Goal: Task Accomplishment & Management: Use online tool/utility

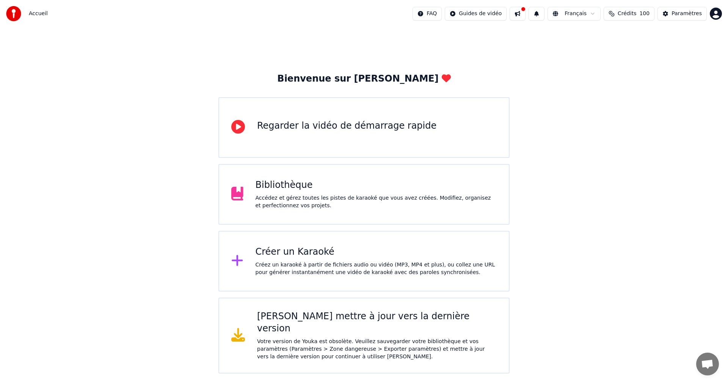
click at [342, 259] on div "Créer un Karaoké Créez un karaoké à partir de fichiers audio ou vidéo (MP3, MP4…" at bounding box center [376, 261] width 241 height 30
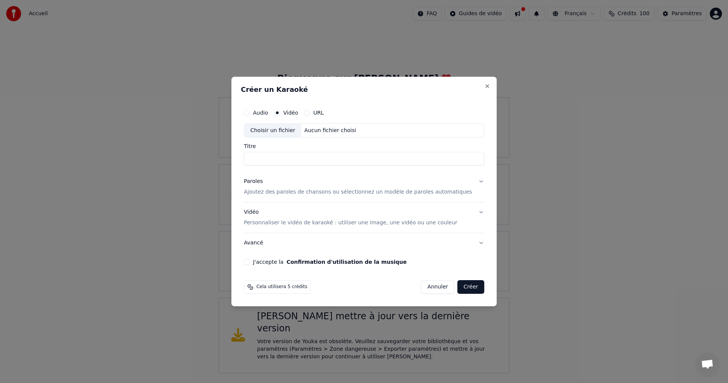
click at [250, 113] on button "Audio" at bounding box center [247, 113] width 6 height 6
click at [288, 133] on div "Choisir un fichier" at bounding box center [272, 131] width 57 height 14
type input "**********"
click at [327, 189] on p "Ajoutez des paroles de chansons ou sélectionnez un modèle de paroles automatiqu…" at bounding box center [358, 192] width 228 height 8
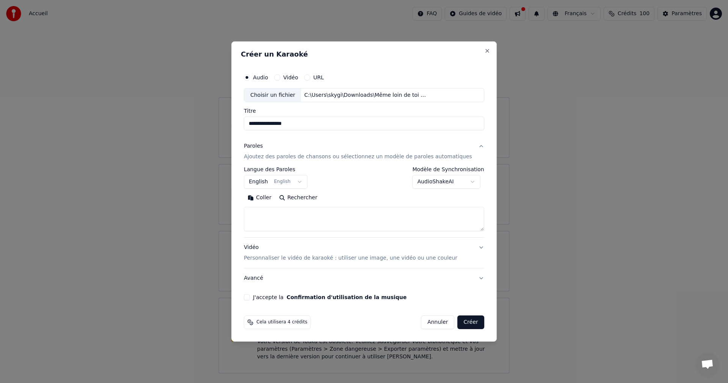
click at [295, 180] on body "**********" at bounding box center [364, 186] width 728 height 373
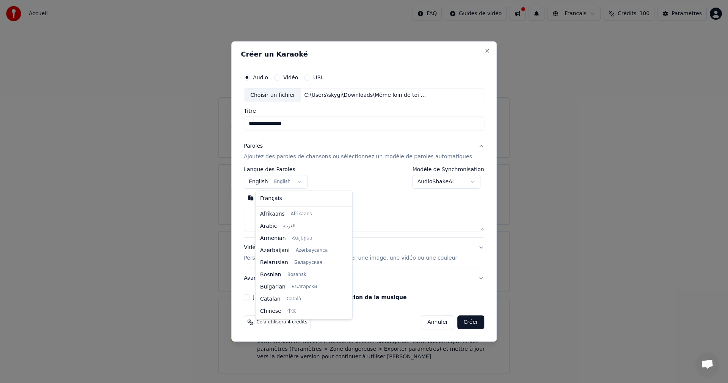
scroll to position [61, 0]
select select "**"
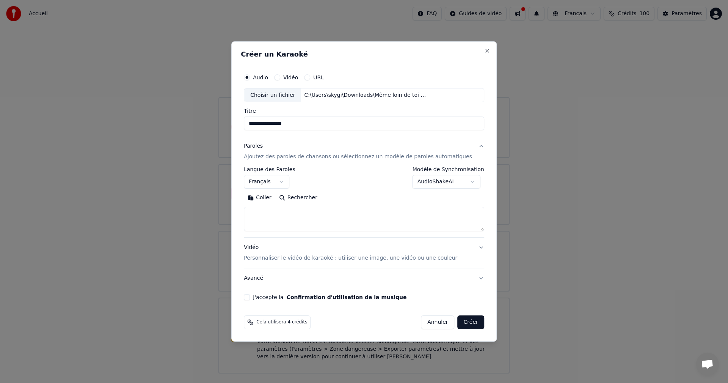
click at [275, 198] on button "Coller" at bounding box center [259, 198] width 31 height 12
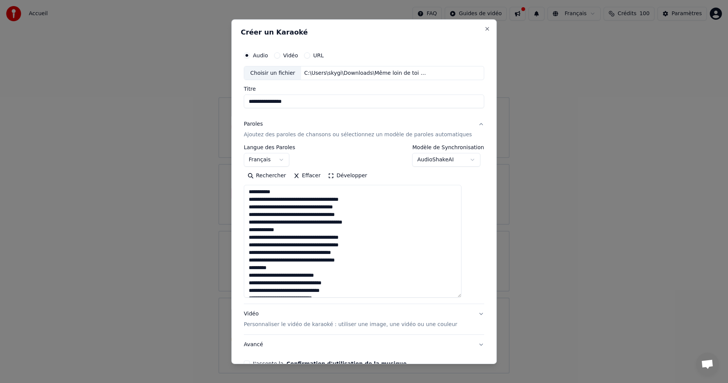
drag, startPoint x: 473, startPoint y: 236, endPoint x: 473, endPoint y: 295, distance: 59.1
click at [473, 295] on div "**********" at bounding box center [363, 191] width 265 height 344
click at [374, 233] on textarea at bounding box center [353, 241] width 218 height 113
click at [382, 223] on textarea at bounding box center [353, 241] width 218 height 113
click at [373, 269] on textarea at bounding box center [353, 241] width 218 height 113
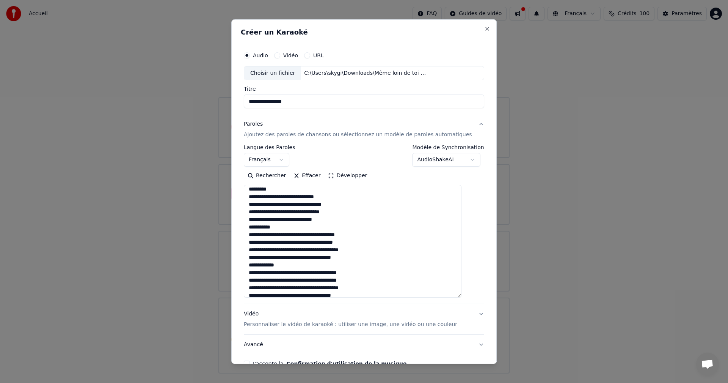
scroll to position [114, 0]
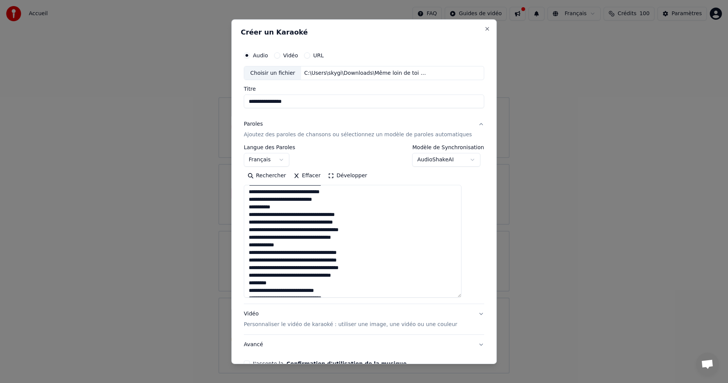
click at [356, 200] on textarea at bounding box center [353, 241] width 218 height 113
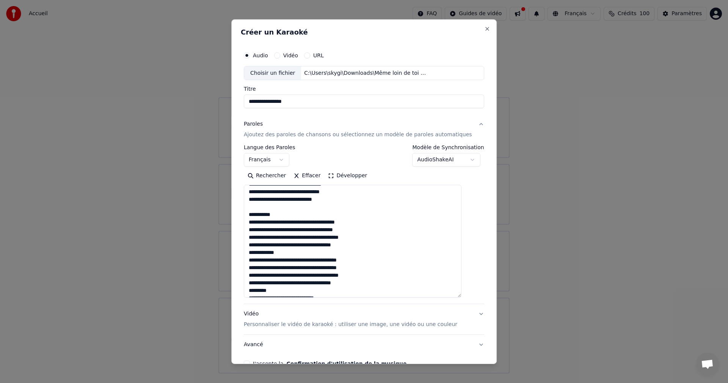
scroll to position [132, 0]
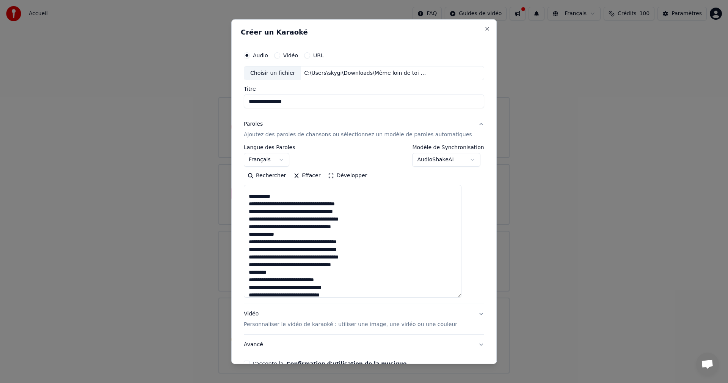
click at [368, 227] on textarea at bounding box center [353, 241] width 218 height 113
click at [368, 231] on textarea at bounding box center [353, 241] width 218 height 113
click at [366, 228] on textarea at bounding box center [353, 241] width 218 height 113
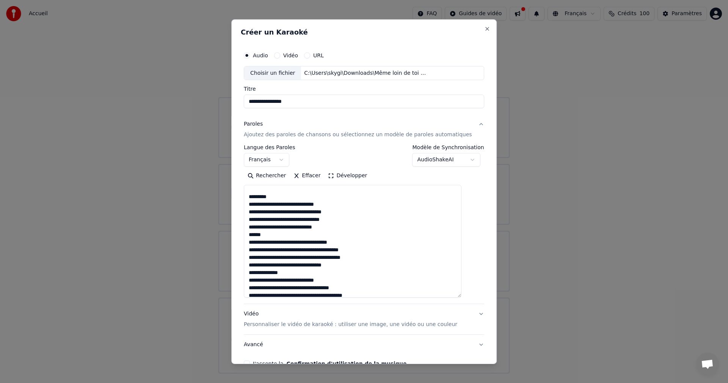
click at [342, 230] on textarea at bounding box center [353, 241] width 218 height 113
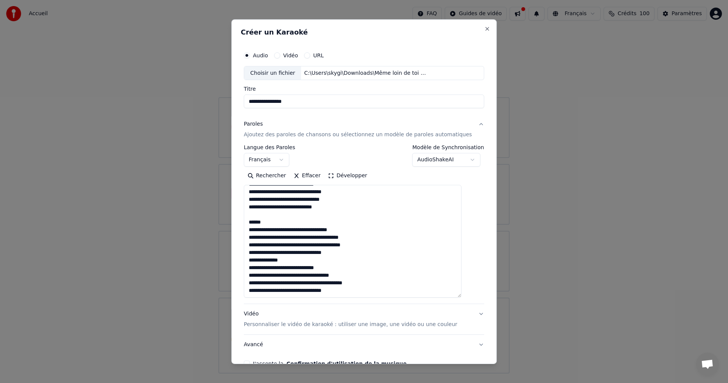
click at [351, 252] on textarea at bounding box center [353, 241] width 218 height 113
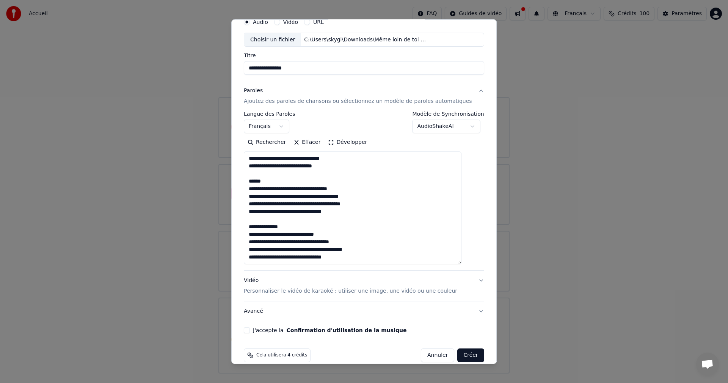
scroll to position [44, 0]
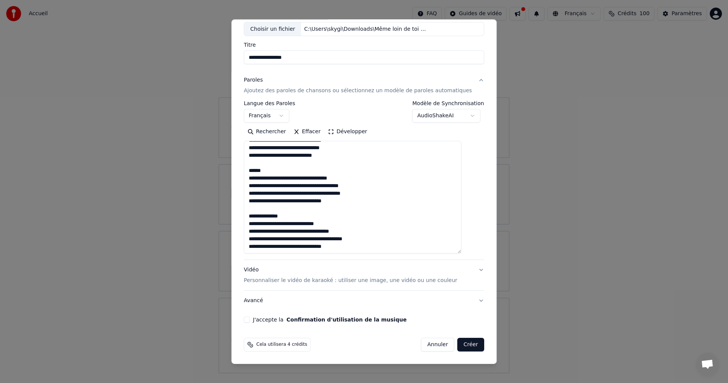
type textarea "**********"
click at [250, 319] on button "J'accepte la Confirmation d'utilisation de la musique" at bounding box center [247, 319] width 6 height 6
click at [464, 271] on button "Vidéo Personnaliser le vidéo de karaoké : utiliser une image, une vidéo ou une …" at bounding box center [364, 275] width 240 height 30
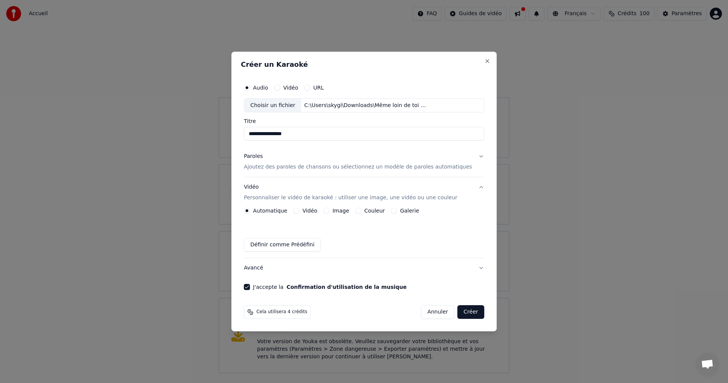
click at [458, 312] on button "Créer" at bounding box center [471, 312] width 27 height 14
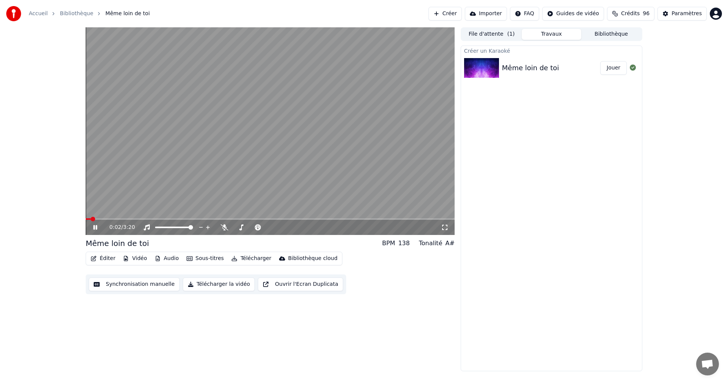
click at [321, 183] on video at bounding box center [270, 130] width 369 height 207
click at [399, 161] on video at bounding box center [270, 130] width 369 height 207
click at [397, 160] on video at bounding box center [270, 130] width 369 height 207
click at [366, 120] on video at bounding box center [270, 130] width 369 height 207
click at [265, 227] on span at bounding box center [252, 227] width 38 height 2
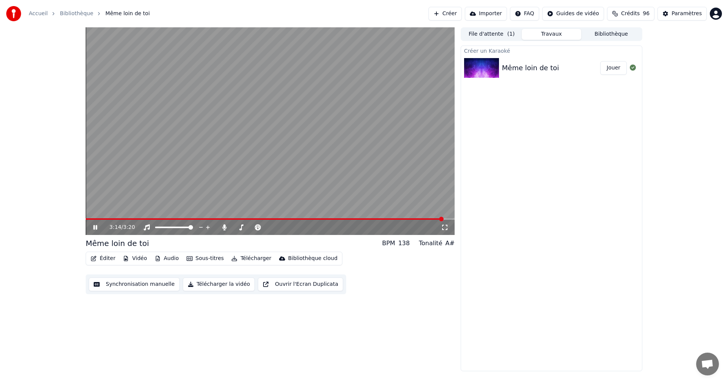
click at [90, 227] on div "3:14 / 3:20" at bounding box center [270, 227] width 363 height 8
click at [96, 229] on icon at bounding box center [101, 227] width 18 height 6
click at [108, 259] on button "Éditer" at bounding box center [103, 258] width 31 height 11
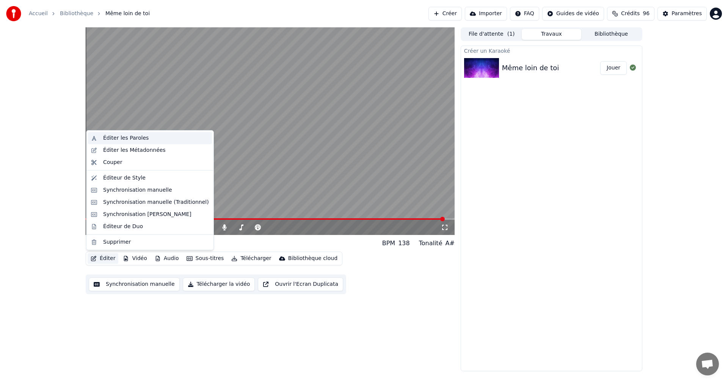
click at [103, 137] on div "Éditer les Paroles" at bounding box center [150, 138] width 124 height 12
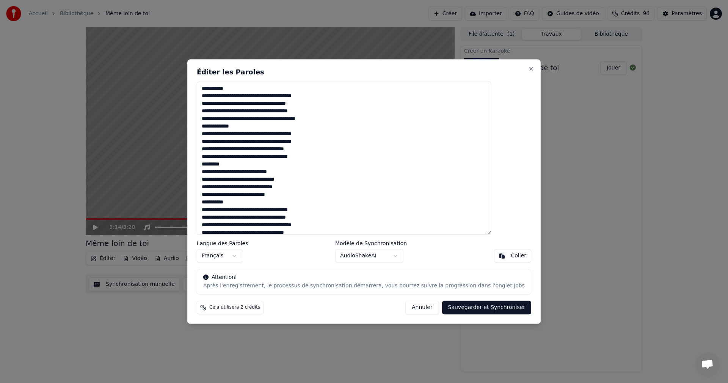
click at [254, 89] on textarea at bounding box center [344, 158] width 295 height 153
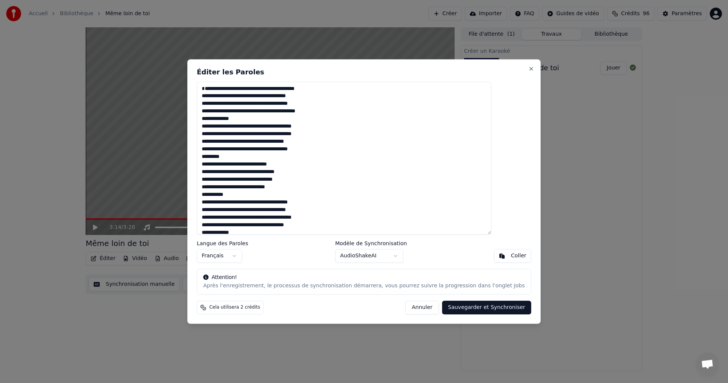
click at [265, 127] on textarea at bounding box center [344, 158] width 295 height 153
click at [267, 161] on textarea at bounding box center [344, 158] width 295 height 153
click at [268, 201] on textarea at bounding box center [344, 158] width 295 height 153
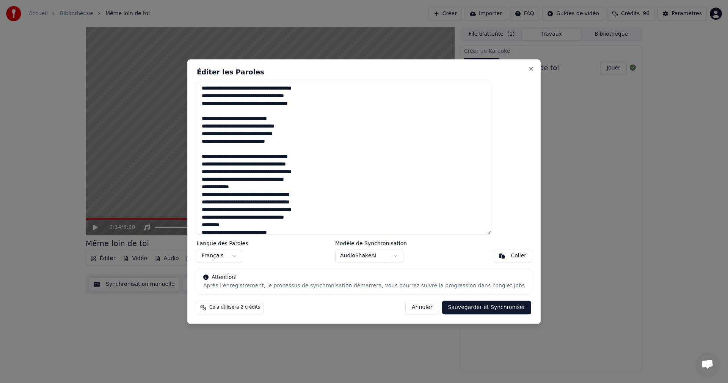
scroll to position [76, 0]
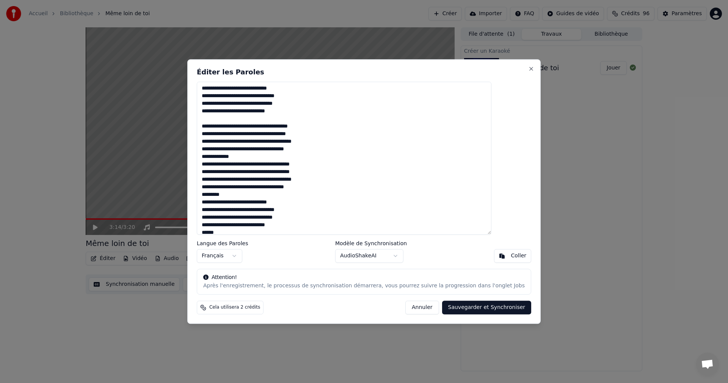
click at [265, 163] on textarea at bounding box center [344, 158] width 295 height 153
click at [272, 202] on textarea at bounding box center [344, 158] width 295 height 153
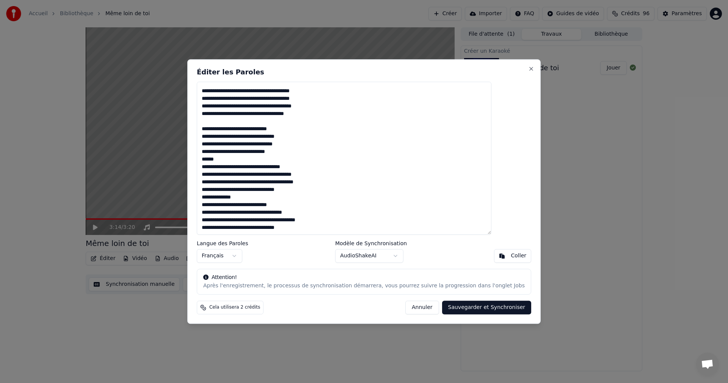
scroll to position [152, 0]
click at [262, 165] on textarea at bounding box center [344, 158] width 295 height 153
click at [270, 203] on textarea at bounding box center [344, 158] width 295 height 153
click at [453, 305] on button "Sauvegarder et Synchroniser" at bounding box center [486, 307] width 89 height 14
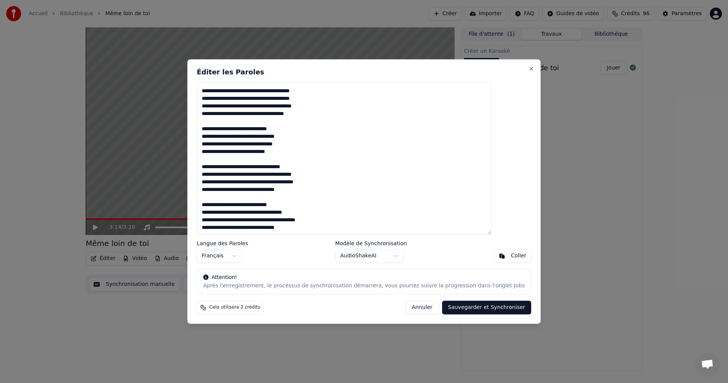
type textarea "**********"
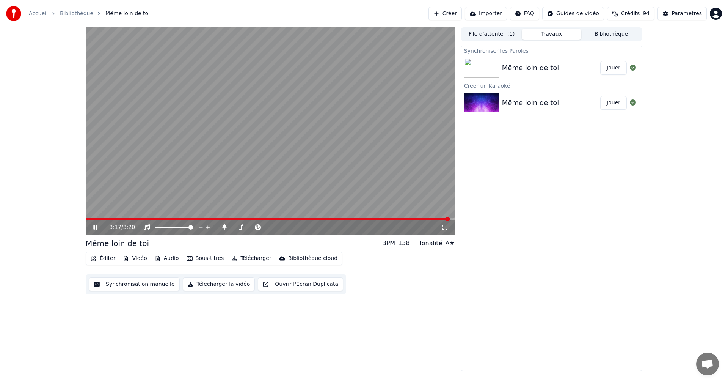
click at [98, 226] on icon at bounding box center [101, 227] width 18 height 6
click at [492, 67] on img at bounding box center [481, 68] width 35 height 20
click at [623, 71] on button "Jouer" at bounding box center [613, 68] width 27 height 14
click at [226, 227] on icon at bounding box center [225, 227] width 8 height 6
click at [103, 217] on video at bounding box center [270, 130] width 369 height 207
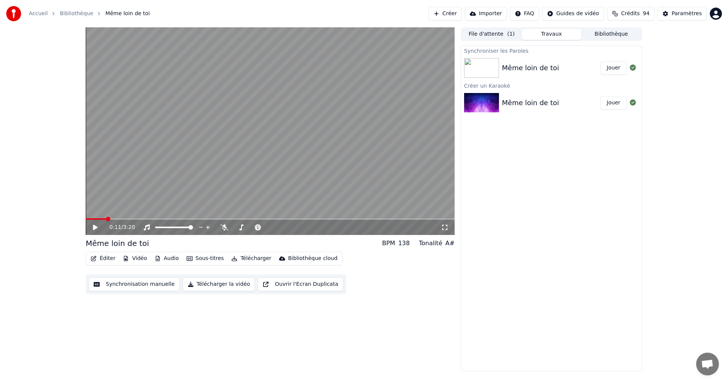
click at [106, 218] on span at bounding box center [96, 219] width 20 height 2
click at [93, 227] on icon at bounding box center [101, 227] width 18 height 6
click at [247, 257] on button "Télécharger" at bounding box center [251, 258] width 46 height 11
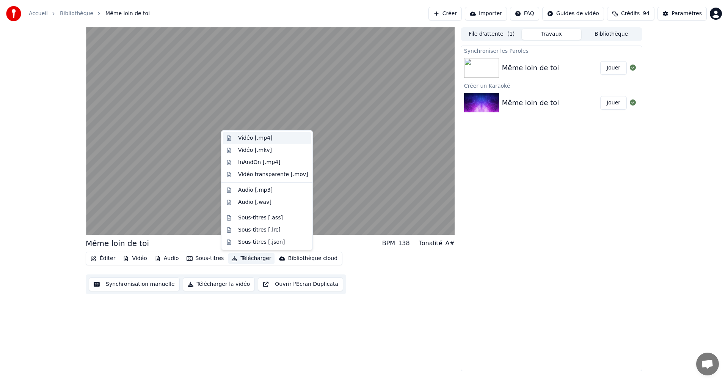
click at [258, 137] on div "Vidéo [.mp4]" at bounding box center [255, 138] width 34 height 8
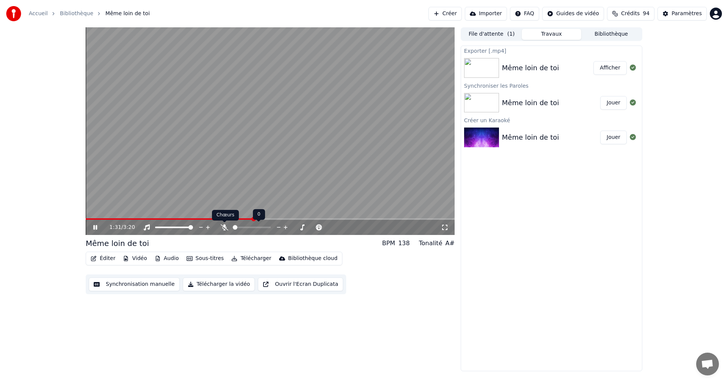
click at [224, 226] on icon at bounding box center [225, 227] width 8 height 6
click at [253, 257] on button "Télécharger" at bounding box center [251, 258] width 46 height 11
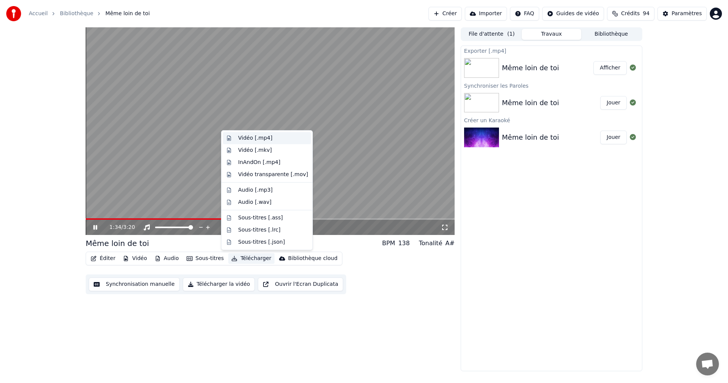
click at [251, 138] on div "Vidéo [.mp4]" at bounding box center [255, 138] width 34 height 8
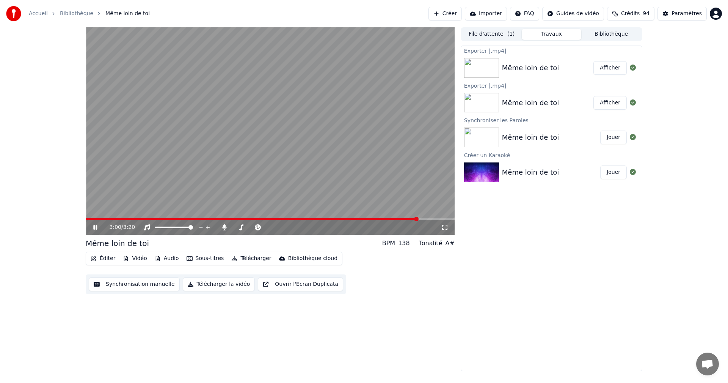
click at [94, 226] on icon at bounding box center [95, 227] width 4 height 5
click at [602, 68] on button "Afficher" at bounding box center [609, 68] width 33 height 14
click at [618, 108] on button "Afficher" at bounding box center [609, 103] width 33 height 14
click at [618, 103] on button "Afficher" at bounding box center [609, 103] width 33 height 14
click at [224, 227] on icon at bounding box center [224, 227] width 4 height 6
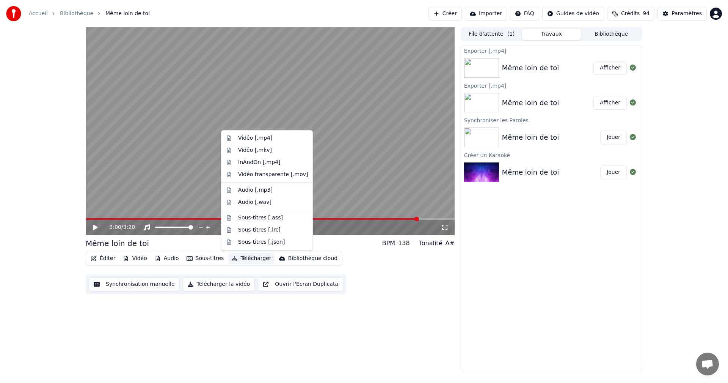
click at [251, 257] on button "Télécharger" at bounding box center [251, 258] width 46 height 11
click at [251, 140] on div "Vidéo [.mp4]" at bounding box center [255, 138] width 34 height 8
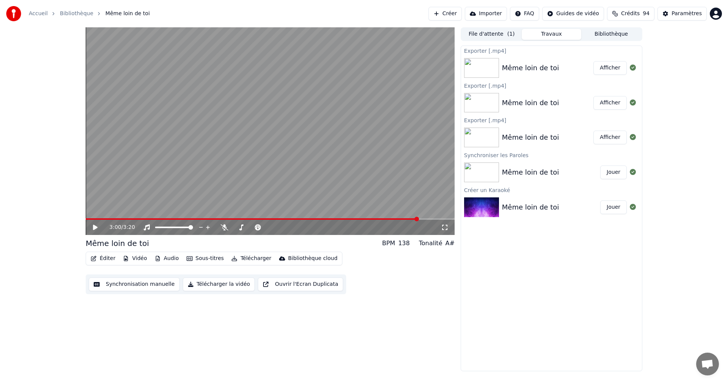
click at [618, 67] on button "Afficher" at bounding box center [609, 68] width 33 height 14
click at [445, 14] on button "Créer" at bounding box center [444, 14] width 33 height 14
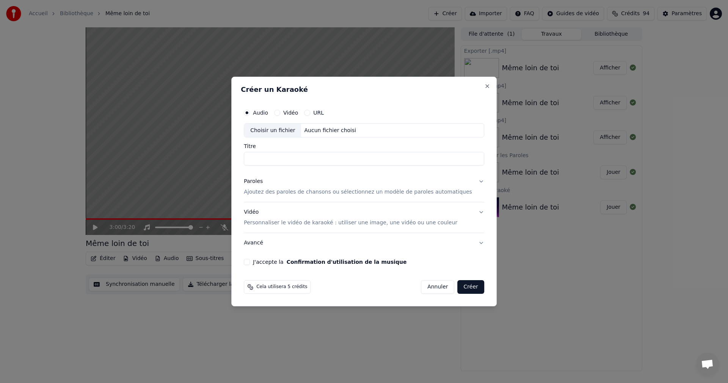
click at [282, 130] on div "Choisir un fichier" at bounding box center [272, 131] width 57 height 14
click at [263, 159] on input "**********" at bounding box center [364, 159] width 240 height 14
type input "**********"
click at [296, 191] on p "Ajoutez des paroles de chansons ou sélectionnez un modèle de paroles automatiqu…" at bounding box center [358, 192] width 228 height 8
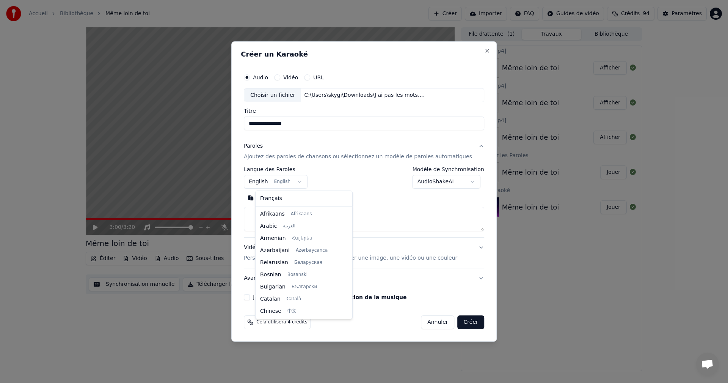
click at [267, 182] on body "**********" at bounding box center [364, 191] width 728 height 383
select select "**"
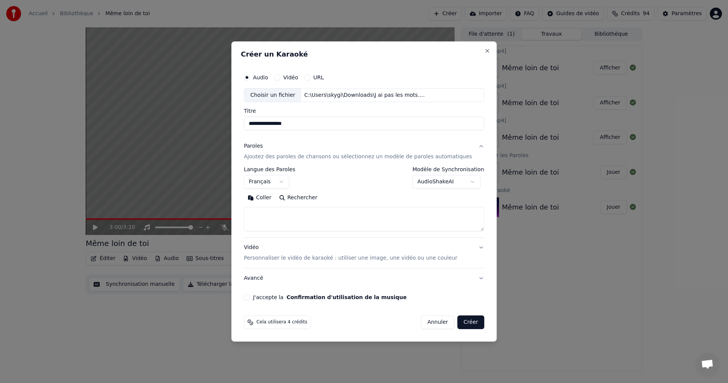
click at [272, 197] on button "Coller" at bounding box center [259, 198] width 31 height 12
click at [293, 212] on textarea at bounding box center [353, 219] width 218 height 24
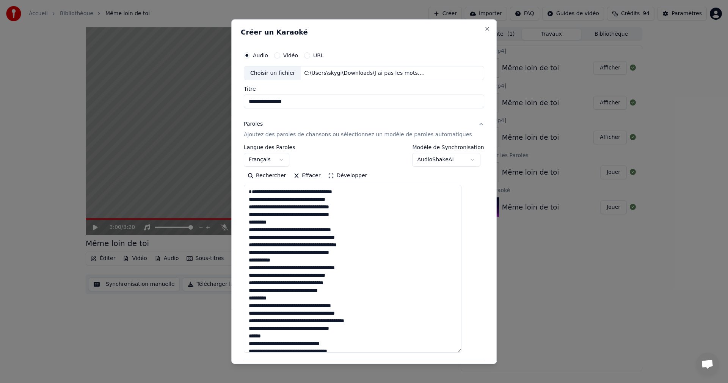
drag, startPoint x: 470, startPoint y: 227, endPoint x: 468, endPoint y: 357, distance: 130.4
click at [471, 360] on div "**********" at bounding box center [364, 234] width 246 height 380
click at [285, 230] on textarea at bounding box center [353, 274] width 218 height 179
click at [294, 265] on textarea at bounding box center [353, 274] width 218 height 179
click at [289, 306] on textarea at bounding box center [353, 274] width 218 height 179
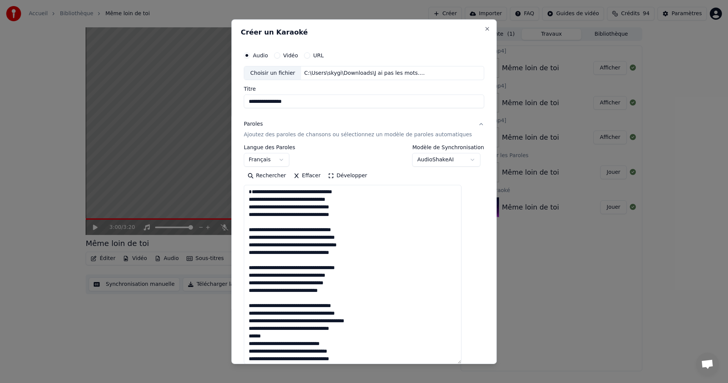
click at [292, 345] on textarea at bounding box center [353, 274] width 218 height 179
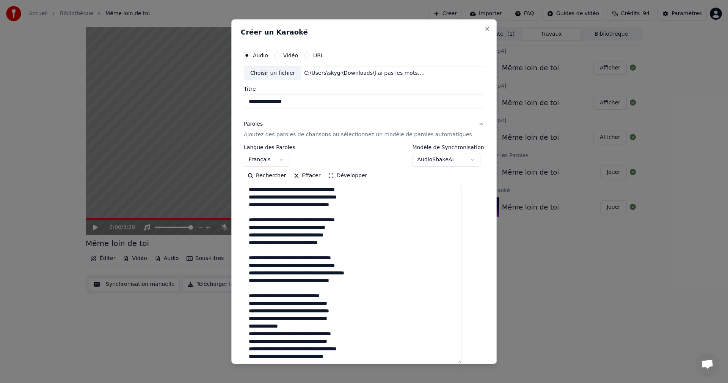
scroll to position [55, 0]
click at [295, 327] on textarea at bounding box center [353, 274] width 218 height 179
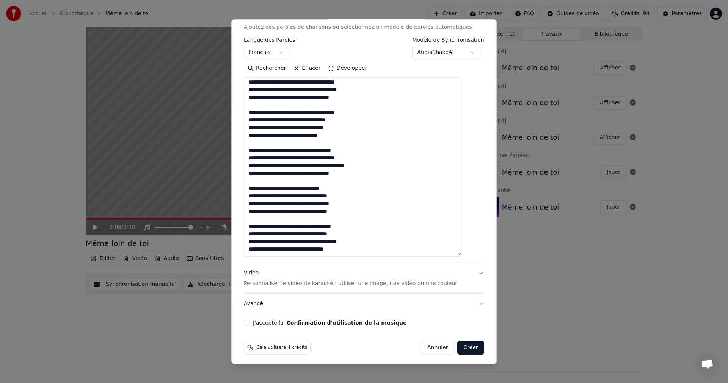
scroll to position [110, 0]
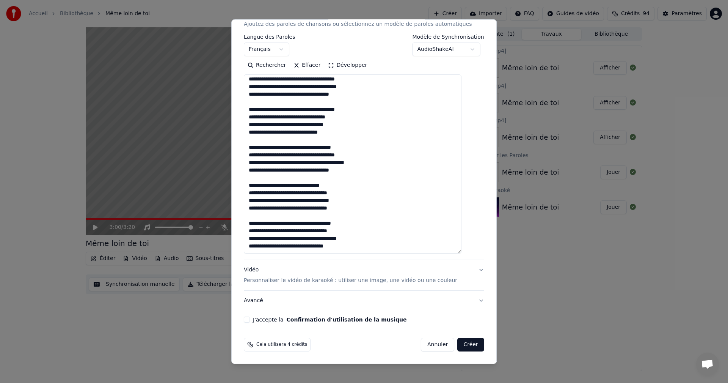
type textarea "**********"
click at [250, 320] on button "J'accepte la Confirmation d'utilisation de la musique" at bounding box center [247, 319] width 6 height 6
click at [464, 341] on button "Créer" at bounding box center [471, 344] width 27 height 14
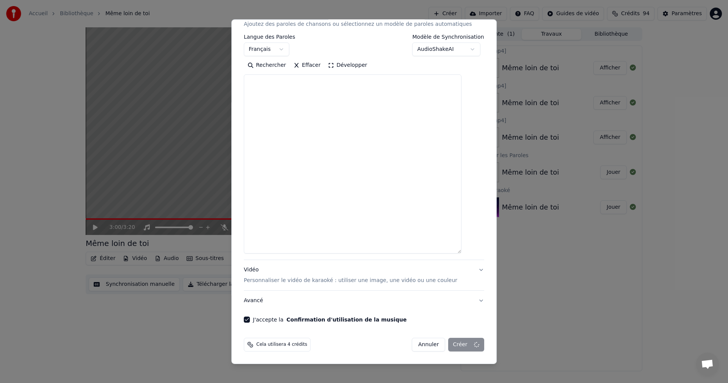
scroll to position [0, 0]
select select
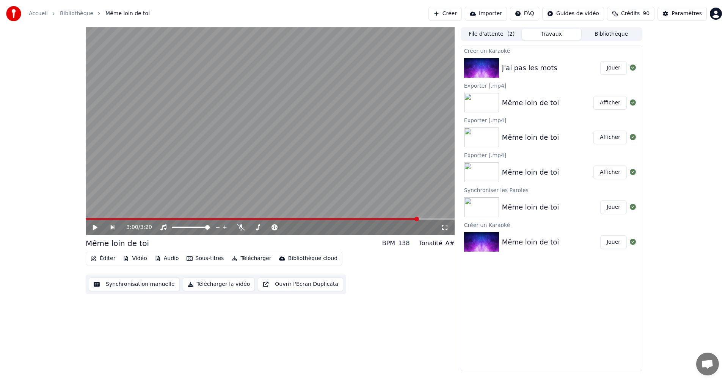
click at [613, 67] on button "Jouer" at bounding box center [613, 68] width 27 height 14
click at [223, 229] on icon at bounding box center [225, 227] width 8 height 6
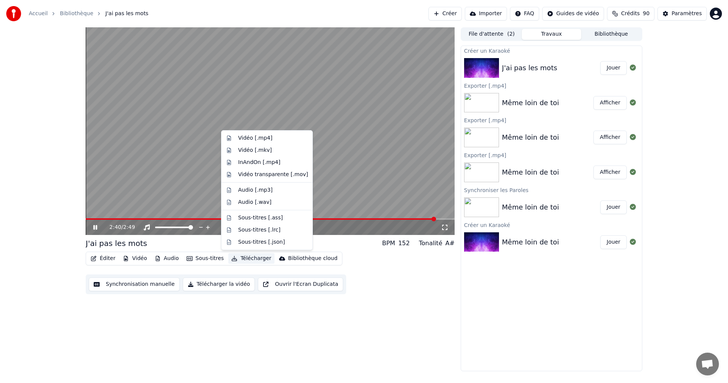
click at [238, 259] on button "Télécharger" at bounding box center [251, 258] width 46 height 11
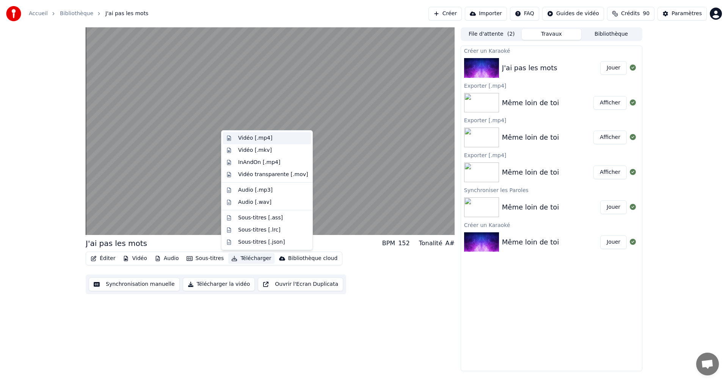
click at [234, 138] on div "Vidéo [.mp4]" at bounding box center [267, 138] width 88 height 12
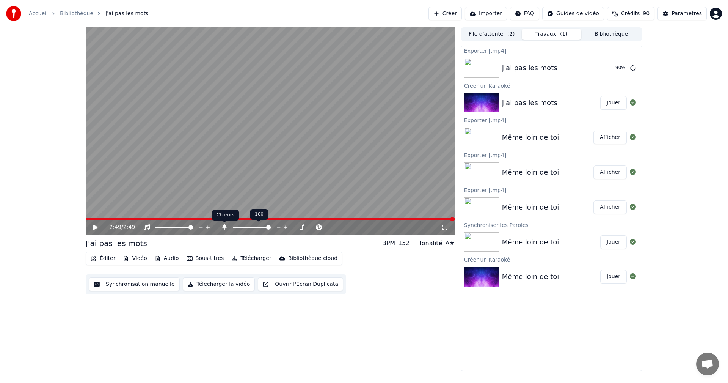
click at [224, 226] on icon at bounding box center [224, 227] width 4 height 6
click at [605, 69] on button "Afficher" at bounding box center [609, 68] width 33 height 14
click at [248, 261] on button "Télécharger" at bounding box center [251, 258] width 46 height 11
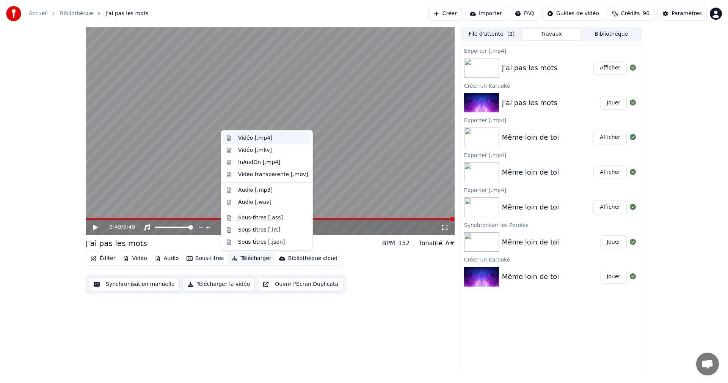
click at [253, 140] on div "Vidéo [.mp4]" at bounding box center [255, 138] width 34 height 8
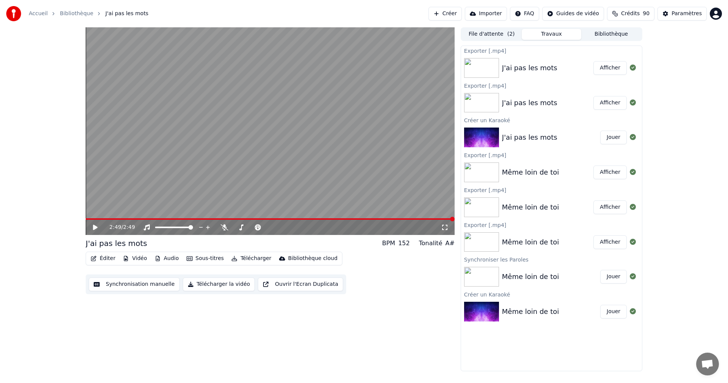
click at [611, 68] on button "Afficher" at bounding box center [609, 68] width 33 height 14
click at [442, 12] on button "Créer" at bounding box center [444, 14] width 33 height 14
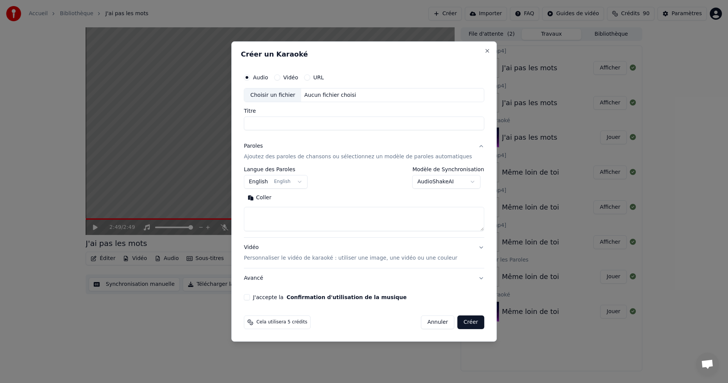
click at [280, 94] on div "Choisir un fichier" at bounding box center [272, 95] width 57 height 14
click at [284, 124] on input "**********" at bounding box center [364, 124] width 240 height 14
type input "**********"
click at [287, 182] on body "**********" at bounding box center [364, 191] width 728 height 383
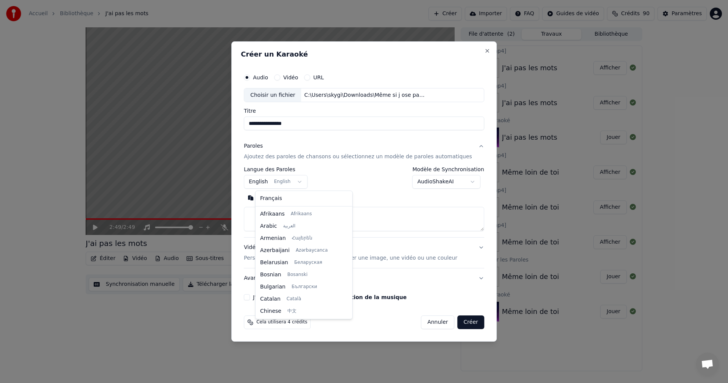
scroll to position [61, 0]
select select "**"
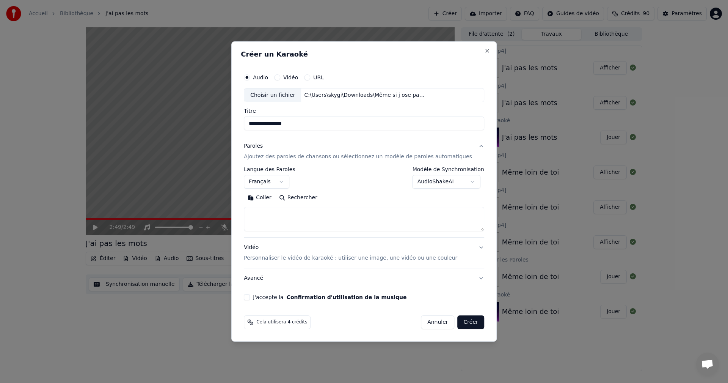
click at [275, 200] on button "Coller" at bounding box center [259, 198] width 31 height 12
click at [296, 213] on textarea at bounding box center [353, 219] width 218 height 24
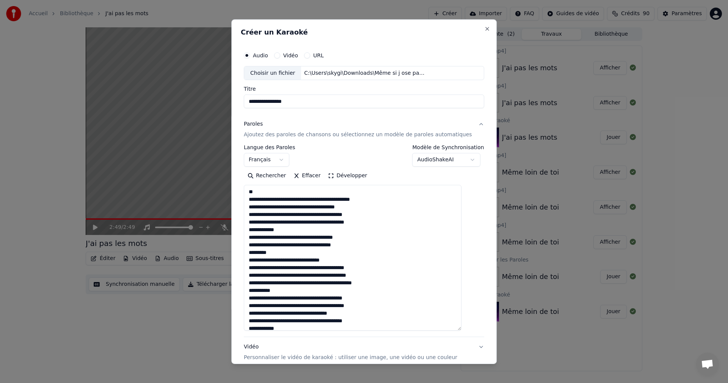
drag, startPoint x: 470, startPoint y: 229, endPoint x: 486, endPoint y: 341, distance: 113.7
click at [486, 341] on div "**********" at bounding box center [363, 191] width 265 height 344
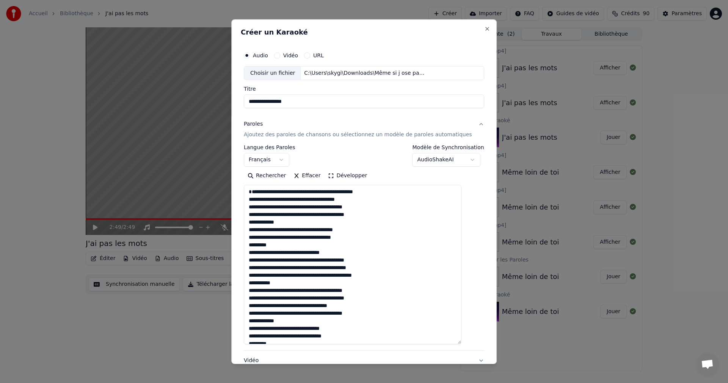
click at [295, 230] on textarea at bounding box center [353, 264] width 218 height 159
click at [301, 254] on textarea at bounding box center [353, 264] width 218 height 159
click at [303, 292] on textarea at bounding box center [353, 264] width 218 height 159
click at [298, 328] on textarea at bounding box center [353, 264] width 218 height 159
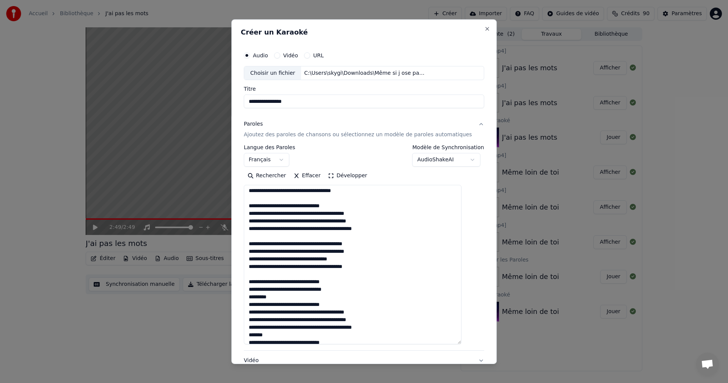
scroll to position [76, 0]
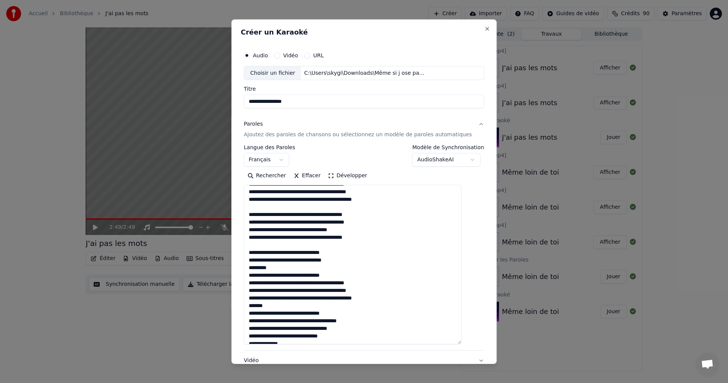
click at [301, 275] on textarea at bounding box center [353, 264] width 218 height 159
click at [298, 315] on textarea at bounding box center [353, 264] width 218 height 159
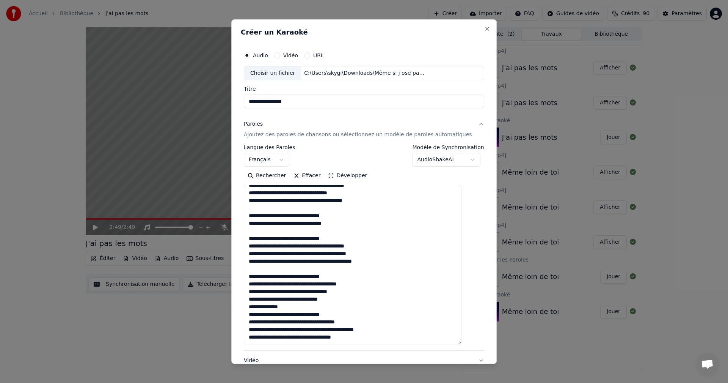
click at [301, 306] on textarea at bounding box center [353, 264] width 218 height 159
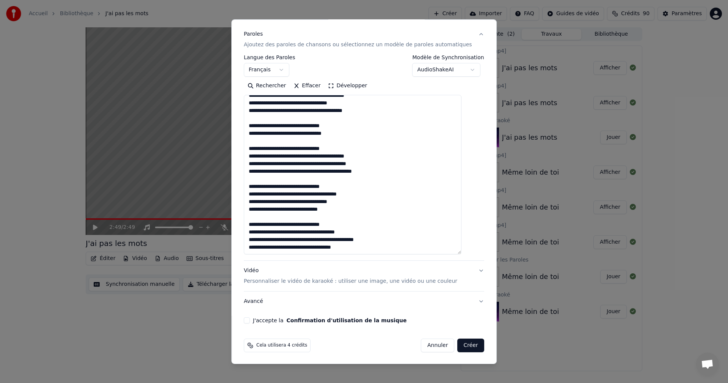
scroll to position [91, 0]
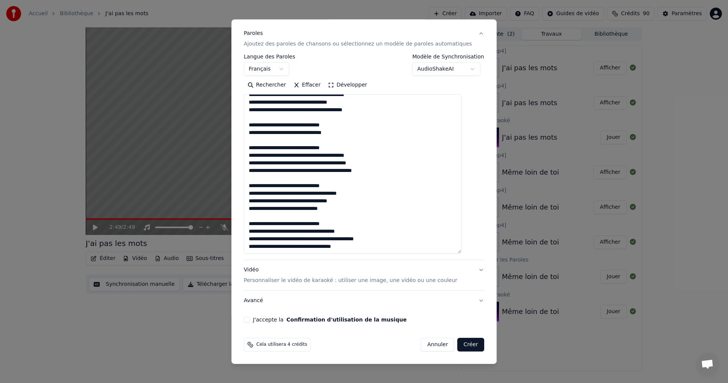
type textarea "**********"
click at [250, 317] on button "J'accepte la Confirmation d'utilisation de la musique" at bounding box center [247, 319] width 6 height 6
click at [463, 346] on button "Créer" at bounding box center [471, 344] width 27 height 14
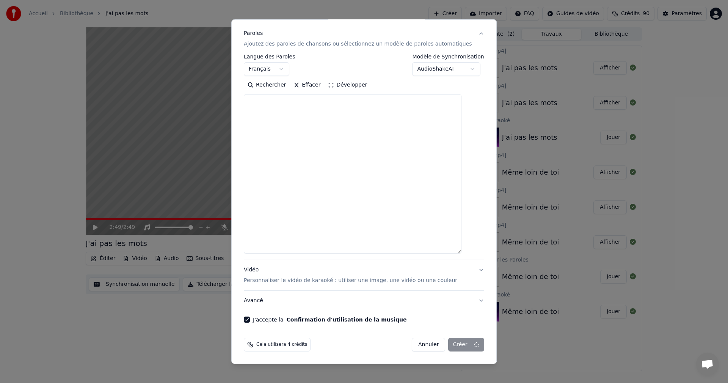
scroll to position [0, 0]
select select
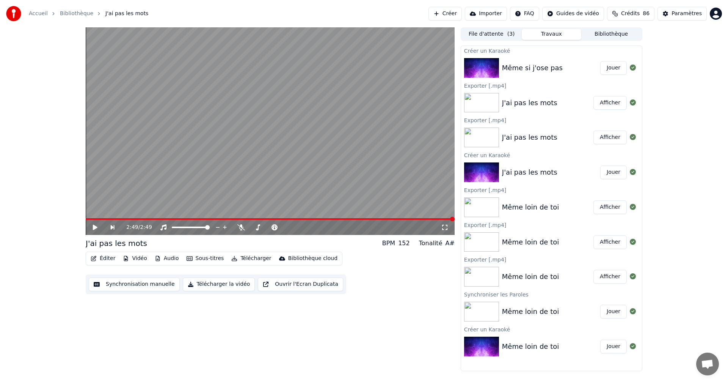
click at [478, 64] on img at bounding box center [481, 68] width 35 height 20
click at [240, 229] on icon at bounding box center [241, 227] width 8 height 6
click at [95, 225] on icon at bounding box center [100, 227] width 17 height 6
click at [607, 70] on button "Jouer" at bounding box center [613, 68] width 27 height 14
click at [95, 226] on icon at bounding box center [95, 227] width 4 height 5
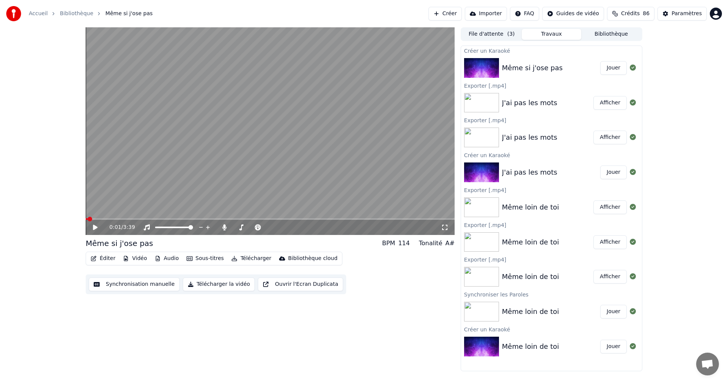
click at [95, 226] on icon at bounding box center [95, 226] width 5 height 5
click at [89, 218] on video at bounding box center [270, 130] width 369 height 207
click at [92, 219] on span at bounding box center [89, 219] width 7 height 2
click at [96, 225] on icon at bounding box center [101, 227] width 18 height 6
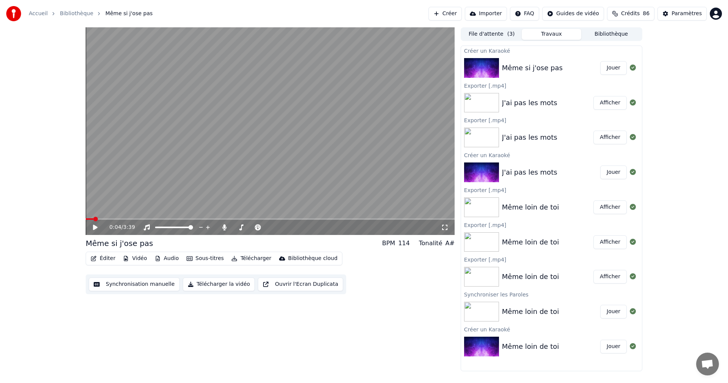
click at [96, 225] on icon at bounding box center [101, 227] width 18 height 6
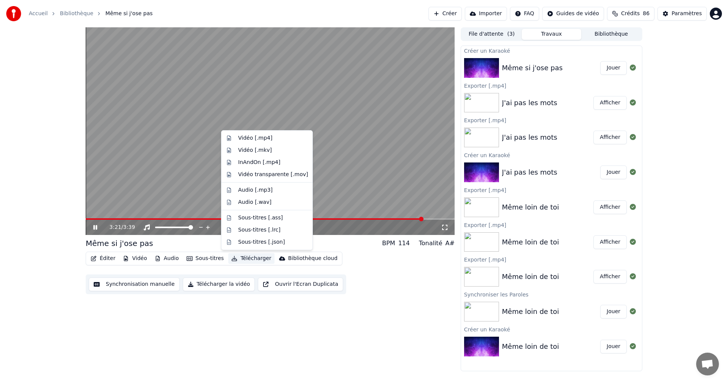
click at [247, 259] on button "Télécharger" at bounding box center [251, 258] width 46 height 11
click at [246, 138] on div "Vidéo [.mp4]" at bounding box center [255, 138] width 34 height 8
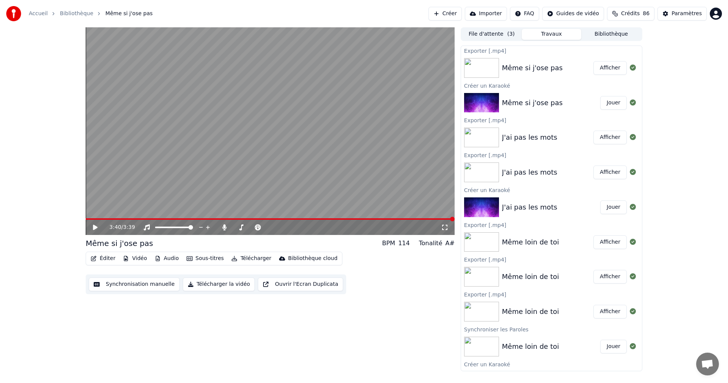
click at [607, 72] on button "Afficher" at bounding box center [609, 68] width 33 height 14
click at [225, 226] on icon at bounding box center [224, 227] width 4 height 6
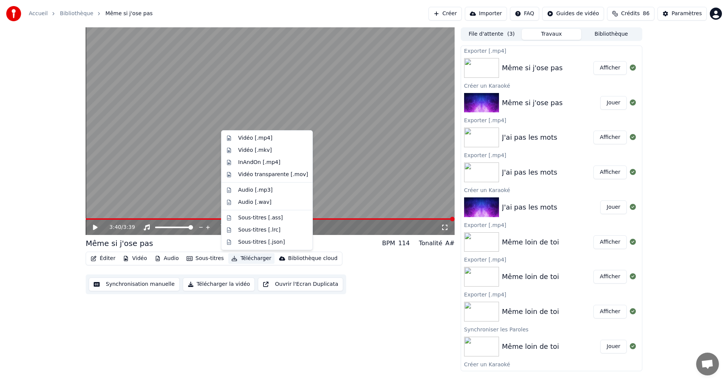
click at [245, 258] on button "Télécharger" at bounding box center [251, 258] width 46 height 11
click at [247, 137] on div "Vidéo [.mp4]" at bounding box center [255, 138] width 34 height 8
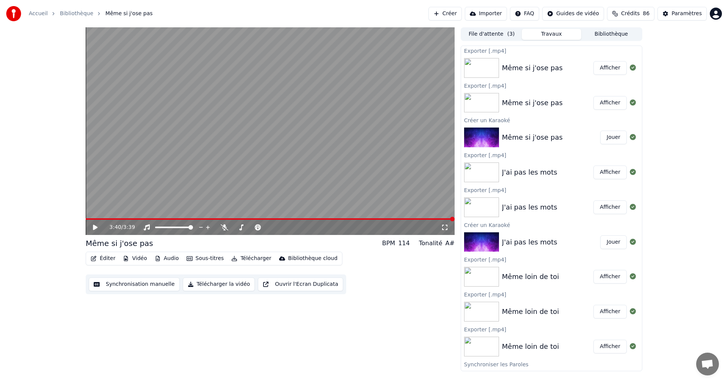
click at [94, 224] on icon at bounding box center [101, 227] width 18 height 6
click at [149, 218] on span at bounding box center [270, 219] width 369 height 2
click at [93, 224] on icon at bounding box center [101, 227] width 18 height 6
click at [605, 67] on button "Afficher" at bounding box center [609, 68] width 33 height 14
click at [453, 16] on button "Créer" at bounding box center [444, 14] width 33 height 14
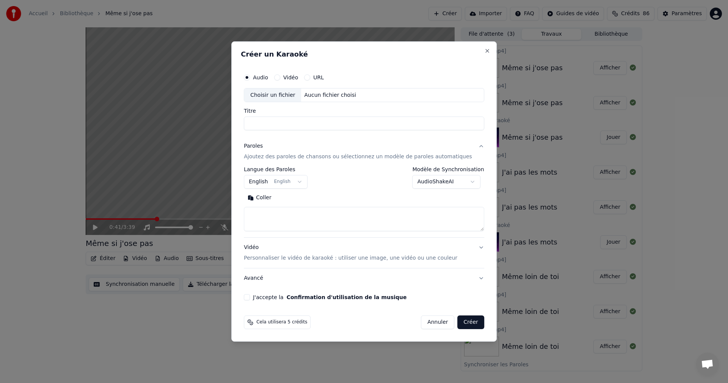
click at [276, 98] on div "Choisir un fichier" at bounding box center [272, 95] width 57 height 14
type input "**********"
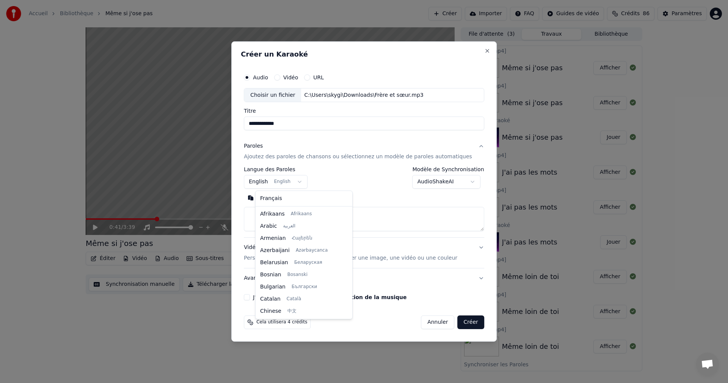
click at [273, 182] on body "**********" at bounding box center [364, 191] width 728 height 383
select select "**"
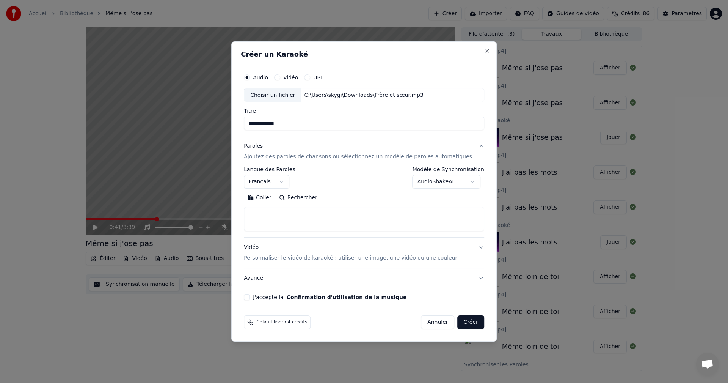
click at [271, 202] on button "Coller" at bounding box center [259, 198] width 31 height 12
click at [295, 213] on textarea at bounding box center [353, 219] width 218 height 24
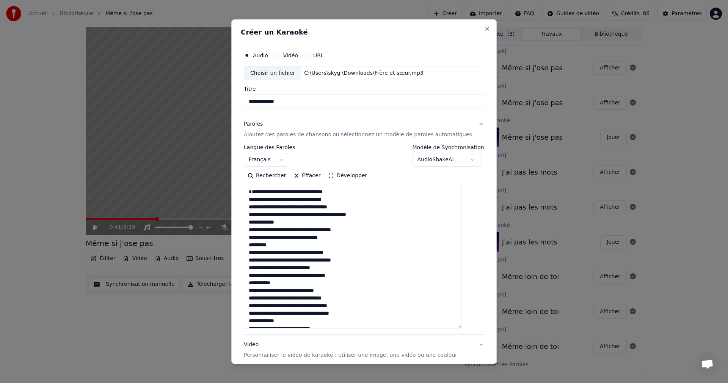
drag, startPoint x: 471, startPoint y: 229, endPoint x: 486, endPoint y: 328, distance: 99.7
click at [488, 331] on div "**********" at bounding box center [363, 191] width 265 height 344
click at [290, 228] on textarea at bounding box center [353, 259] width 218 height 148
click at [285, 251] on textarea at bounding box center [353, 259] width 218 height 148
click at [292, 295] on textarea at bounding box center [353, 259] width 218 height 148
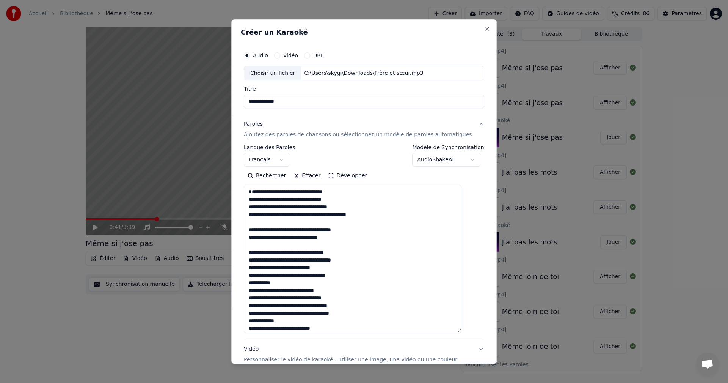
click at [289, 290] on textarea at bounding box center [353, 259] width 218 height 148
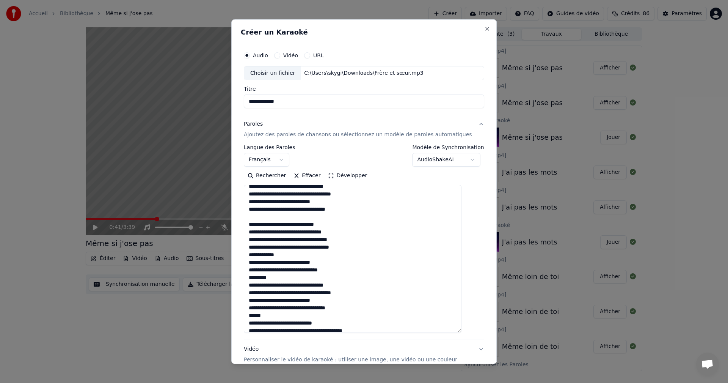
scroll to position [76, 0]
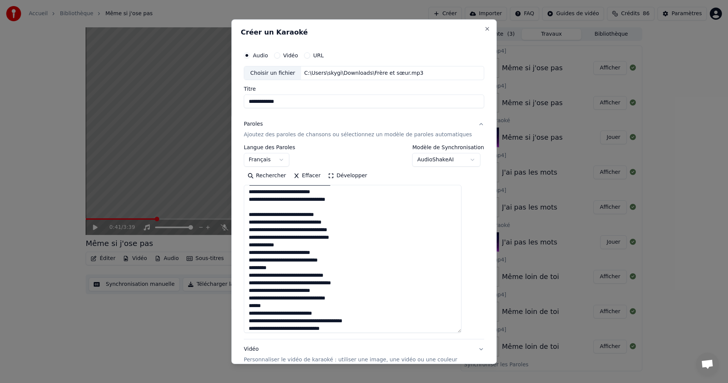
click at [292, 252] on textarea at bounding box center [353, 259] width 218 height 148
click at [287, 277] on textarea at bounding box center [353, 259] width 218 height 148
click at [295, 311] on textarea at bounding box center [353, 259] width 218 height 148
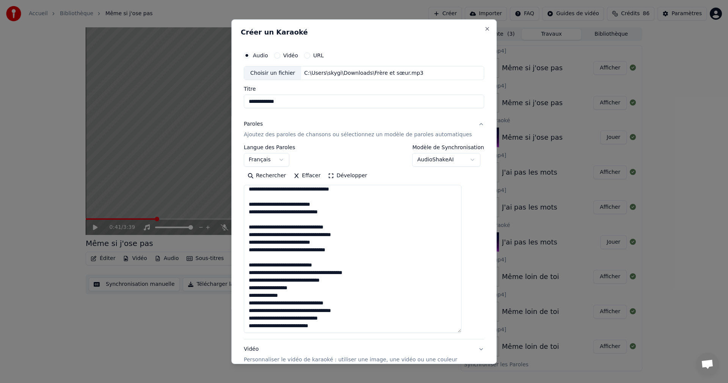
scroll to position [132, 0]
click at [296, 297] on textarea at bounding box center [353, 259] width 218 height 148
type textarea "**********"
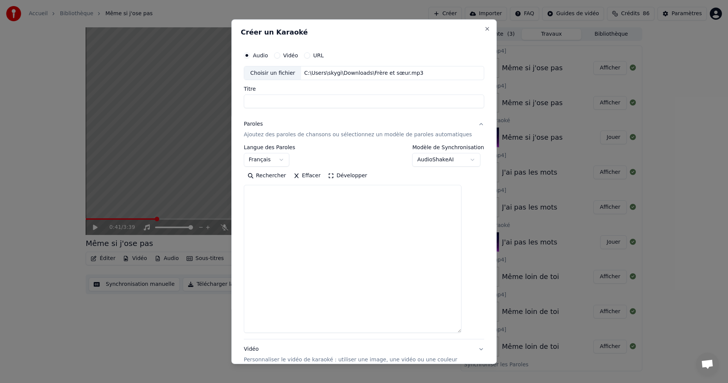
select select
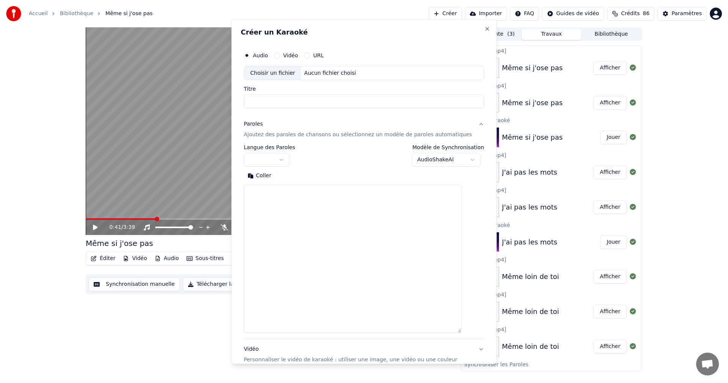
scroll to position [0, 0]
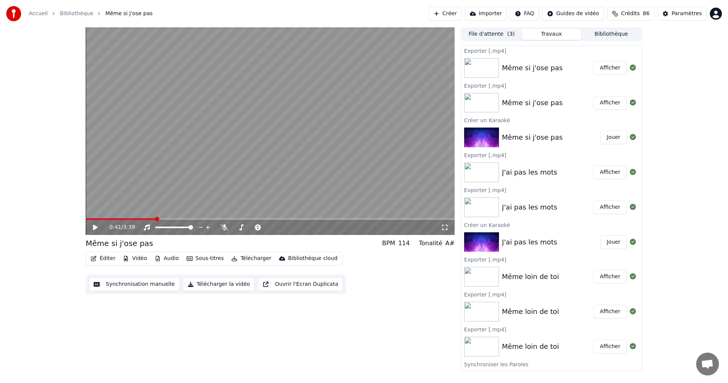
click at [439, 12] on button "Créer" at bounding box center [444, 14] width 33 height 14
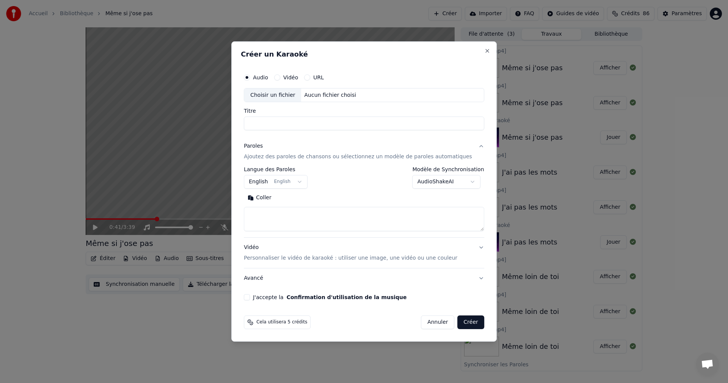
click at [262, 91] on div "Choisir un fichier" at bounding box center [272, 95] width 57 height 14
type input "**********"
click at [267, 183] on body "**********" at bounding box center [364, 191] width 728 height 383
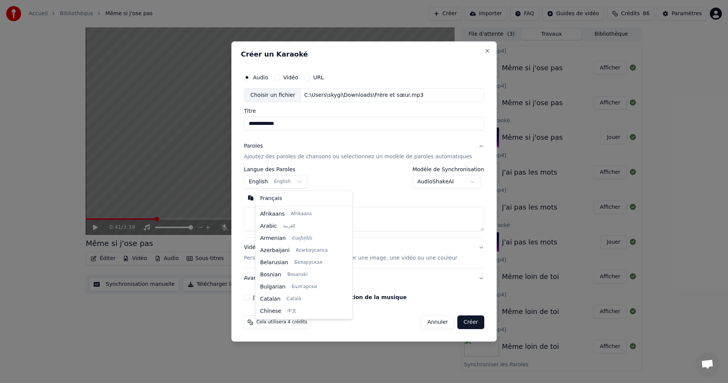
scroll to position [61, 0]
select select "**"
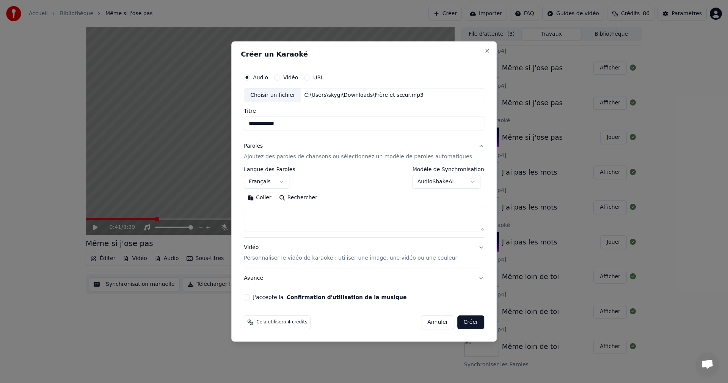
click at [270, 202] on button "Coller" at bounding box center [259, 198] width 31 height 12
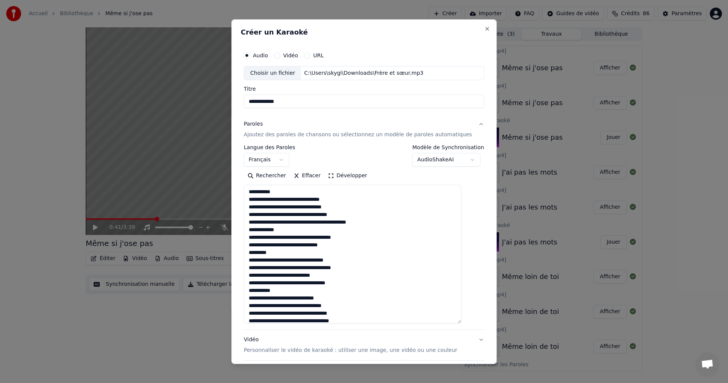
drag, startPoint x: 469, startPoint y: 228, endPoint x: 451, endPoint y: 309, distance: 82.4
click at [461, 321] on textarea at bounding box center [353, 254] width 218 height 138
drag, startPoint x: 292, startPoint y: 188, endPoint x: 251, endPoint y: 193, distance: 41.9
click at [251, 193] on div "**********" at bounding box center [364, 219] width 246 height 351
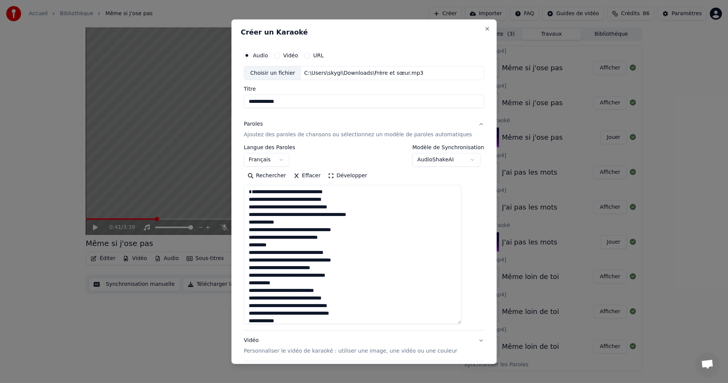
drag, startPoint x: 295, startPoint y: 229, endPoint x: 252, endPoint y: 234, distance: 43.1
click at [252, 234] on textarea at bounding box center [353, 254] width 218 height 139
drag, startPoint x: 280, startPoint y: 251, endPoint x: 256, endPoint y: 250, distance: 24.3
click at [256, 250] on textarea at bounding box center [353, 254] width 218 height 139
drag, startPoint x: 286, startPoint y: 290, endPoint x: 256, endPoint y: 290, distance: 30.0
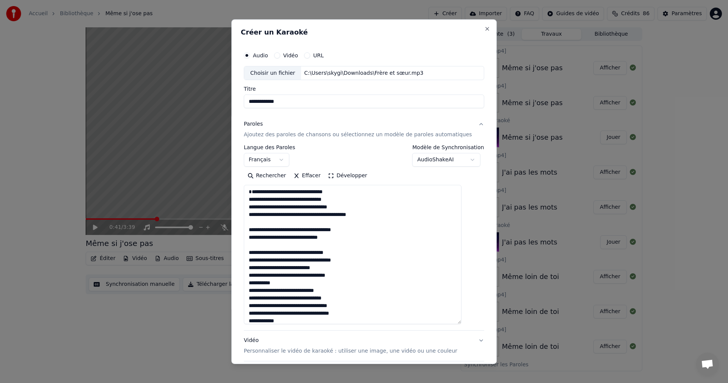
click at [256, 290] on textarea at bounding box center [353, 254] width 218 height 139
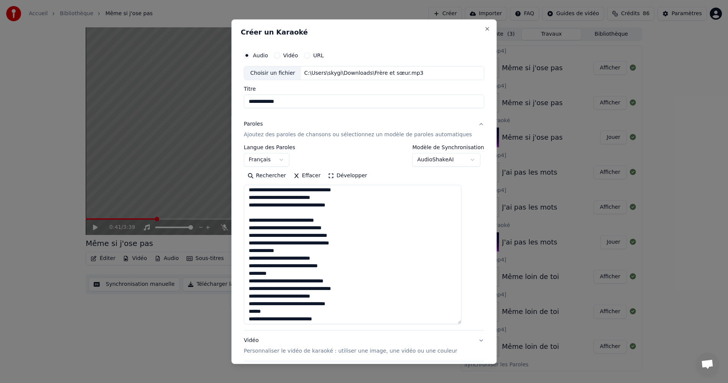
scroll to position [76, 0]
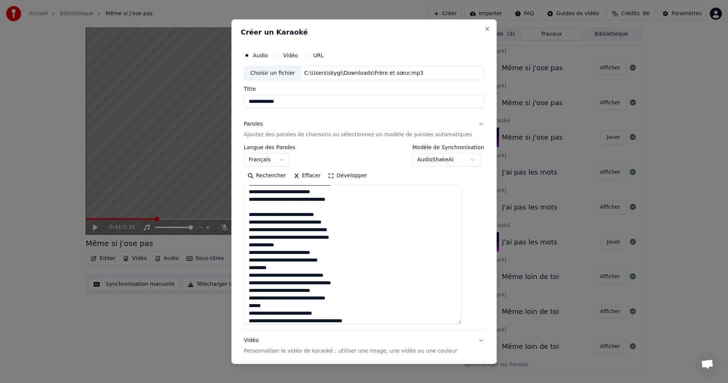
drag, startPoint x: 289, startPoint y: 251, endPoint x: 254, endPoint y: 255, distance: 35.8
click at [254, 255] on textarea at bounding box center [353, 254] width 218 height 139
drag, startPoint x: 281, startPoint y: 273, endPoint x: 255, endPoint y: 276, distance: 25.5
click at [255, 276] on textarea at bounding box center [353, 254] width 218 height 139
drag, startPoint x: 272, startPoint y: 311, endPoint x: 253, endPoint y: 315, distance: 19.3
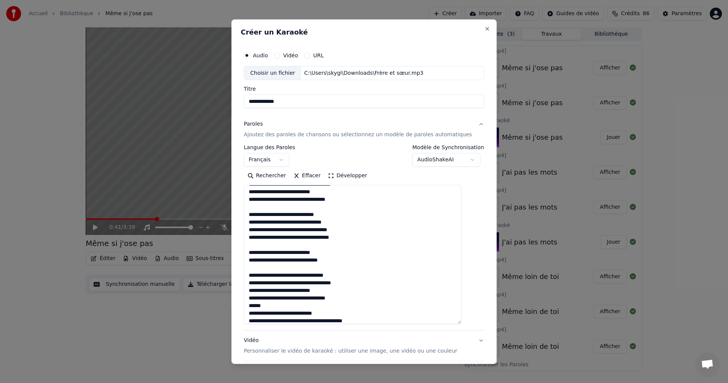
click at [253, 315] on textarea at bounding box center [353, 254] width 218 height 139
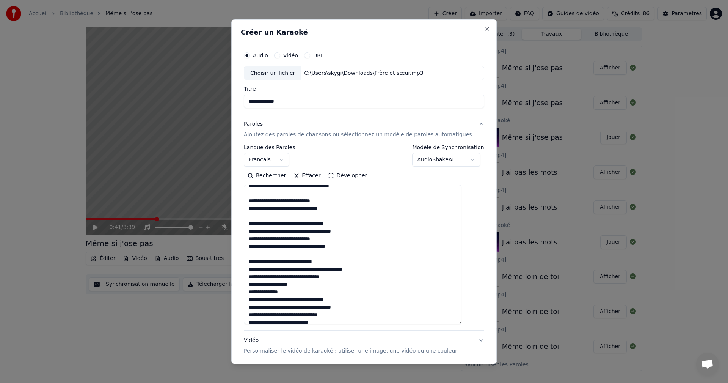
scroll to position [140, 0]
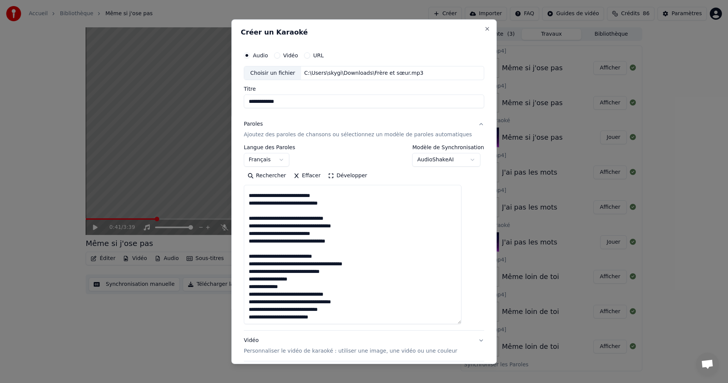
drag, startPoint x: 293, startPoint y: 287, endPoint x: 255, endPoint y: 287, distance: 37.9
click at [255, 287] on textarea at bounding box center [353, 254] width 218 height 139
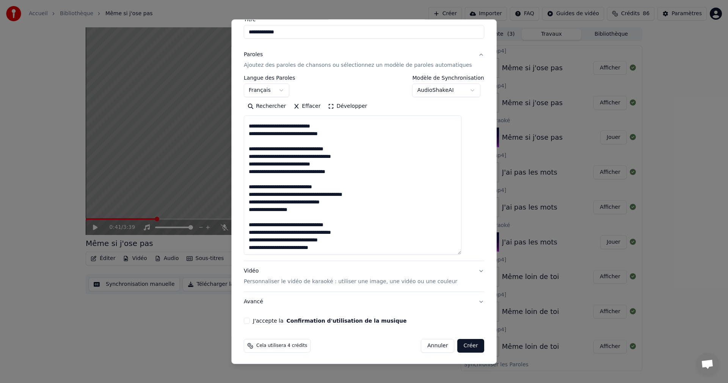
scroll to position [71, 0]
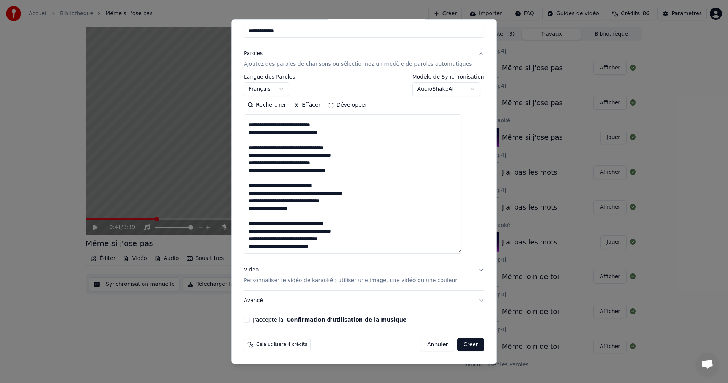
type textarea "**********"
click at [250, 320] on button "J'accepte la Confirmation d'utilisation de la musique" at bounding box center [247, 319] width 6 height 6
click at [459, 343] on button "Créer" at bounding box center [471, 344] width 27 height 14
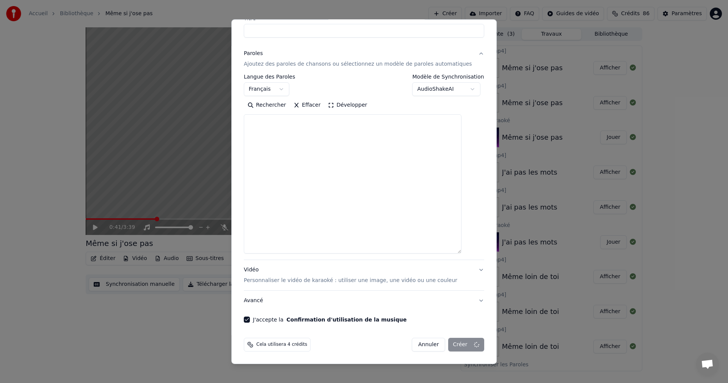
scroll to position [0, 0]
select select
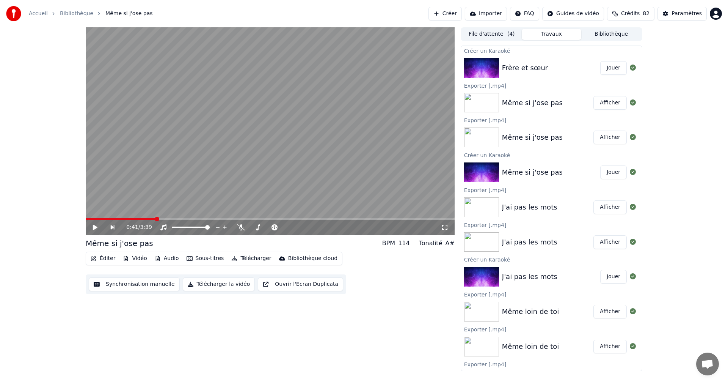
click at [609, 69] on button "Jouer" at bounding box center [613, 68] width 27 height 14
click at [223, 226] on icon at bounding box center [225, 227] width 8 height 6
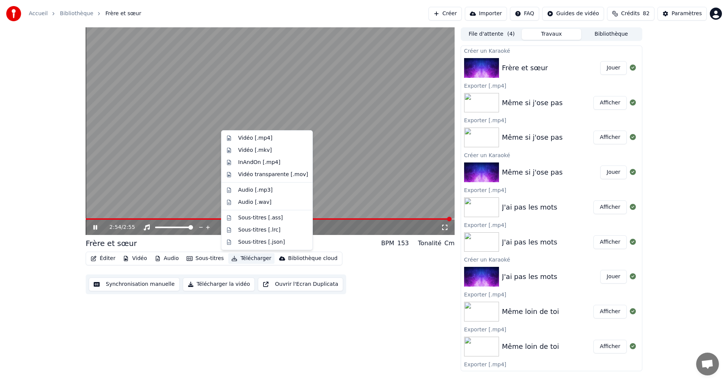
click at [248, 257] on button "Télécharger" at bounding box center [251, 258] width 46 height 11
click at [252, 137] on div "Vidéo [.mp4]" at bounding box center [255, 138] width 34 height 8
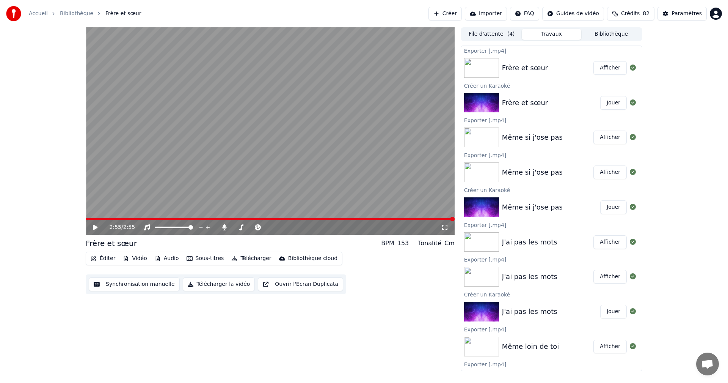
click at [597, 64] on button "Afficher" at bounding box center [609, 68] width 33 height 14
click at [226, 227] on icon at bounding box center [225, 227] width 8 height 6
click at [243, 258] on button "Télécharger" at bounding box center [251, 258] width 46 height 11
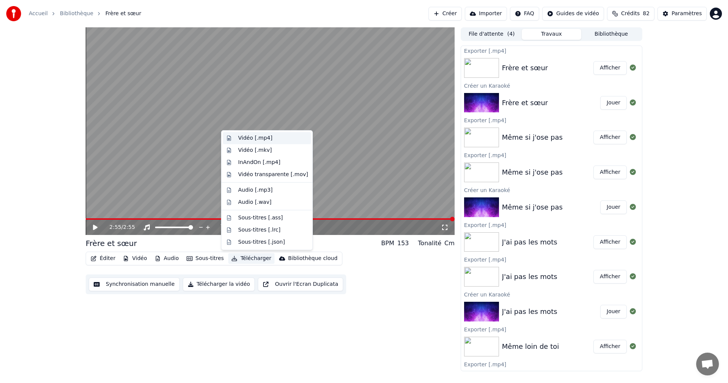
click at [249, 143] on div "Vidéo [.mp4]" at bounding box center [267, 138] width 88 height 12
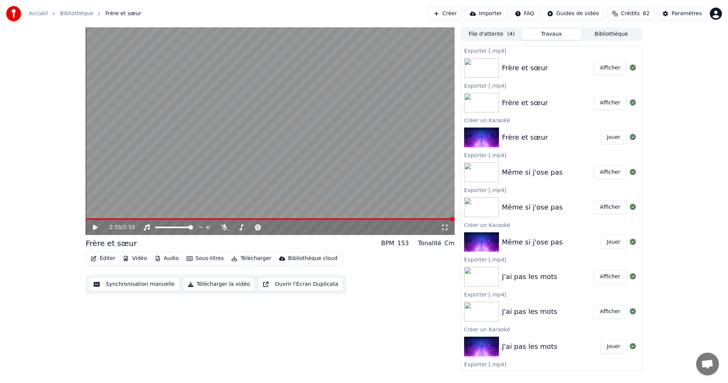
click at [597, 71] on button "Afficher" at bounding box center [609, 68] width 33 height 14
click at [437, 17] on button "Créer" at bounding box center [444, 14] width 33 height 14
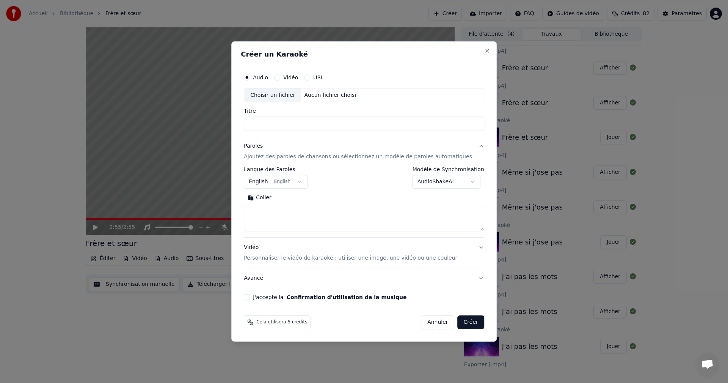
click at [293, 94] on div "Choisir un fichier" at bounding box center [272, 95] width 57 height 14
type input "**********"
click at [268, 180] on body "**********" at bounding box center [364, 191] width 728 height 383
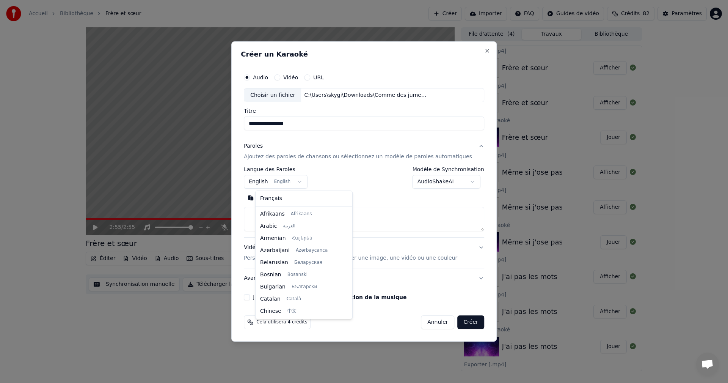
scroll to position [61, 0]
select select "**"
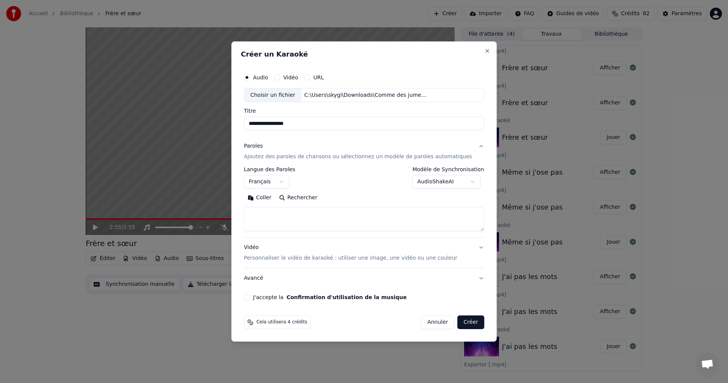
click at [274, 199] on button "Coller" at bounding box center [259, 198] width 31 height 12
drag, startPoint x: 295, startPoint y: 213, endPoint x: 250, endPoint y: 210, distance: 45.2
click at [251, 211] on div "**********" at bounding box center [363, 191] width 265 height 300
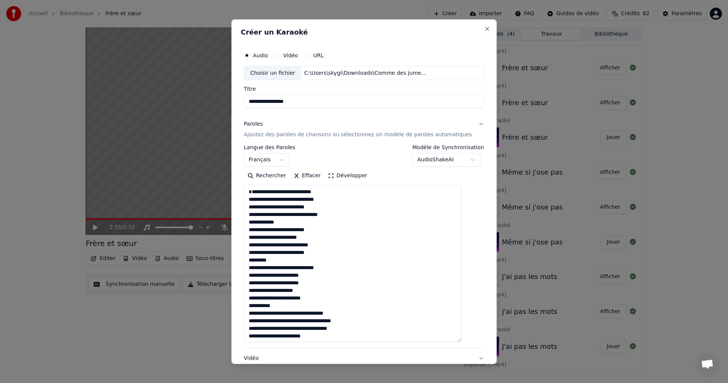
drag, startPoint x: 471, startPoint y: 229, endPoint x: 478, endPoint y: 347, distance: 118.5
click at [483, 350] on div "**********" at bounding box center [363, 191] width 265 height 344
drag, startPoint x: 294, startPoint y: 230, endPoint x: 257, endPoint y: 229, distance: 37.2
click at [257, 229] on textarea at bounding box center [353, 269] width 218 height 168
drag, startPoint x: 258, startPoint y: 272, endPoint x: 256, endPoint y: 266, distance: 6.0
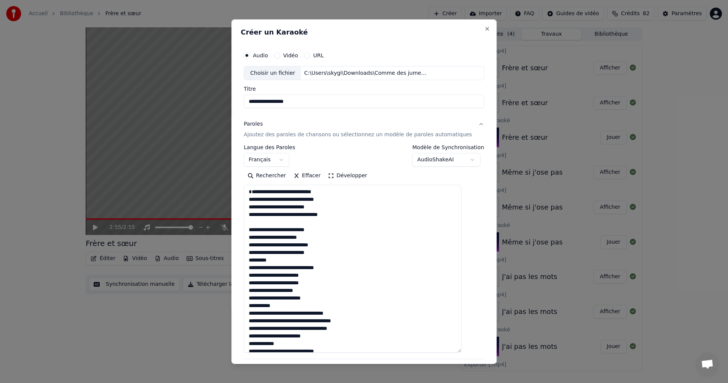
click at [256, 266] on textarea at bounding box center [353, 269] width 218 height 168
drag, startPoint x: 288, startPoint y: 312, endPoint x: 256, endPoint y: 315, distance: 31.6
click at [256, 315] on textarea at bounding box center [353, 269] width 218 height 168
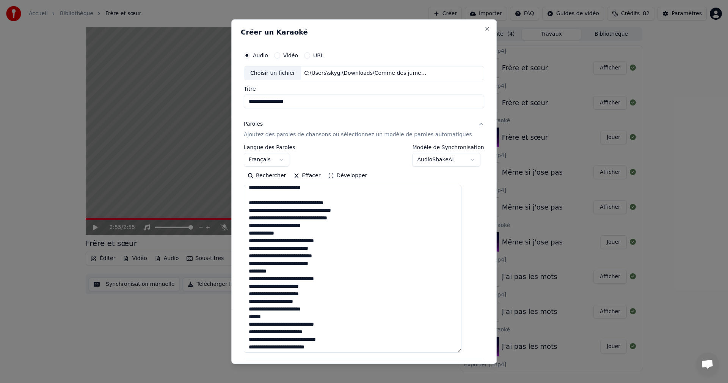
scroll to position [114, 0]
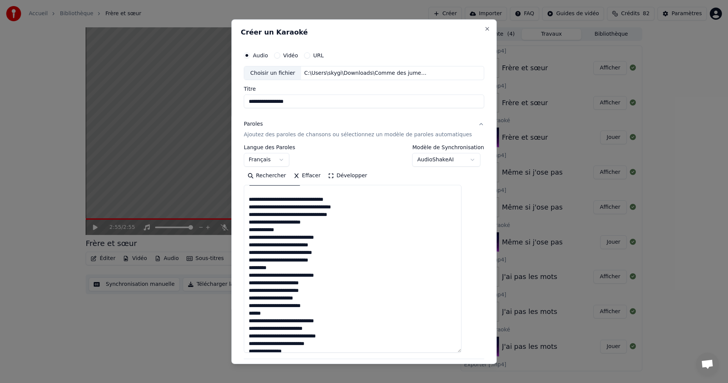
drag, startPoint x: 287, startPoint y: 236, endPoint x: 248, endPoint y: 239, distance: 39.5
click at [248, 239] on div "**********" at bounding box center [363, 191] width 265 height 344
drag, startPoint x: 279, startPoint y: 275, endPoint x: 253, endPoint y: 274, distance: 26.2
click at [253, 274] on textarea at bounding box center [353, 269] width 218 height 168
drag, startPoint x: 276, startPoint y: 320, endPoint x: 254, endPoint y: 322, distance: 22.4
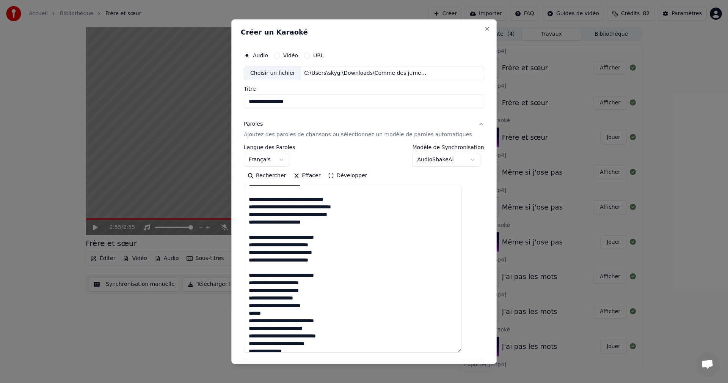
click at [254, 322] on textarea at bounding box center [353, 269] width 218 height 168
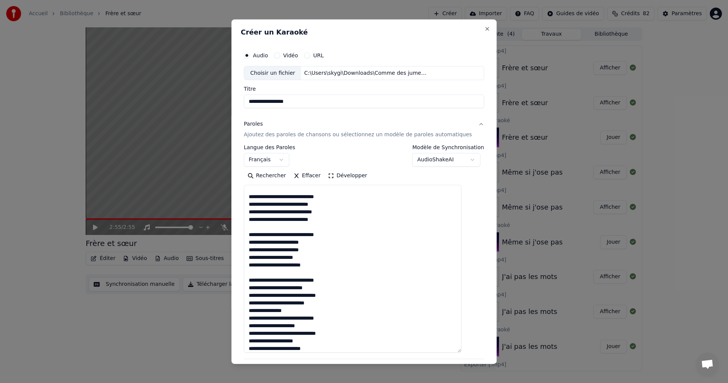
scroll to position [165, 0]
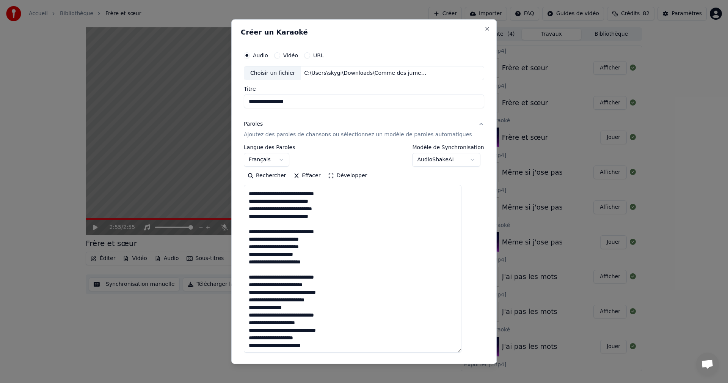
drag, startPoint x: 291, startPoint y: 310, endPoint x: 243, endPoint y: 307, distance: 48.2
click at [243, 307] on div "**********" at bounding box center [363, 191] width 265 height 344
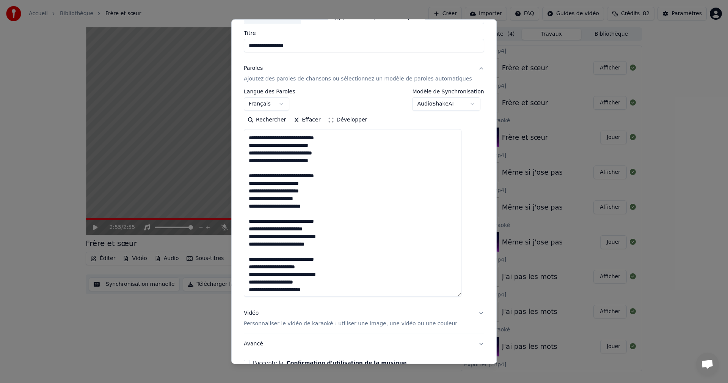
scroll to position [99, 0]
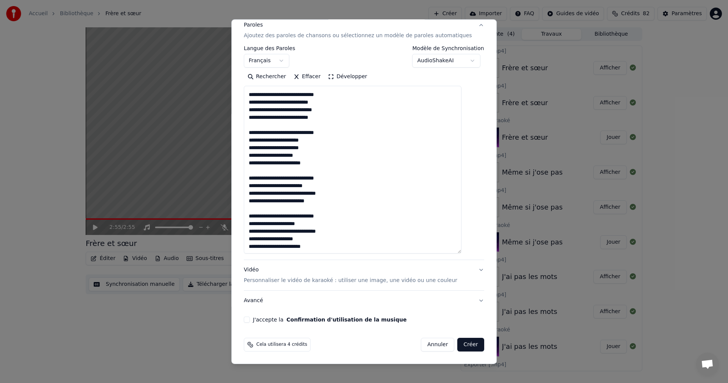
type textarea "**********"
click at [250, 318] on button "J'accepte la Confirmation d'utilisation de la musique" at bounding box center [247, 319] width 6 height 6
click at [458, 343] on button "Créer" at bounding box center [471, 344] width 27 height 14
select select
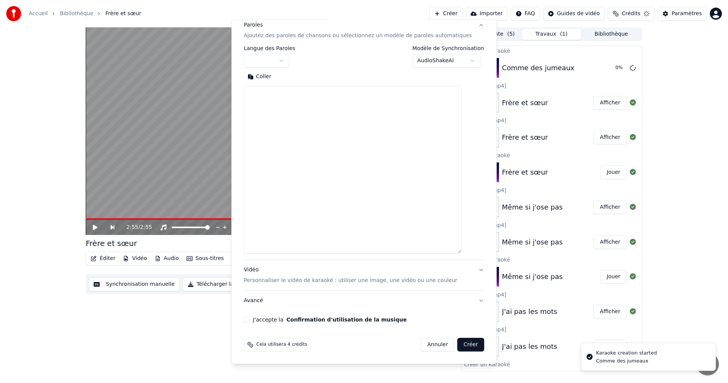
scroll to position [0, 0]
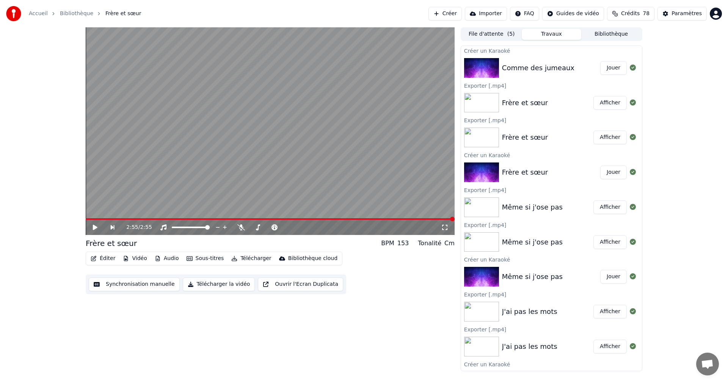
click at [612, 65] on button "Jouer" at bounding box center [613, 68] width 27 height 14
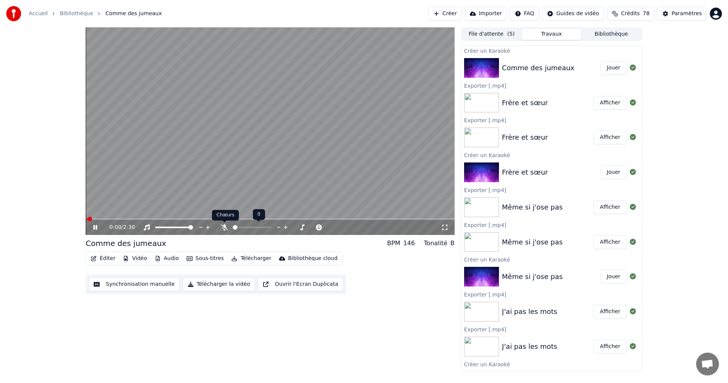
click at [224, 226] on icon at bounding box center [225, 227] width 8 height 6
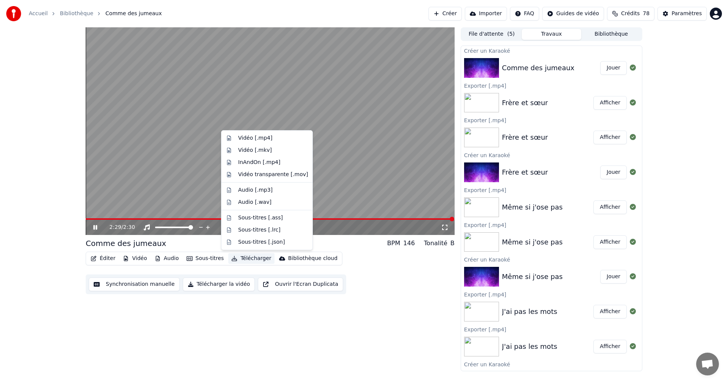
click at [240, 260] on button "Télécharger" at bounding box center [251, 258] width 46 height 11
click at [255, 136] on div "Vidéo [.mp4]" at bounding box center [255, 138] width 34 height 8
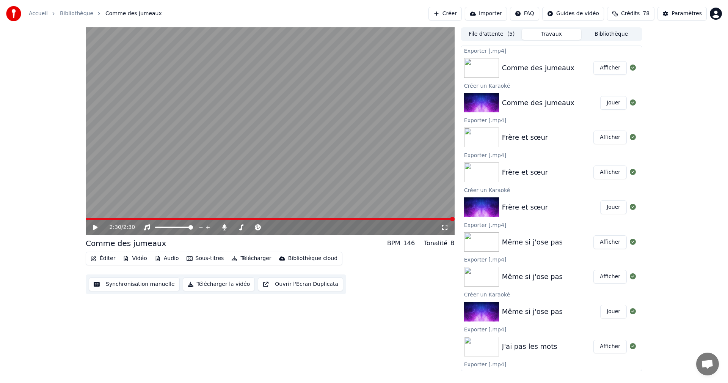
click at [610, 68] on button "Afficher" at bounding box center [609, 68] width 33 height 14
click at [222, 229] on icon at bounding box center [225, 227] width 8 height 6
click at [247, 257] on button "Télécharger" at bounding box center [251, 258] width 46 height 11
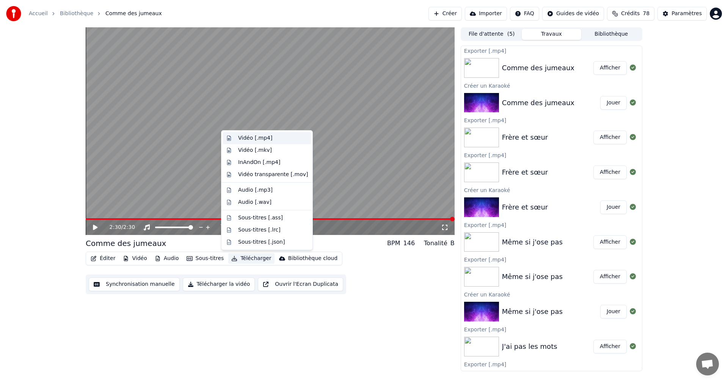
click at [236, 142] on div "Vidéo [.mp4]" at bounding box center [267, 138] width 88 height 12
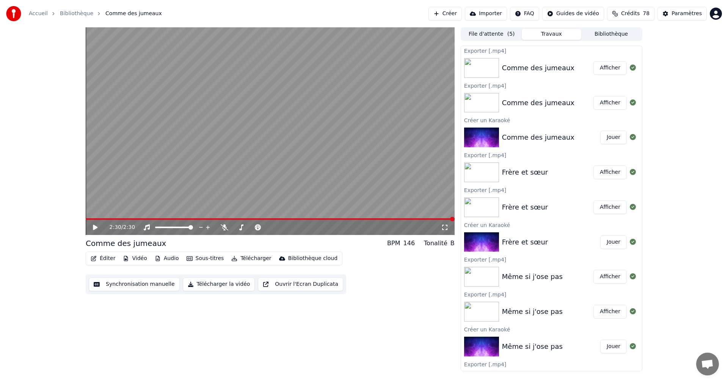
click at [608, 66] on button "Afficher" at bounding box center [609, 68] width 33 height 14
click at [440, 12] on button "Créer" at bounding box center [444, 14] width 33 height 14
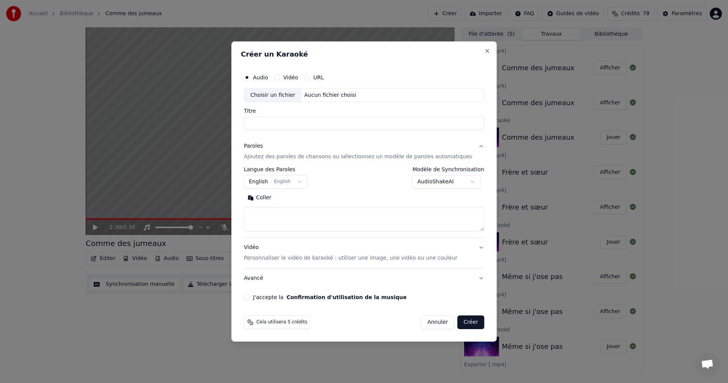
click at [278, 97] on div "Choisir un fichier" at bounding box center [272, 95] width 57 height 14
type input "**********"
click at [267, 183] on body "Accueil Bibliothèque Comme des jumeaux Créer Importer FAQ Guides de vidéo Crédi…" at bounding box center [364, 191] width 728 height 383
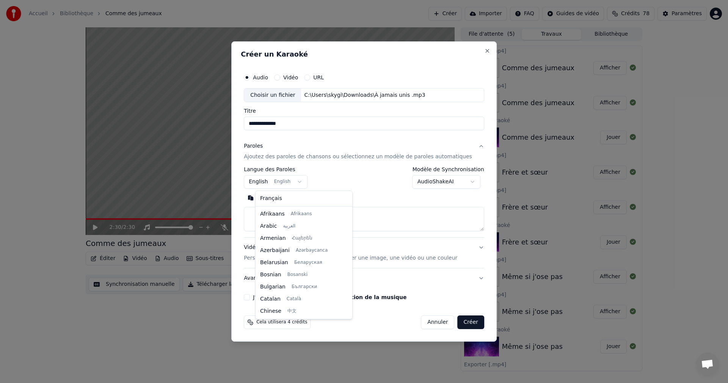
scroll to position [61, 0]
select select "**"
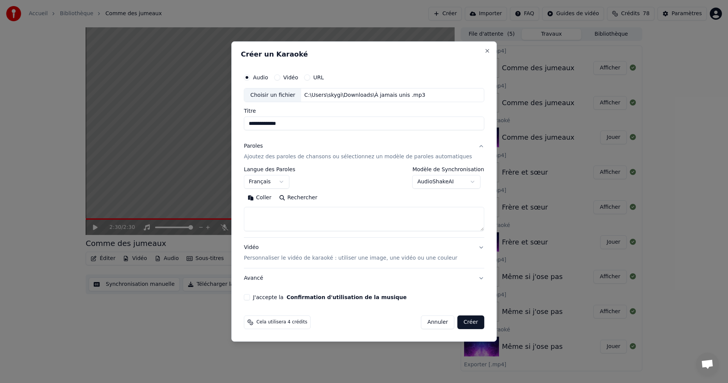
click at [274, 198] on button "Coller" at bounding box center [259, 198] width 31 height 12
drag, startPoint x: 293, startPoint y: 213, endPoint x: 229, endPoint y: 216, distance: 63.8
click at [230, 217] on body "Accueil Bibliothèque Comme des jumeaux Créer Importer FAQ Guides de vidéo Crédi…" at bounding box center [364, 191] width 728 height 383
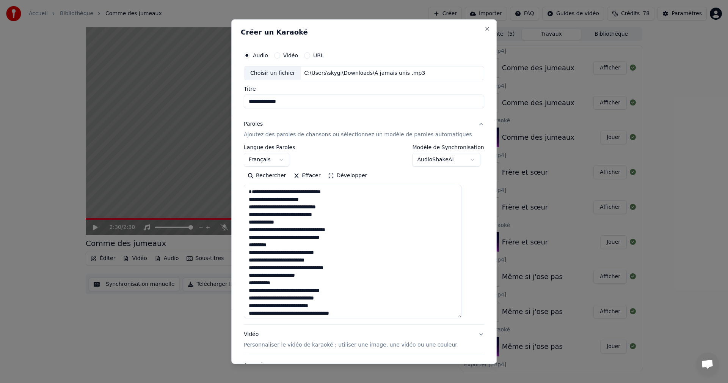
drag, startPoint x: 471, startPoint y: 227, endPoint x: 419, endPoint y: 292, distance: 83.8
click at [484, 316] on div "**********" at bounding box center [363, 191] width 265 height 344
drag, startPoint x: 287, startPoint y: 230, endPoint x: 253, endPoint y: 230, distance: 33.4
click at [253, 230] on textarea at bounding box center [353, 252] width 218 height 135
drag, startPoint x: 287, startPoint y: 252, endPoint x: 255, endPoint y: 254, distance: 31.9
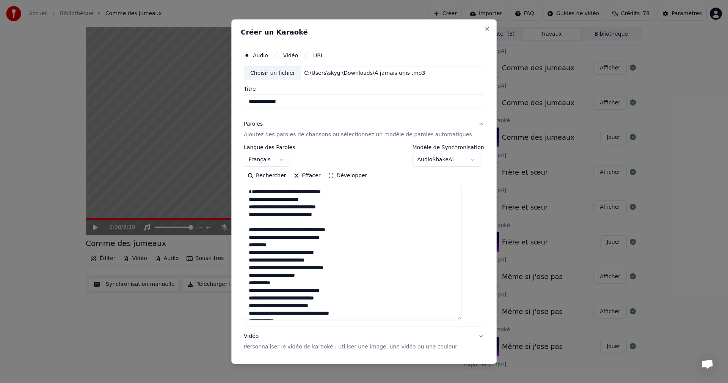
click at [255, 254] on textarea at bounding box center [353, 252] width 218 height 135
drag, startPoint x: 288, startPoint y: 291, endPoint x: 245, endPoint y: 292, distance: 42.5
click at [245, 292] on div "**********" at bounding box center [363, 191] width 265 height 344
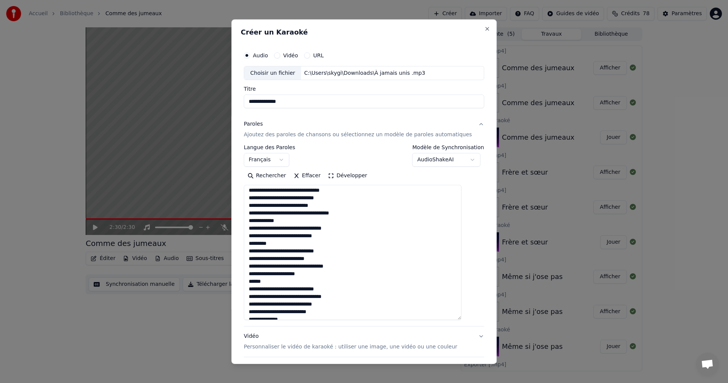
scroll to position [114, 0]
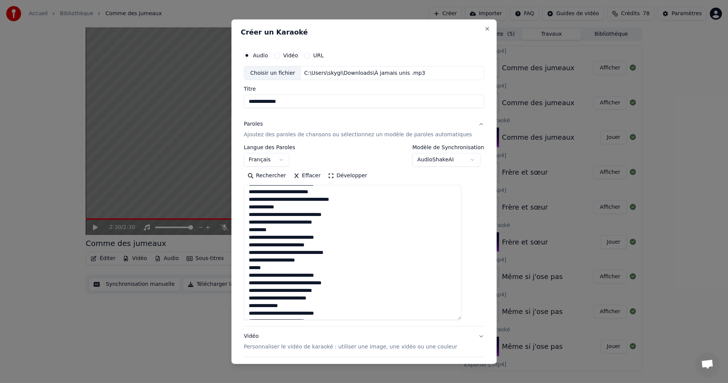
drag, startPoint x: 288, startPoint y: 214, endPoint x: 253, endPoint y: 216, distance: 35.7
click at [253, 216] on textarea "**********" at bounding box center [353, 252] width 218 height 135
drag, startPoint x: 279, startPoint y: 237, endPoint x: 250, endPoint y: 236, distance: 29.6
click at [250, 236] on div "**********" at bounding box center [364, 217] width 246 height 347
drag, startPoint x: 273, startPoint y: 274, endPoint x: 252, endPoint y: 274, distance: 21.6
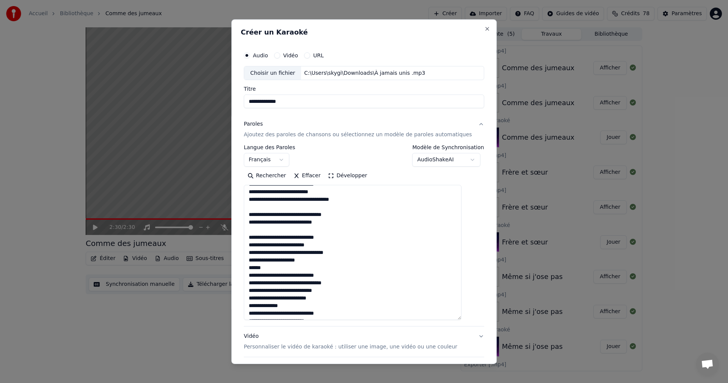
click at [252, 274] on textarea "**********" at bounding box center [353, 252] width 218 height 135
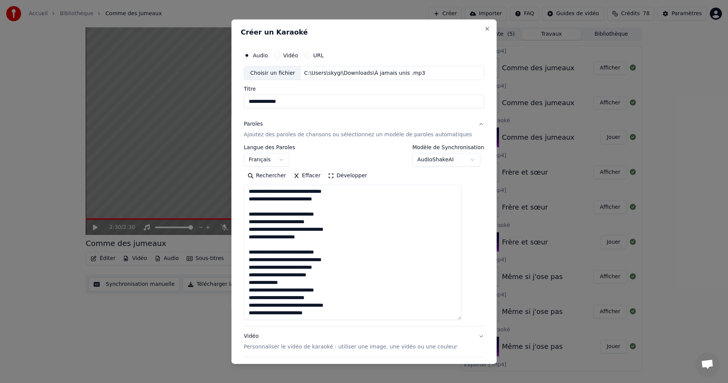
scroll to position [144, 0]
drag, startPoint x: 294, startPoint y: 282, endPoint x: 256, endPoint y: 283, distance: 38.7
click at [256, 283] on textarea "**********" at bounding box center [353, 252] width 218 height 135
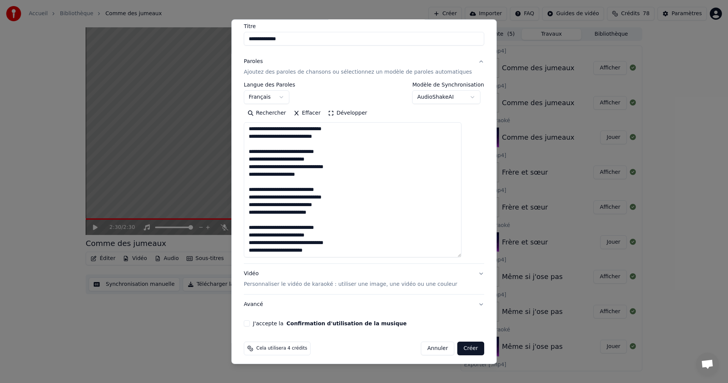
scroll to position [66, 0]
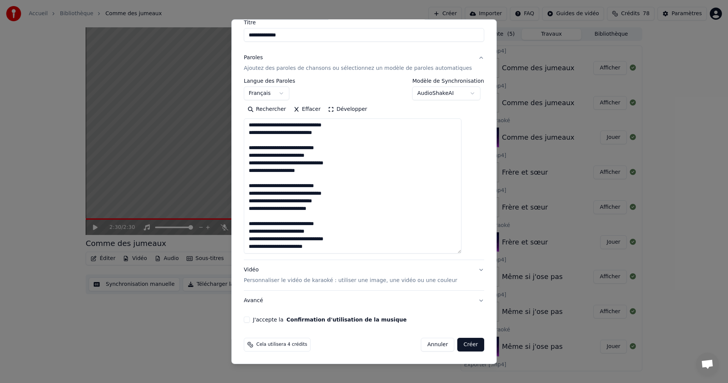
type textarea "**********"
click at [250, 319] on button "J'accepte la Confirmation d'utilisation de la musique" at bounding box center [247, 319] width 6 height 6
click at [461, 340] on button "Créer" at bounding box center [471, 344] width 27 height 14
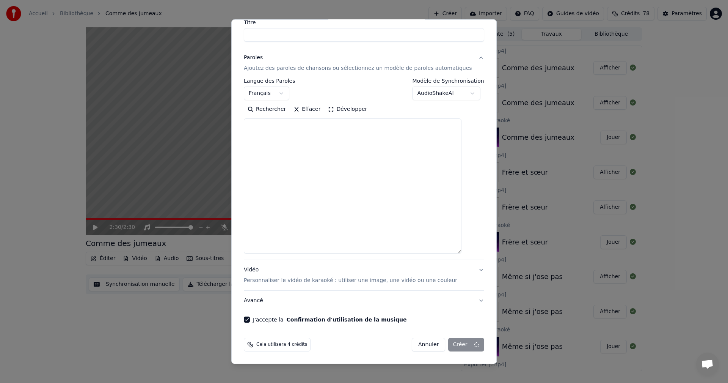
scroll to position [0, 0]
select select
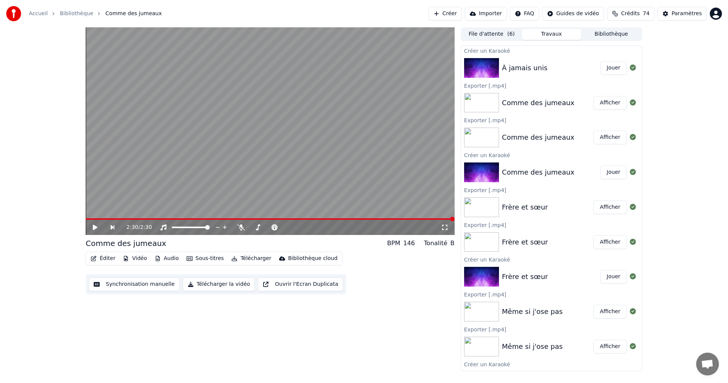
click at [483, 64] on img at bounding box center [481, 68] width 35 height 20
click at [613, 66] on button "Jouer" at bounding box center [613, 68] width 27 height 14
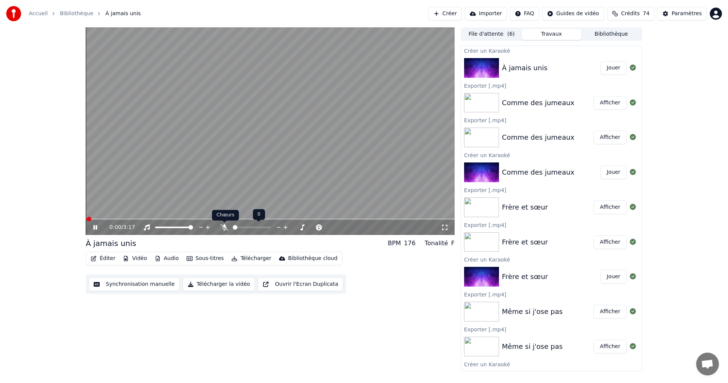
click at [221, 227] on icon at bounding box center [225, 227] width 8 height 6
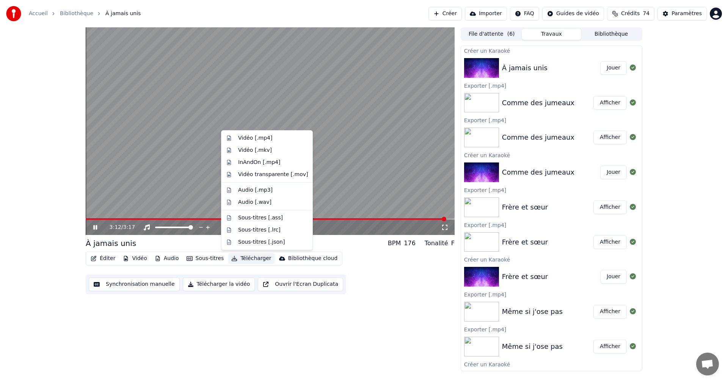
click at [246, 260] on button "Télécharger" at bounding box center [251, 258] width 46 height 11
click at [234, 143] on div "Vidéo [.mp4]" at bounding box center [267, 138] width 88 height 12
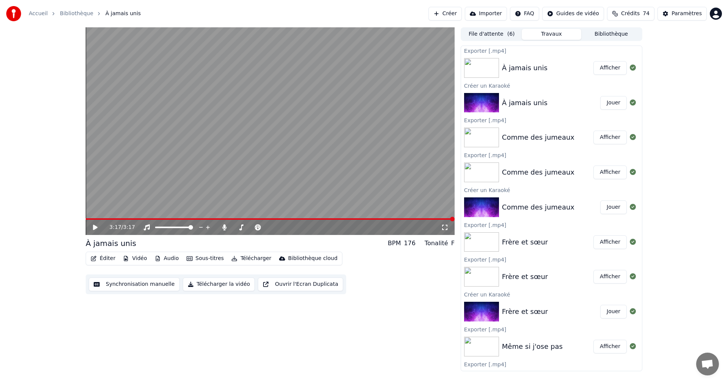
click at [608, 65] on button "Afficher" at bounding box center [609, 68] width 33 height 14
click at [224, 226] on icon at bounding box center [224, 227] width 4 height 6
click at [246, 260] on button "Télécharger" at bounding box center [251, 258] width 46 height 11
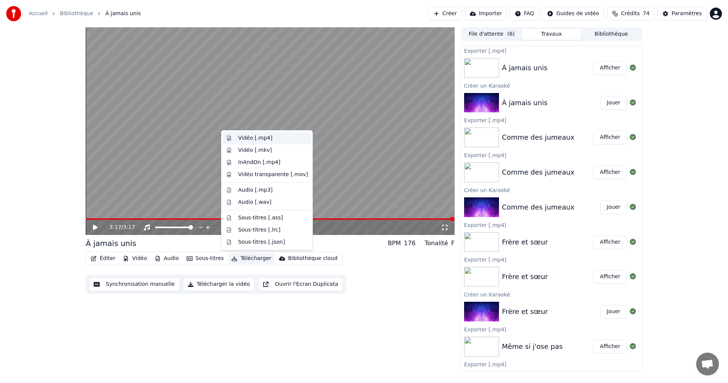
click at [245, 134] on div "Vidéo [.mp4]" at bounding box center [267, 138] width 88 height 12
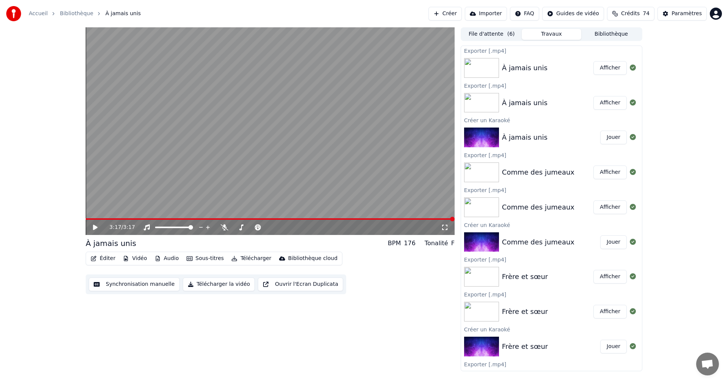
click at [596, 69] on button "Afficher" at bounding box center [609, 68] width 33 height 14
click at [450, 11] on button "Créer" at bounding box center [444, 14] width 33 height 14
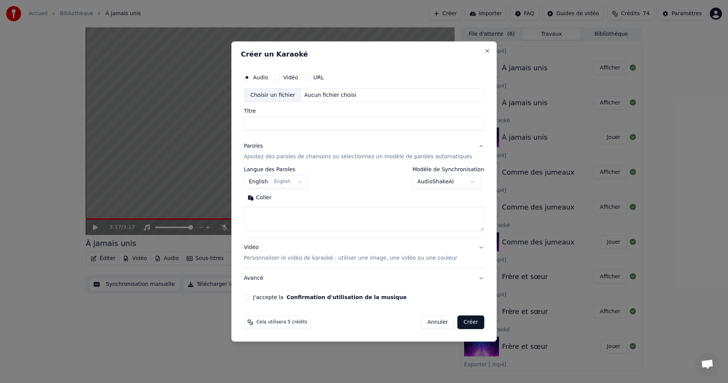
click at [285, 98] on div "Choisir un fichier" at bounding box center [272, 95] width 57 height 14
type input "**********"
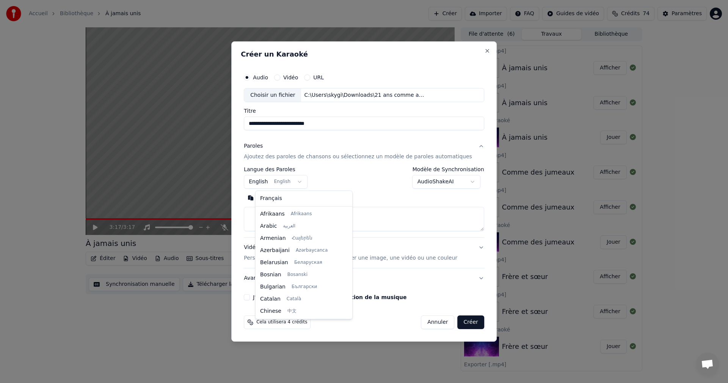
click at [272, 183] on body "Accueil Bibliothèque À jamais unis Créer Importer FAQ Guides de vidéo Crédits 7…" at bounding box center [364, 191] width 728 height 383
select select "**"
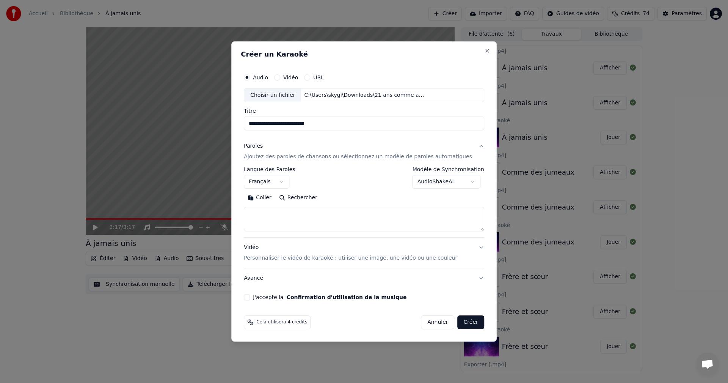
click at [274, 199] on button "Coller" at bounding box center [259, 198] width 31 height 12
drag, startPoint x: 289, startPoint y: 212, endPoint x: 226, endPoint y: 208, distance: 63.1
click at [226, 208] on body "Accueil Bibliothèque À jamais unis Créer Importer FAQ Guides de vidéo Crédits 7…" at bounding box center [364, 191] width 728 height 383
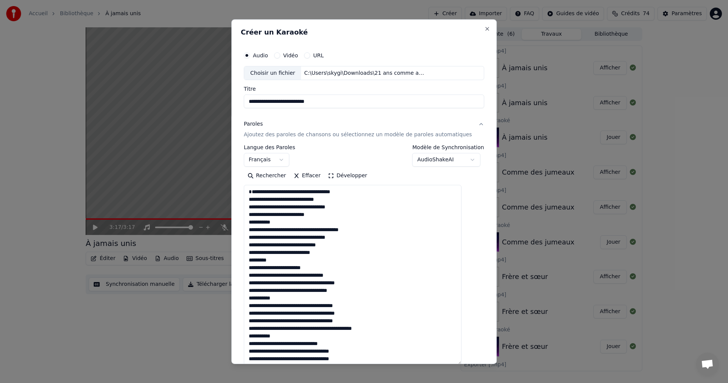
drag, startPoint x: 469, startPoint y: 226, endPoint x: 481, endPoint y: 392, distance: 166.5
click at [481, 382] on html "Accueil Bibliothèque À jamais unis Créer Importer FAQ Guides de vidéo Crédits 7…" at bounding box center [364, 191] width 728 height 383
drag, startPoint x: 288, startPoint y: 229, endPoint x: 248, endPoint y: 233, distance: 40.0
click at [248, 233] on div "**********" at bounding box center [363, 191] width 265 height 344
drag, startPoint x: 282, startPoint y: 268, endPoint x: 249, endPoint y: 270, distance: 33.0
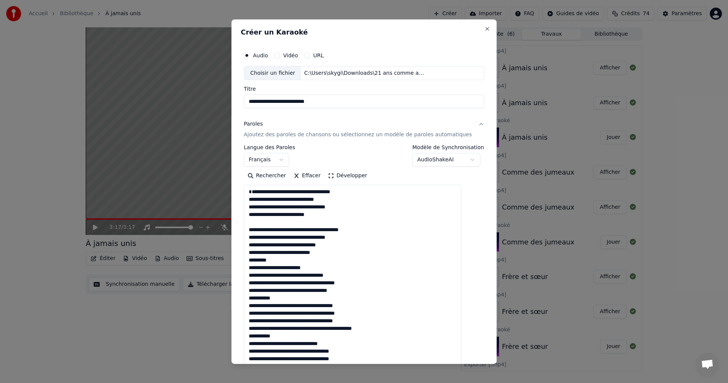
click at [249, 270] on div "**********" at bounding box center [364, 256] width 246 height 425
drag, startPoint x: 287, startPoint y: 303, endPoint x: 252, endPoint y: 304, distance: 35.3
click at [252, 304] on textarea at bounding box center [353, 291] width 218 height 212
drag, startPoint x: 289, startPoint y: 343, endPoint x: 244, endPoint y: 343, distance: 45.1
click at [244, 343] on div "**********" at bounding box center [363, 191] width 265 height 344
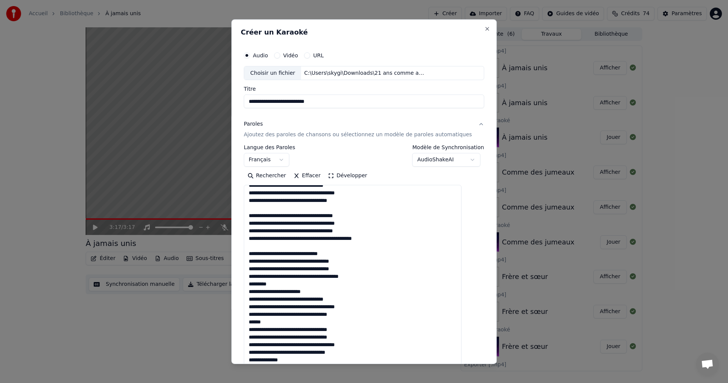
scroll to position [97, 0]
drag, startPoint x: 278, startPoint y: 284, endPoint x: 254, endPoint y: 284, distance: 23.5
click at [254, 284] on textarea at bounding box center [353, 291] width 218 height 212
drag, startPoint x: 279, startPoint y: 321, endPoint x: 247, endPoint y: 324, distance: 31.6
click at [247, 324] on div "**********" at bounding box center [363, 191] width 265 height 344
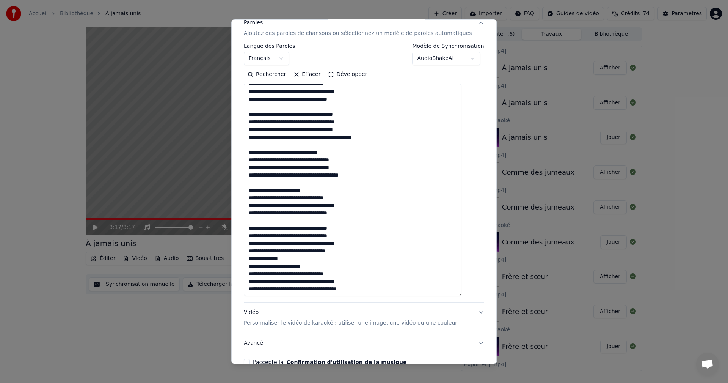
scroll to position [114, 0]
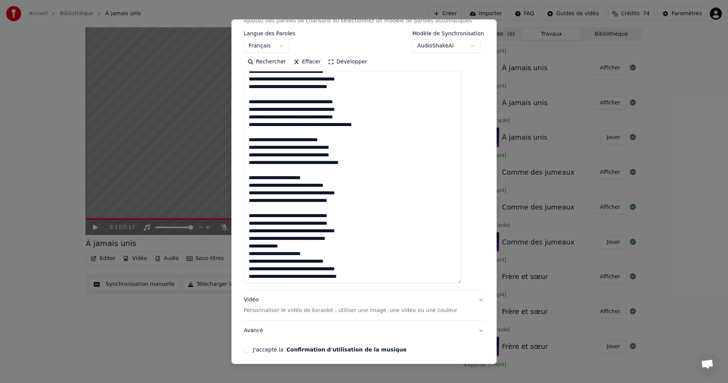
drag, startPoint x: 293, startPoint y: 246, endPoint x: 254, endPoint y: 245, distance: 38.7
click at [254, 245] on textarea at bounding box center [353, 177] width 218 height 212
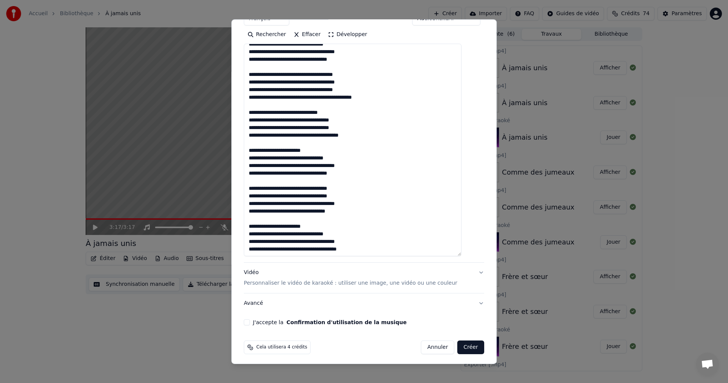
scroll to position [144, 0]
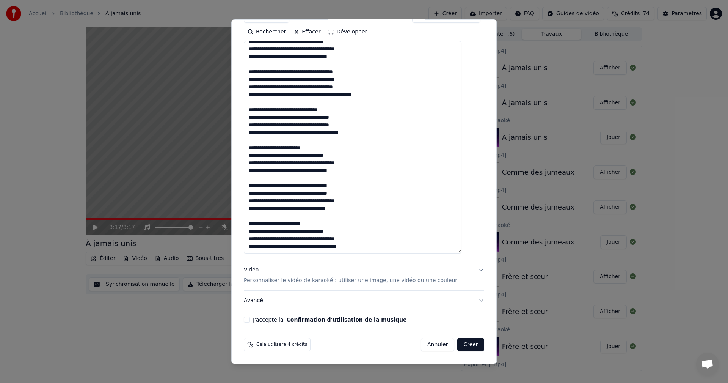
type textarea "**********"
click at [250, 320] on button "J'accepte la Confirmation d'utilisation de la musique" at bounding box center [247, 319] width 6 height 6
click at [459, 345] on button "Créer" at bounding box center [471, 344] width 27 height 14
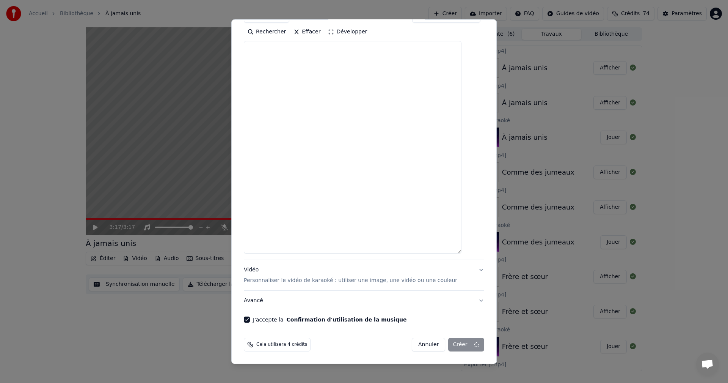
select select
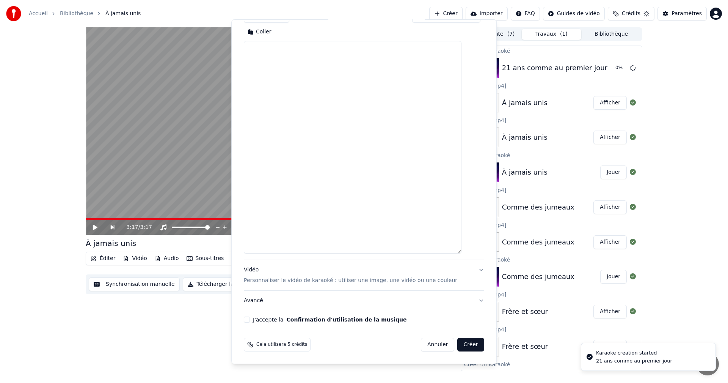
scroll to position [0, 0]
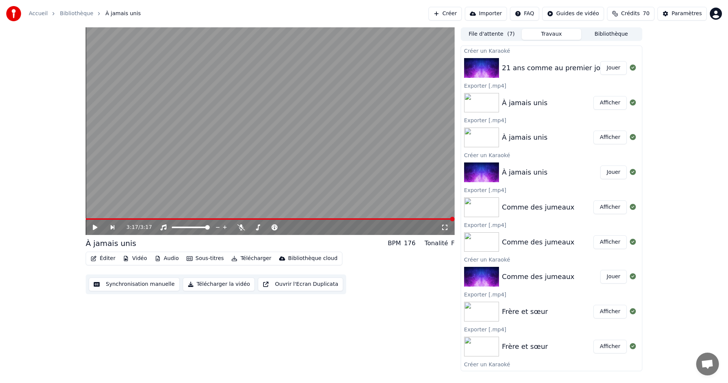
click at [612, 73] on button "Jouer" at bounding box center [613, 68] width 27 height 14
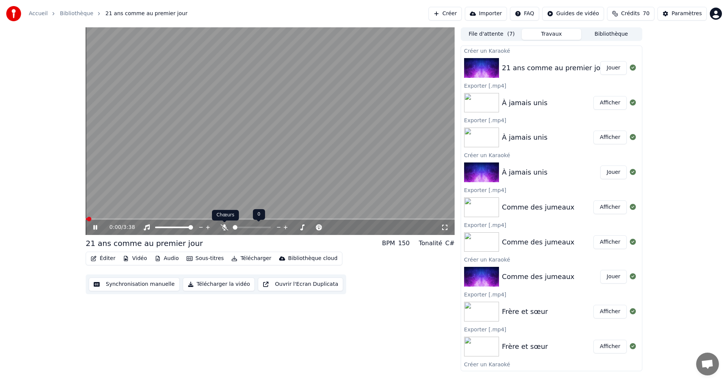
click at [223, 229] on icon at bounding box center [225, 227] width 8 height 6
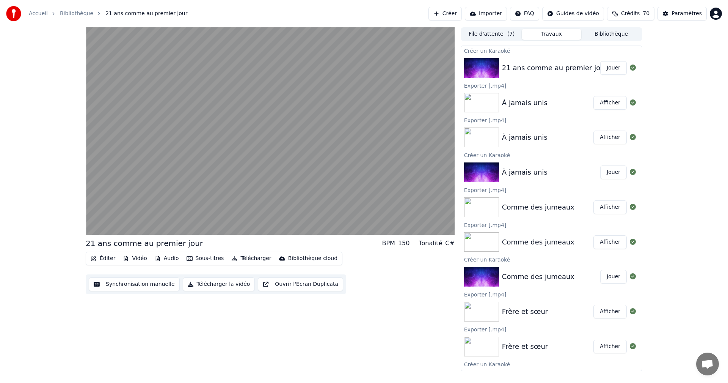
click at [245, 256] on button "Télécharger" at bounding box center [251, 258] width 46 height 11
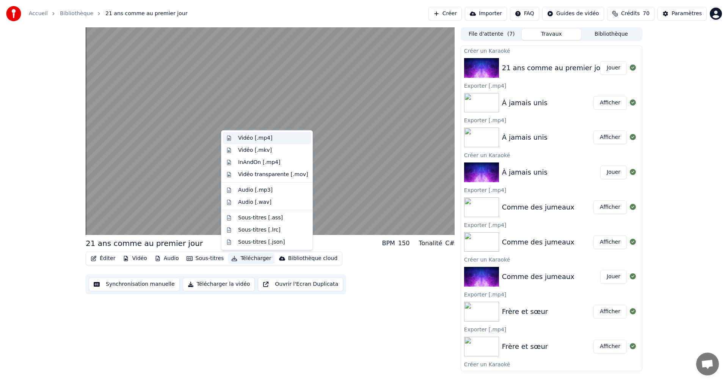
click at [245, 135] on div "Vidéo [.mp4]" at bounding box center [255, 138] width 34 height 8
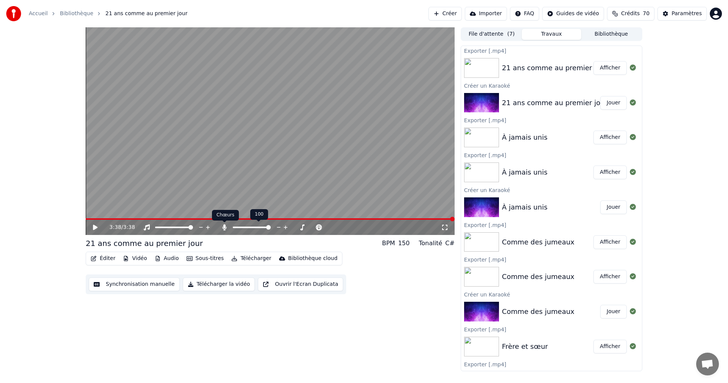
click at [226, 225] on icon at bounding box center [225, 227] width 8 height 6
click at [600, 70] on button "Afficher" at bounding box center [609, 68] width 33 height 14
click at [252, 257] on button "Télécharger" at bounding box center [251, 258] width 46 height 11
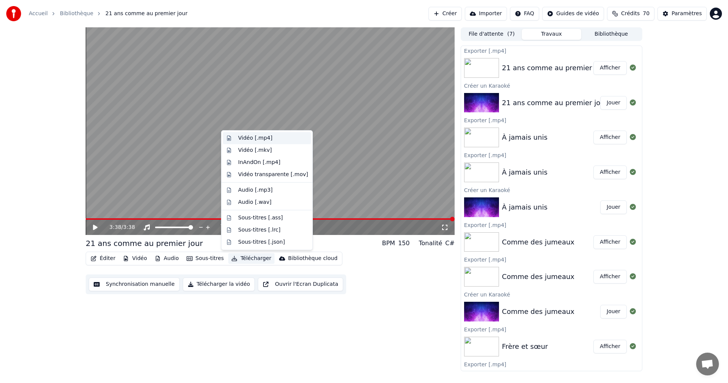
click at [252, 135] on div "Vidéo [.mp4]" at bounding box center [255, 138] width 34 height 8
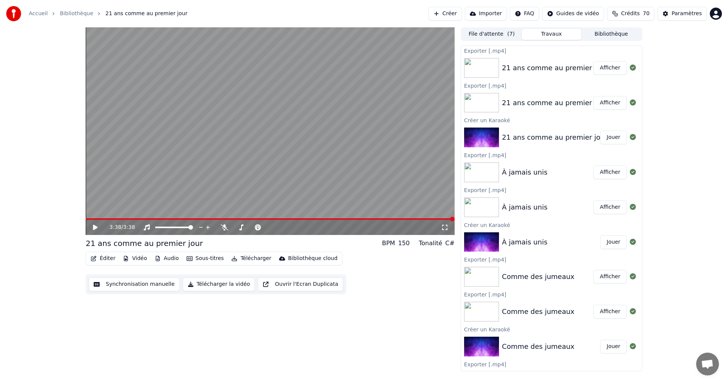
click at [594, 69] on button "Afficher" at bounding box center [609, 68] width 33 height 14
click at [449, 12] on button "Créer" at bounding box center [444, 14] width 33 height 14
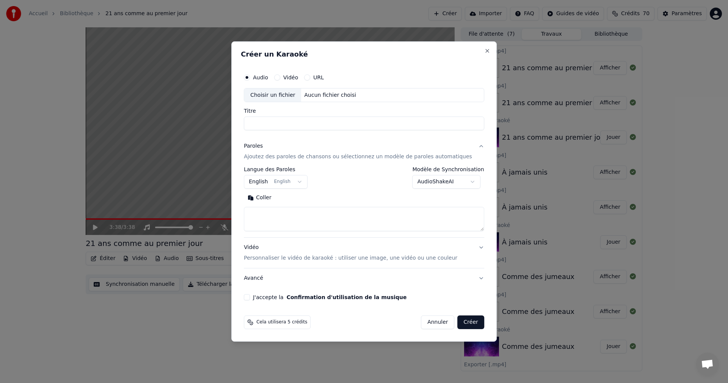
click at [296, 97] on div "Choisir un fichier" at bounding box center [272, 95] width 57 height 14
type input "**********"
click at [269, 181] on body "Accueil Bibliothèque 21 ans comme au premier jour Créer Importer FAQ Guides de …" at bounding box center [364, 191] width 728 height 383
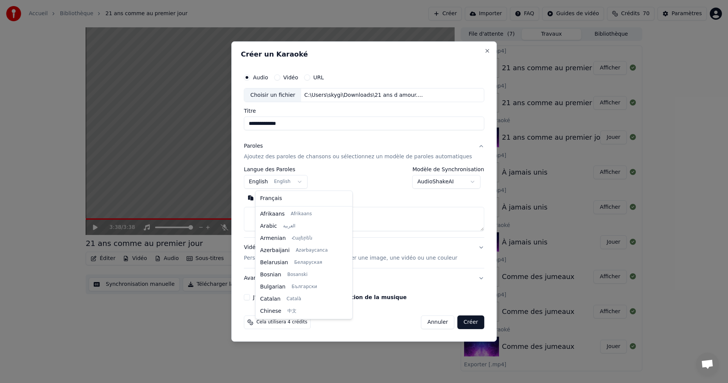
scroll to position [61, 0]
select select "**"
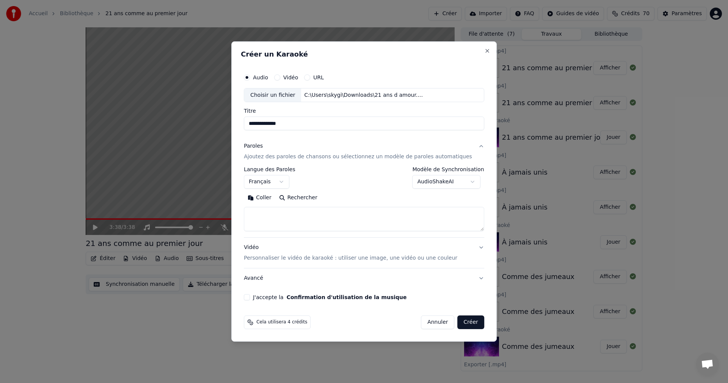
click at [270, 194] on button "Coller" at bounding box center [259, 198] width 31 height 12
drag, startPoint x: 296, startPoint y: 213, endPoint x: 249, endPoint y: 208, distance: 47.3
click at [249, 208] on div "**********" at bounding box center [363, 191] width 265 height 300
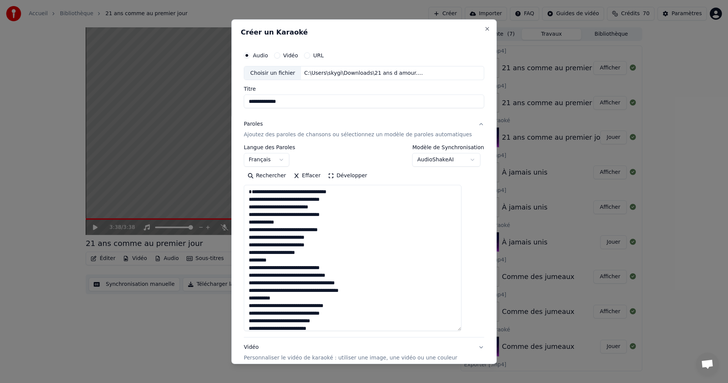
drag, startPoint x: 469, startPoint y: 226, endPoint x: 398, endPoint y: 275, distance: 86.3
click at [476, 325] on div "**********" at bounding box center [363, 191] width 265 height 344
drag, startPoint x: 290, startPoint y: 228, endPoint x: 250, endPoint y: 229, distance: 40.6
click at [250, 229] on div "**********" at bounding box center [364, 223] width 246 height 358
drag, startPoint x: 282, startPoint y: 267, endPoint x: 247, endPoint y: 269, distance: 35.7
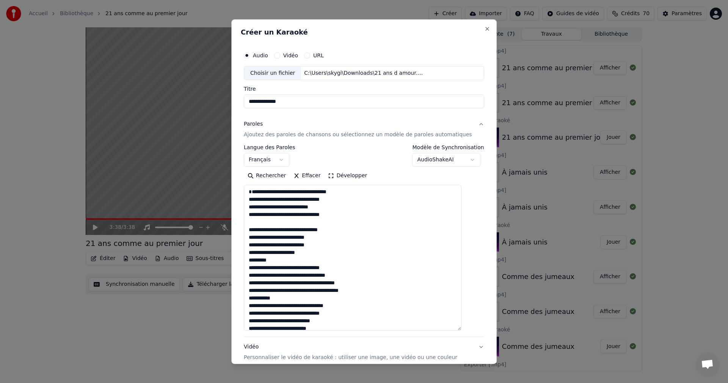
click at [247, 269] on div "**********" at bounding box center [363, 191] width 265 height 344
drag, startPoint x: 286, startPoint y: 305, endPoint x: 256, endPoint y: 308, distance: 30.1
click at [256, 309] on textarea at bounding box center [353, 258] width 218 height 146
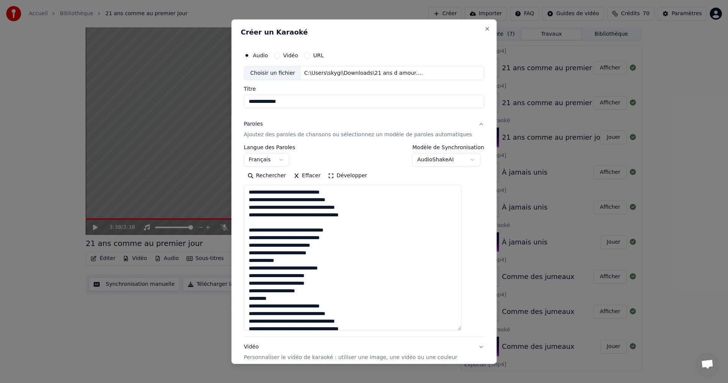
scroll to position [76, 0]
drag, startPoint x: 288, startPoint y: 269, endPoint x: 251, endPoint y: 271, distance: 37.2
click at [251, 271] on div "**********" at bounding box center [364, 223] width 246 height 358
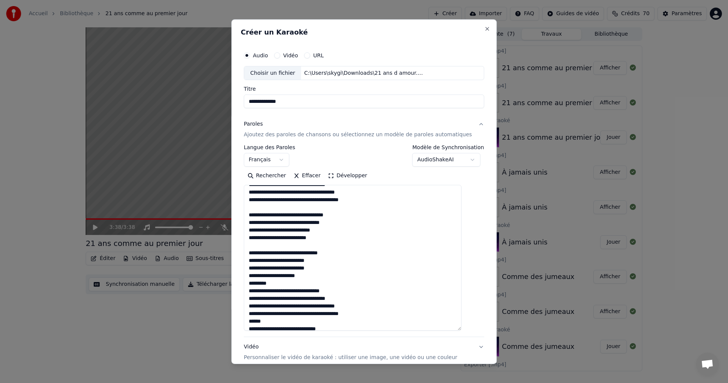
scroll to position [114, 0]
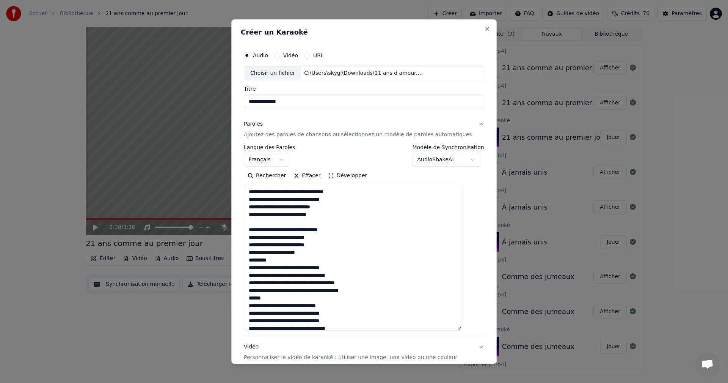
drag, startPoint x: 281, startPoint y: 268, endPoint x: 254, endPoint y: 271, distance: 27.8
click at [254, 271] on textarea at bounding box center [353, 258] width 218 height 146
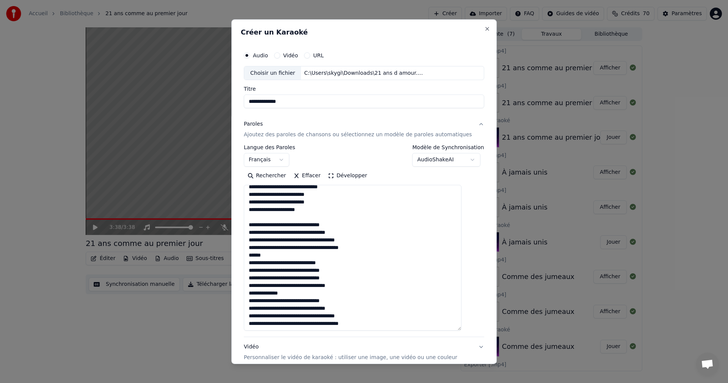
scroll to position [164, 0]
drag, startPoint x: 272, startPoint y: 256, endPoint x: 252, endPoint y: 256, distance: 20.1
click at [252, 256] on textarea at bounding box center [353, 258] width 218 height 146
drag, startPoint x: 294, startPoint y: 294, endPoint x: 254, endPoint y: 296, distance: 40.6
click at [254, 296] on textarea at bounding box center [353, 258] width 218 height 146
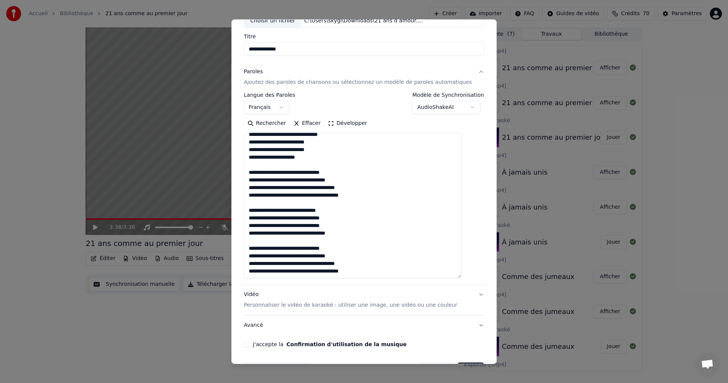
scroll to position [76, 0]
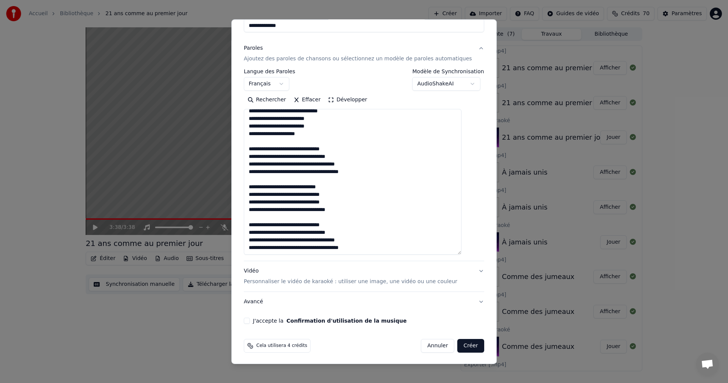
type textarea "**********"
click at [250, 321] on button "J'accepte la Confirmation d'utilisation de la musique" at bounding box center [247, 320] width 6 height 6
click at [458, 343] on button "Créer" at bounding box center [471, 346] width 27 height 14
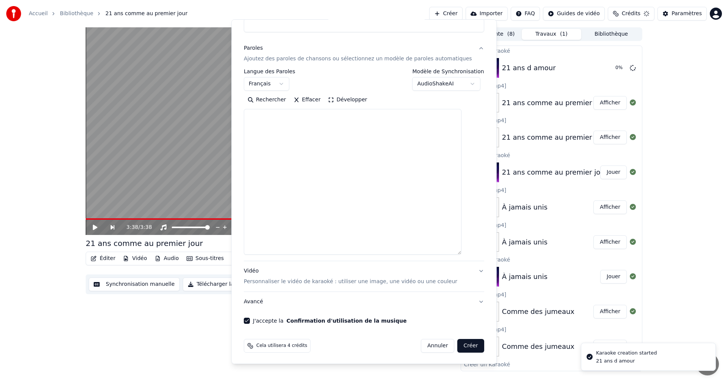
scroll to position [0, 0]
select select
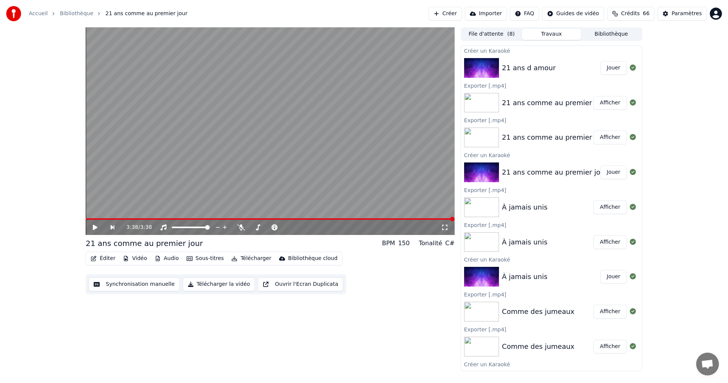
click at [611, 64] on button "Jouer" at bounding box center [613, 68] width 27 height 14
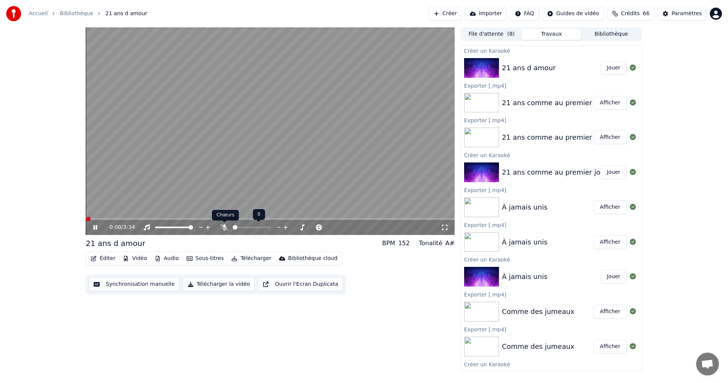
click at [221, 228] on icon at bounding box center [225, 227] width 8 height 6
click at [224, 228] on icon at bounding box center [224, 227] width 4 height 6
click at [224, 228] on icon at bounding box center [225, 227] width 8 height 6
click at [146, 224] on icon at bounding box center [147, 227] width 8 height 6
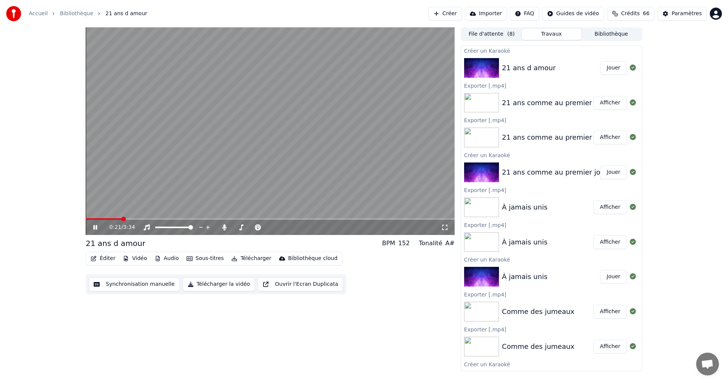
click at [306, 331] on div "0:21 / 3:34 21 ans d amour BPM 152 Tonalité A# Éditer Vidéo Audio Sous-titres T…" at bounding box center [270, 198] width 369 height 343
click at [266, 131] on video at bounding box center [270, 130] width 369 height 207
click at [607, 66] on button "Jouer" at bounding box center [613, 68] width 27 height 14
click at [372, 256] on div "Éditer Vidéo Audio Sous-titres Télécharger Bibliothèque cloud Synchronisation m…" at bounding box center [270, 272] width 369 height 42
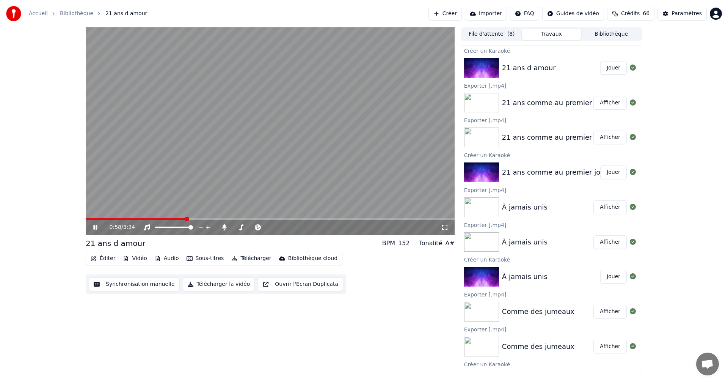
click at [96, 219] on span at bounding box center [136, 219] width 100 height 2
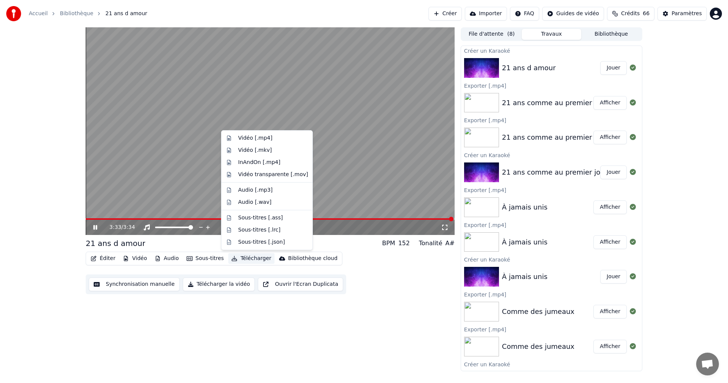
click at [247, 258] on button "Télécharger" at bounding box center [251, 258] width 46 height 11
click at [254, 136] on div "Vidéo [.mp4]" at bounding box center [255, 138] width 34 height 8
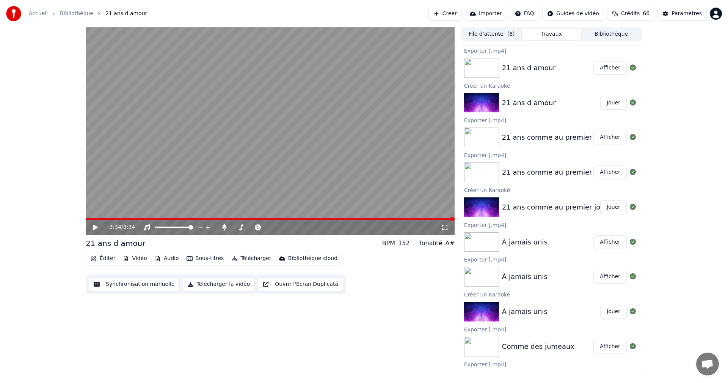
click at [607, 64] on button "Afficher" at bounding box center [609, 68] width 33 height 14
click at [223, 227] on icon at bounding box center [224, 227] width 4 height 6
click at [235, 257] on button "Télécharger" at bounding box center [251, 258] width 46 height 11
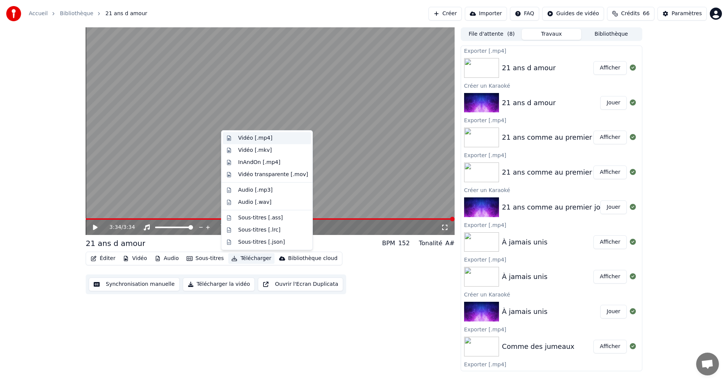
click at [256, 136] on div "Vidéo [.mp4]" at bounding box center [255, 138] width 34 height 8
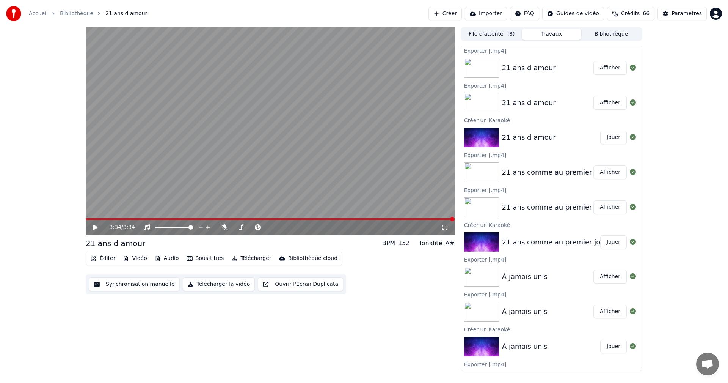
click at [615, 65] on button "Afficher" at bounding box center [609, 68] width 33 height 14
click at [442, 13] on button "Créer" at bounding box center [444, 14] width 33 height 14
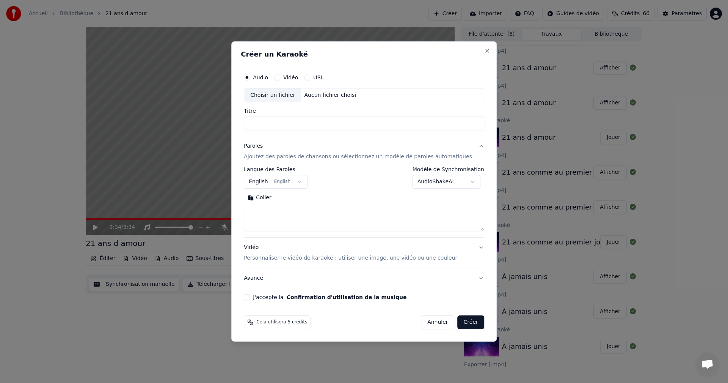
click at [270, 90] on div "Choisir un fichier" at bounding box center [272, 95] width 57 height 14
click at [264, 124] on input "**********" at bounding box center [364, 124] width 240 height 14
type input "**********"
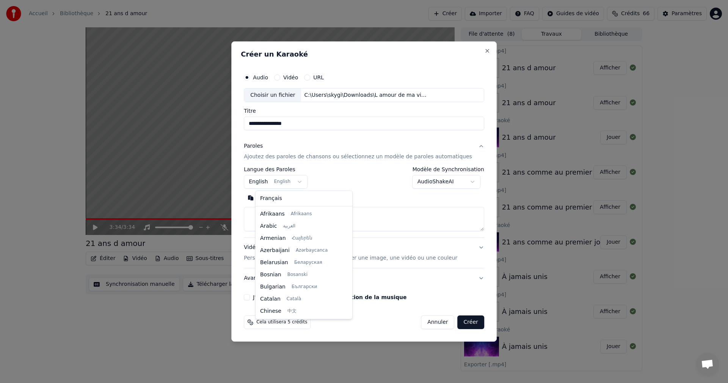
click at [269, 181] on body "Accueil Bibliothèque 21 ans d amour Créer Importer FAQ Guides de vidéo Crédits …" at bounding box center [364, 191] width 728 height 383
select select "**"
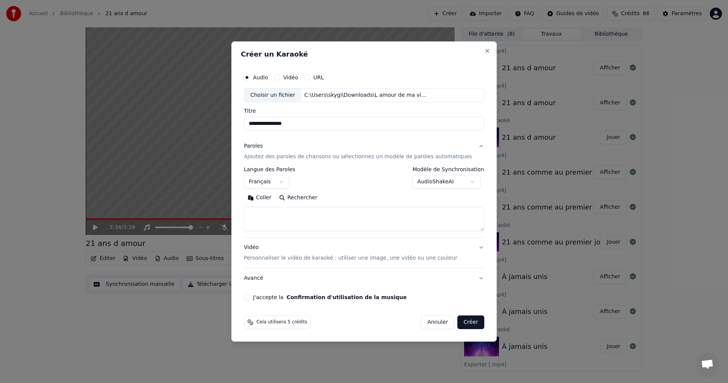
click at [268, 200] on button "Coller" at bounding box center [259, 198] width 31 height 12
drag, startPoint x: 289, startPoint y: 211, endPoint x: 224, endPoint y: 223, distance: 65.9
click at [229, 220] on body "Accueil Bibliothèque 21 ans d amour Créer Importer FAQ Guides de vidéo Crédits …" at bounding box center [364, 191] width 728 height 383
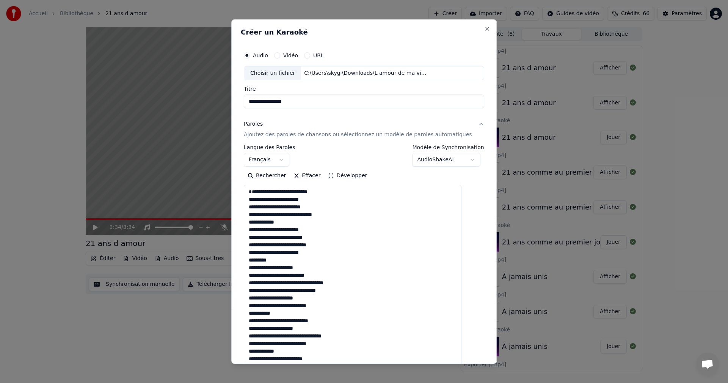
drag, startPoint x: 470, startPoint y: 229, endPoint x: 382, endPoint y: 380, distance: 175.0
click at [412, 382] on html "Accueil Bibliothèque 21 ans d amour Créer Importer FAQ Guides de vidéo Crédits …" at bounding box center [364, 191] width 728 height 383
drag, startPoint x: 290, startPoint y: 229, endPoint x: 251, endPoint y: 228, distance: 39.4
click at [251, 228] on div "**********" at bounding box center [364, 258] width 246 height 429
drag, startPoint x: 280, startPoint y: 266, endPoint x: 253, endPoint y: 267, distance: 26.9
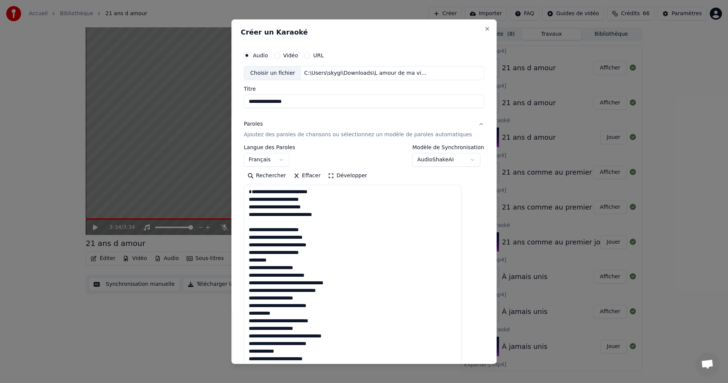
click at [253, 267] on textarea at bounding box center [353, 293] width 218 height 217
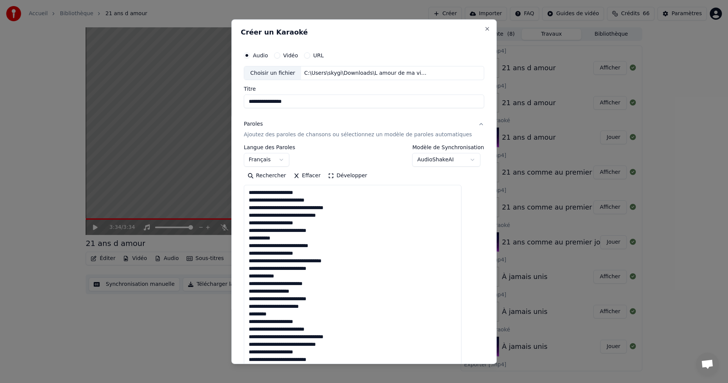
scroll to position [114, 0]
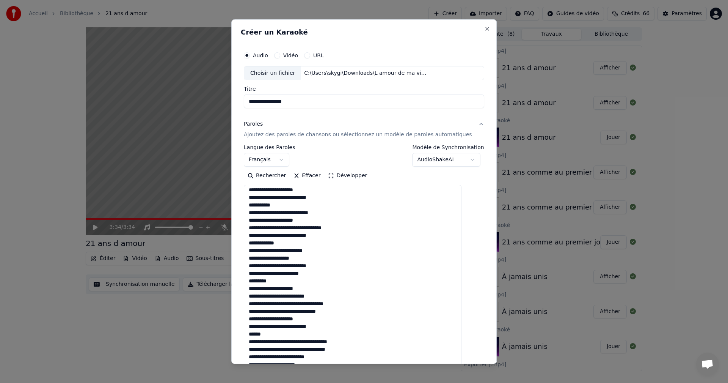
drag, startPoint x: 279, startPoint y: 206, endPoint x: 254, endPoint y: 204, distance: 25.1
click at [254, 204] on textarea at bounding box center [353, 293] width 218 height 217
drag, startPoint x: 289, startPoint y: 244, endPoint x: 253, endPoint y: 239, distance: 36.4
click at [253, 239] on textarea at bounding box center [353, 293] width 218 height 217
click at [253, 240] on textarea at bounding box center [353, 293] width 218 height 217
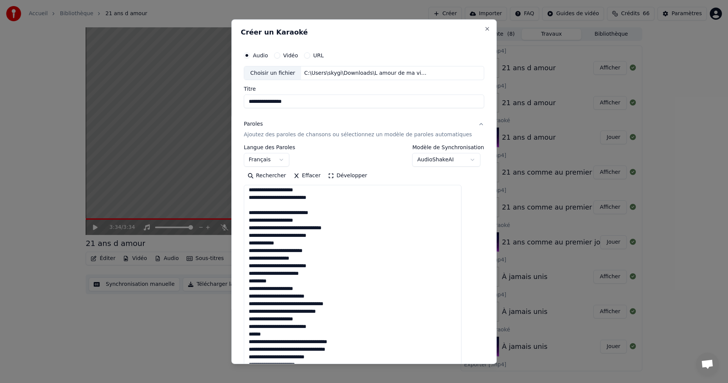
click at [287, 246] on textarea at bounding box center [353, 293] width 218 height 217
drag, startPoint x: 285, startPoint y: 247, endPoint x: 255, endPoint y: 244, distance: 30.9
click at [255, 244] on textarea at bounding box center [353, 293] width 218 height 217
drag, startPoint x: 278, startPoint y: 281, endPoint x: 252, endPoint y: 280, distance: 25.0
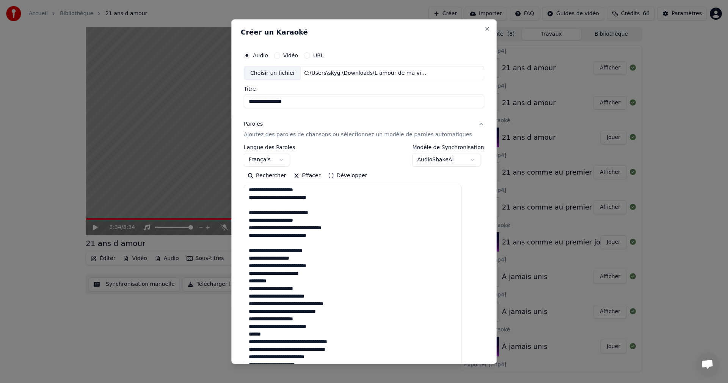
click at [252, 280] on textarea at bounding box center [353, 293] width 218 height 217
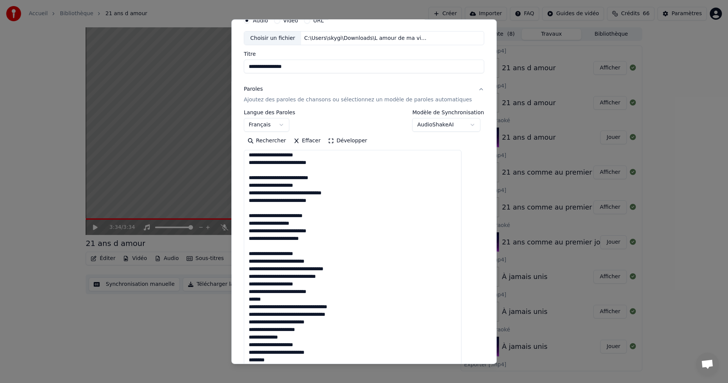
scroll to position [76, 0]
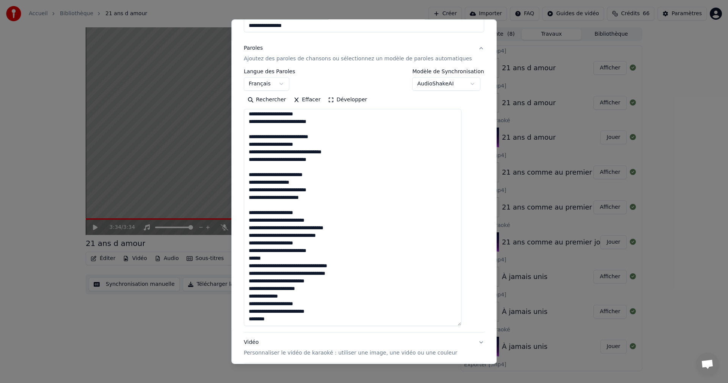
drag, startPoint x: 276, startPoint y: 258, endPoint x: 256, endPoint y: 256, distance: 19.8
click at [256, 256] on textarea at bounding box center [353, 217] width 218 height 217
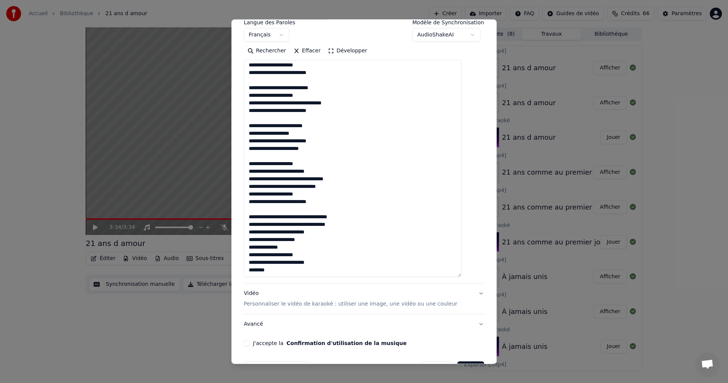
scroll to position [148, 0]
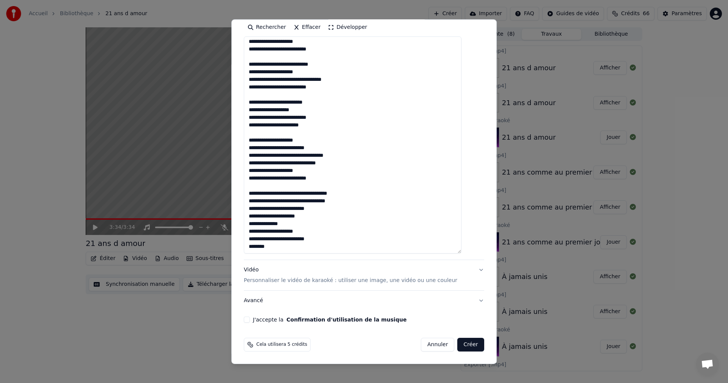
drag, startPoint x: 297, startPoint y: 221, endPoint x: 253, endPoint y: 227, distance: 44.3
click at [253, 227] on textarea at bounding box center [353, 144] width 218 height 217
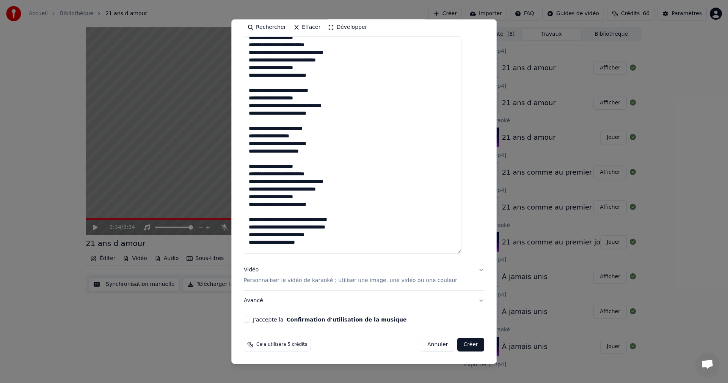
scroll to position [114, 0]
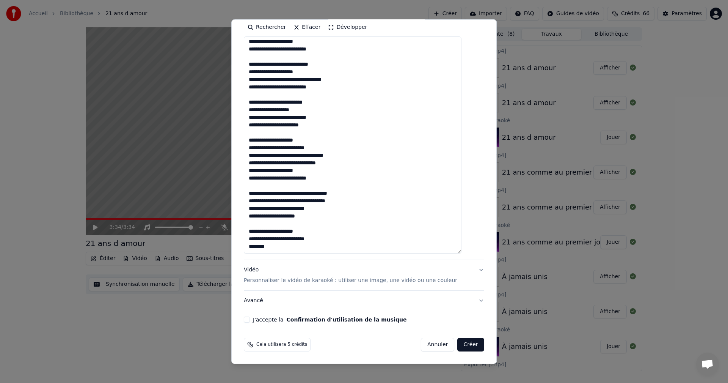
type textarea "**********"
click at [250, 319] on button "J'accepte la Confirmation d'utilisation de la musique" at bounding box center [247, 319] width 6 height 6
click at [458, 342] on button "Créer" at bounding box center [471, 344] width 27 height 14
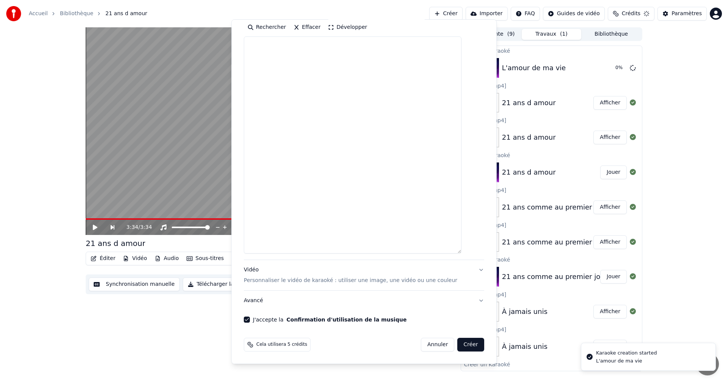
scroll to position [0, 0]
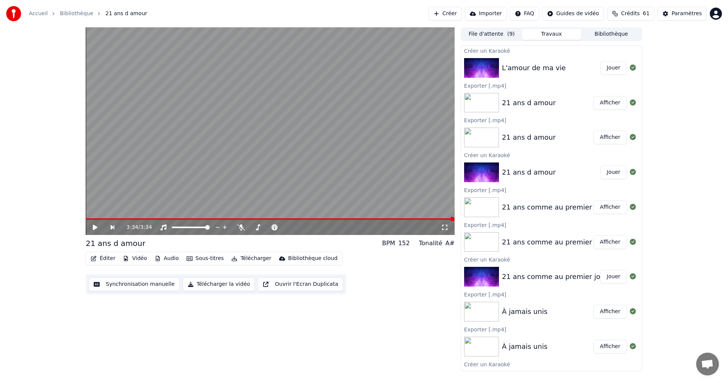
click at [609, 66] on button "Jouer" at bounding box center [613, 68] width 27 height 14
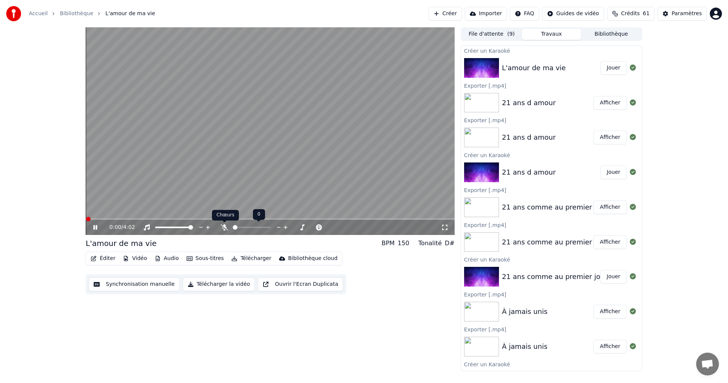
click at [223, 229] on icon at bounding box center [225, 227] width 8 height 6
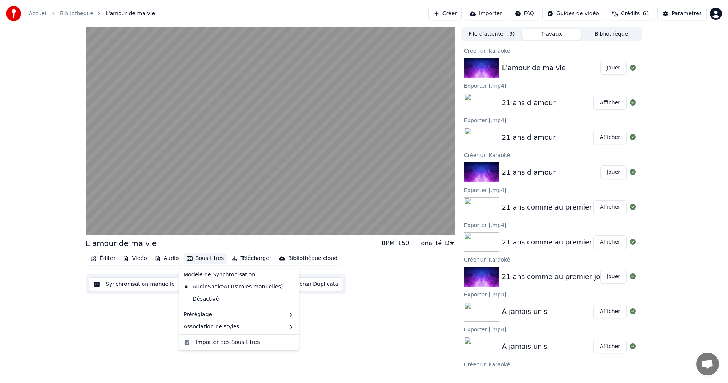
click at [191, 259] on button "Sous-titres" at bounding box center [205, 258] width 44 height 11
click at [219, 288] on div "AudioShakeAI (Paroles manuelles)" at bounding box center [232, 287] width 105 height 12
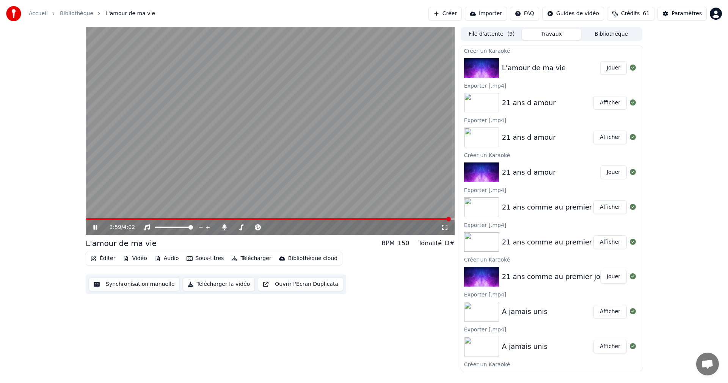
click at [548, 66] on div "L'amour de ma vie" at bounding box center [534, 68] width 64 height 11
click at [109, 261] on button "Éditer" at bounding box center [103, 258] width 31 height 11
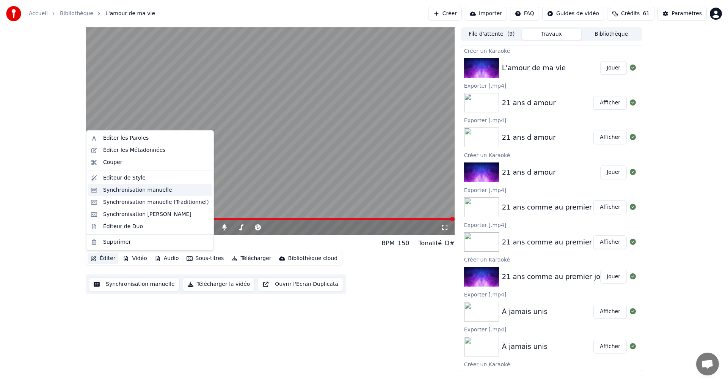
click at [119, 193] on div "Synchronisation manuelle" at bounding box center [137, 190] width 69 height 8
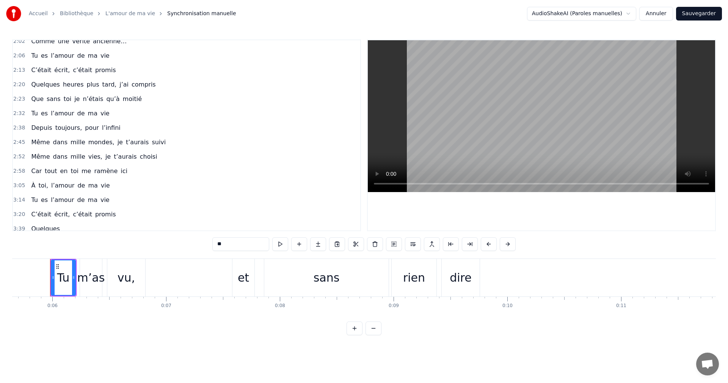
scroll to position [329, 0]
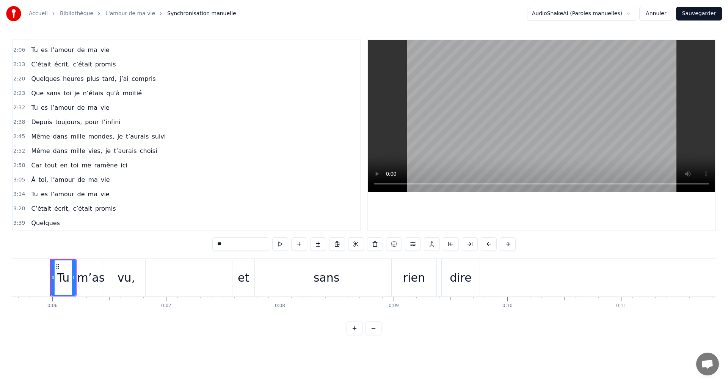
click at [94, 209] on span "promis" at bounding box center [105, 208] width 22 height 9
type input "******"
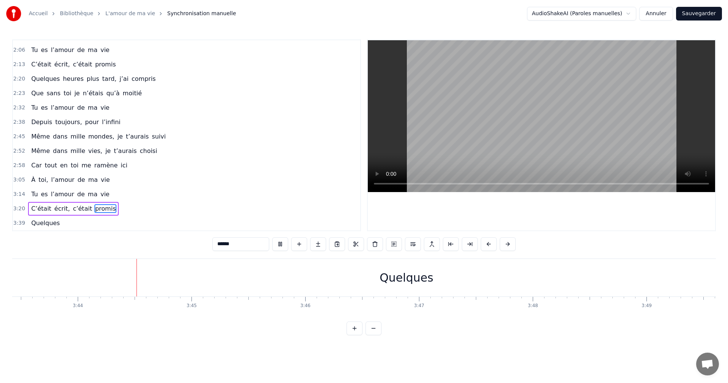
scroll to position [0, 25426]
click at [658, 16] on button "Annuler" at bounding box center [655, 14] width 33 height 14
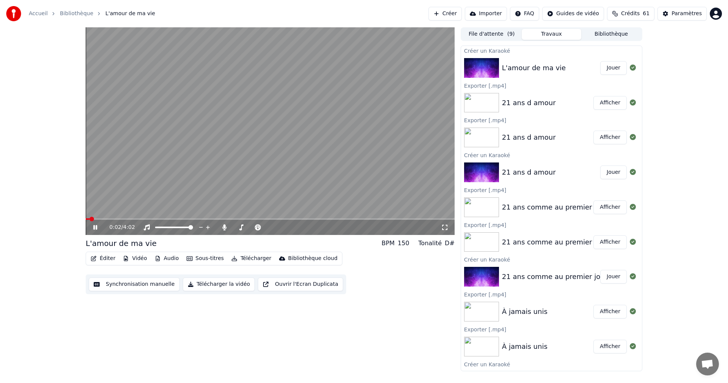
click at [376, 221] on div "0:02 / 4:02" at bounding box center [270, 226] width 369 height 15
click at [394, 217] on video at bounding box center [270, 130] width 369 height 207
click at [396, 216] on video at bounding box center [270, 130] width 369 height 207
click at [407, 219] on span at bounding box center [405, 218] width 5 height 5
click at [381, 218] on span at bounding box center [233, 219] width 295 height 2
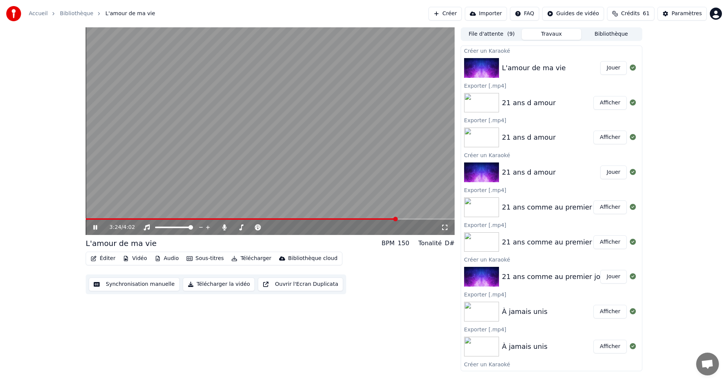
click at [94, 227] on icon at bounding box center [95, 227] width 4 height 5
click at [276, 203] on video at bounding box center [270, 130] width 369 height 207
click at [94, 226] on icon at bounding box center [95, 227] width 4 height 5
click at [98, 258] on button "Éditer" at bounding box center [103, 258] width 31 height 11
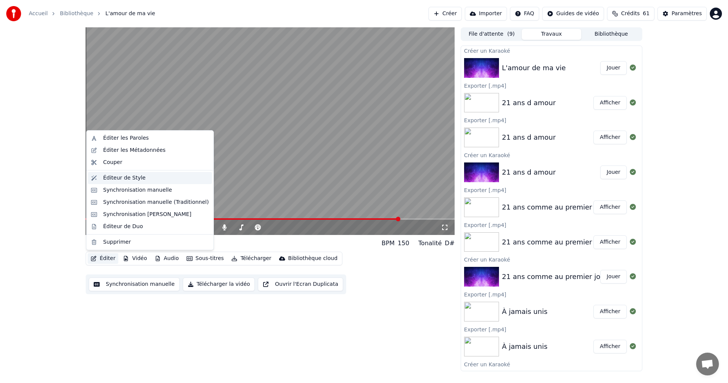
click at [125, 181] on div "Éditeur de Style" at bounding box center [124, 178] width 42 height 8
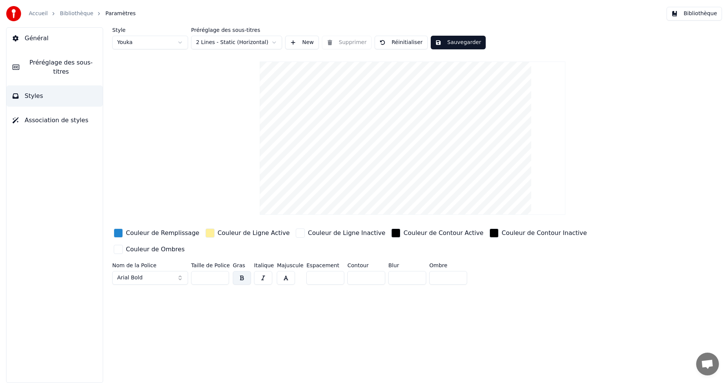
click at [58, 116] on span "Association de styles" at bounding box center [57, 120] width 64 height 9
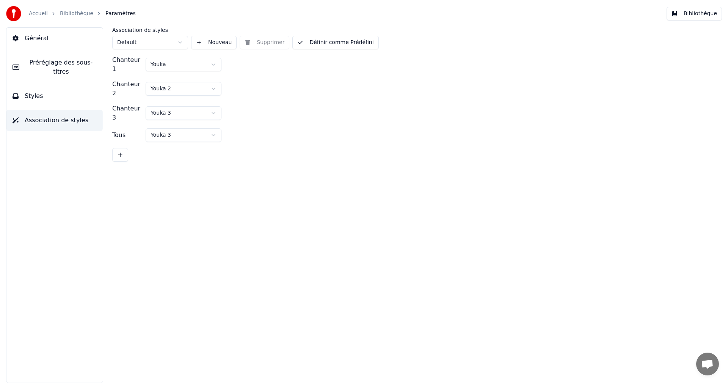
click at [42, 13] on link "Accueil" at bounding box center [38, 14] width 19 height 8
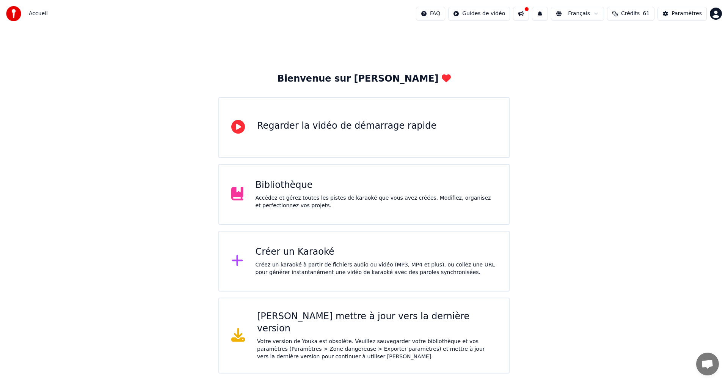
click at [273, 255] on div "Créer un Karaoké" at bounding box center [376, 252] width 241 height 12
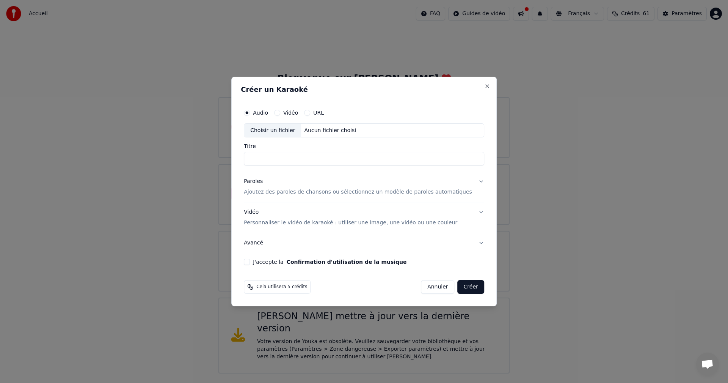
click at [275, 128] on div "Choisir un fichier" at bounding box center [272, 131] width 57 height 14
type input "**********"
click at [261, 184] on div "Paroles" at bounding box center [253, 182] width 19 height 8
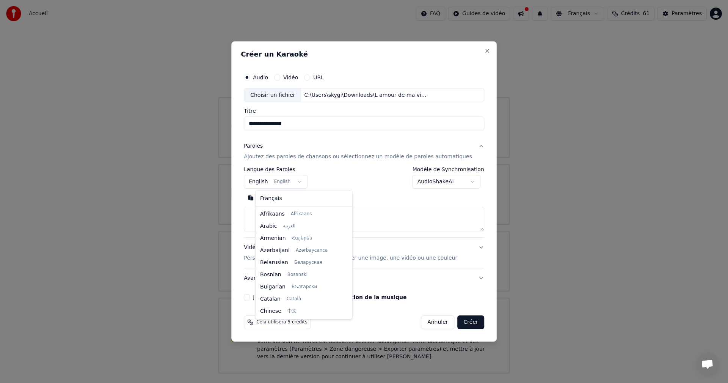
click at [266, 183] on body "**********" at bounding box center [364, 186] width 728 height 373
select select "**"
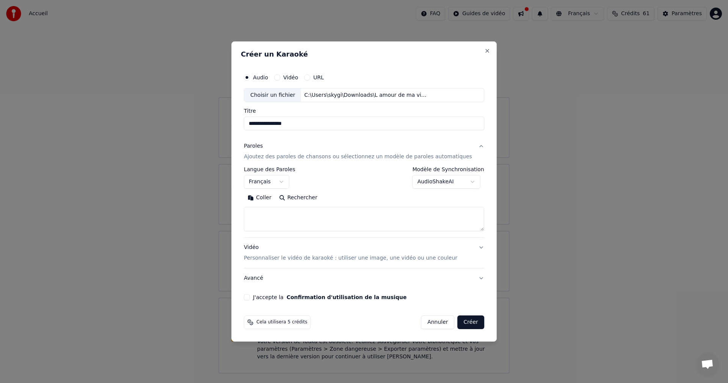
click at [268, 199] on button "Coller" at bounding box center [259, 198] width 31 height 12
drag, startPoint x: 292, startPoint y: 215, endPoint x: 249, endPoint y: 208, distance: 43.4
click at [249, 208] on div "**********" at bounding box center [363, 191] width 265 height 300
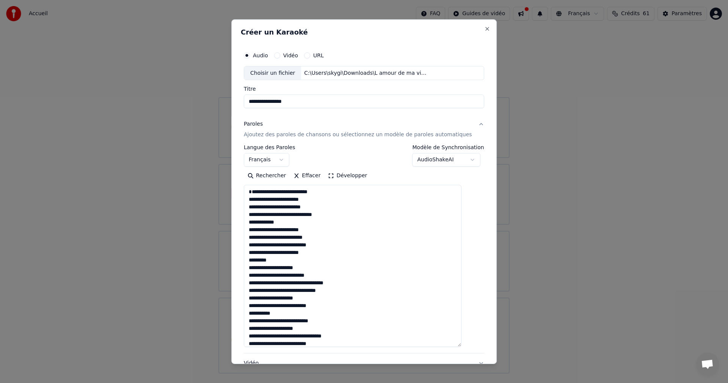
drag, startPoint x: 468, startPoint y: 227, endPoint x: 456, endPoint y: 372, distance: 144.9
click at [456, 372] on body "**********" at bounding box center [364, 186] width 728 height 373
drag, startPoint x: 291, startPoint y: 232, endPoint x: 257, endPoint y: 232, distance: 33.7
click at [257, 232] on textarea at bounding box center [353, 280] width 218 height 191
drag, startPoint x: 268, startPoint y: 266, endPoint x: 248, endPoint y: 265, distance: 20.1
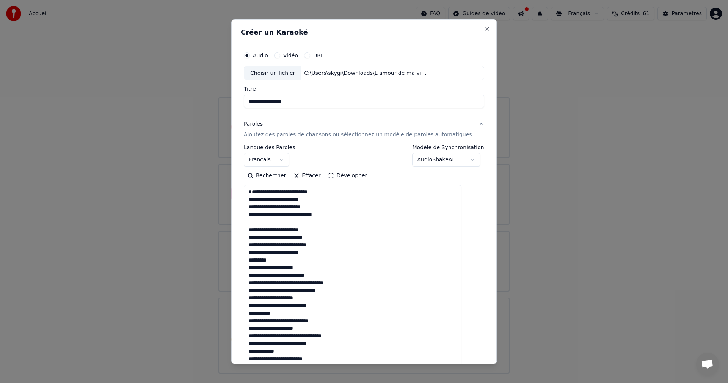
click at [248, 265] on div "**********" at bounding box center [363, 191] width 265 height 344
drag, startPoint x: 285, startPoint y: 319, endPoint x: 254, endPoint y: 317, distance: 30.8
click at [254, 317] on textarea at bounding box center [353, 280] width 218 height 191
click at [288, 321] on textarea at bounding box center [353, 280] width 218 height 191
drag, startPoint x: 287, startPoint y: 321, endPoint x: 254, endPoint y: 318, distance: 33.5
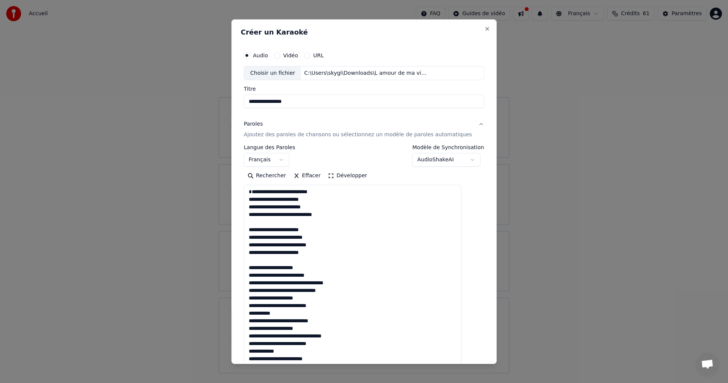
click at [254, 318] on textarea at bounding box center [353, 280] width 218 height 191
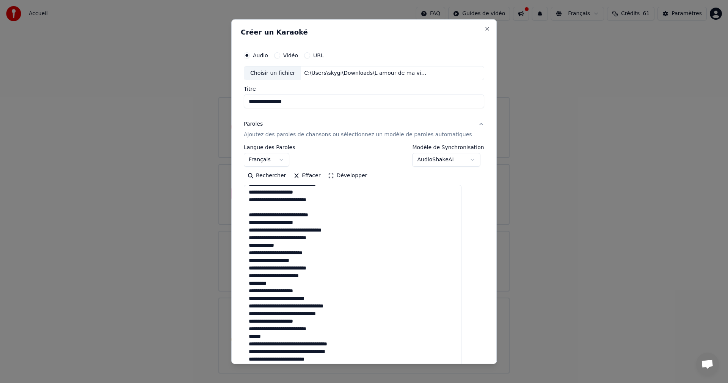
scroll to position [114, 0]
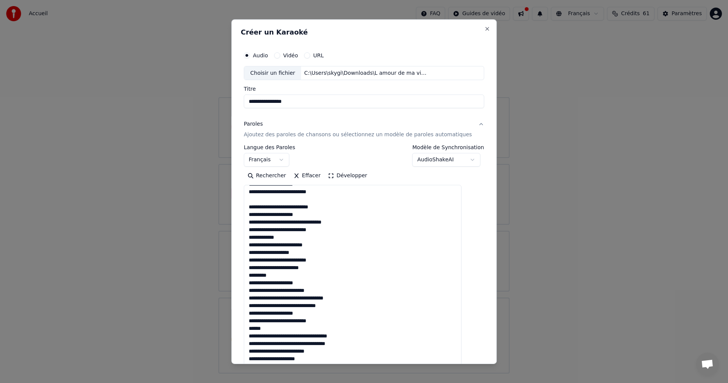
drag, startPoint x: 288, startPoint y: 245, endPoint x: 249, endPoint y: 245, distance: 39.0
click at [249, 245] on div "**********" at bounding box center [364, 245] width 246 height 403
drag, startPoint x: 281, startPoint y: 283, endPoint x: 253, endPoint y: 280, distance: 28.2
click at [254, 279] on textarea at bounding box center [353, 280] width 218 height 191
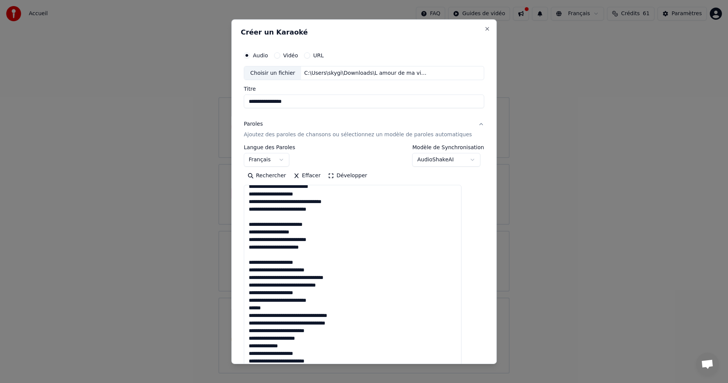
scroll to position [142, 0]
drag, startPoint x: 264, startPoint y: 308, endPoint x: 252, endPoint y: 306, distance: 12.3
click at [252, 306] on textarea at bounding box center [353, 280] width 218 height 191
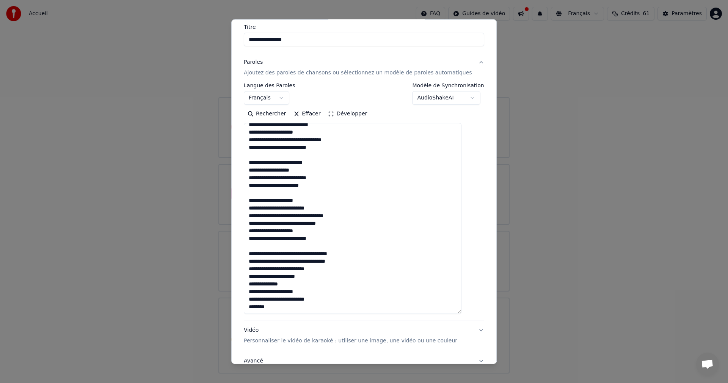
scroll to position [114, 0]
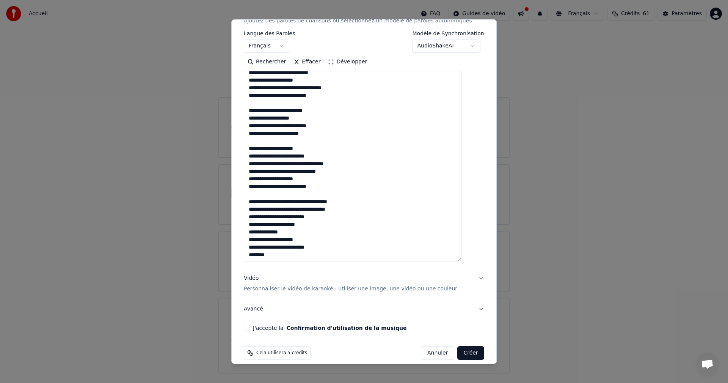
drag, startPoint x: 295, startPoint y: 234, endPoint x: 260, endPoint y: 233, distance: 34.9
click at [254, 232] on textarea at bounding box center [353, 166] width 218 height 191
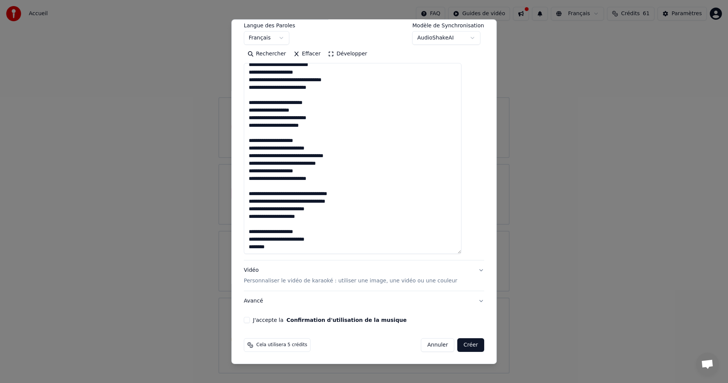
scroll to position [122, 0]
click at [285, 246] on textarea at bounding box center [353, 158] width 218 height 191
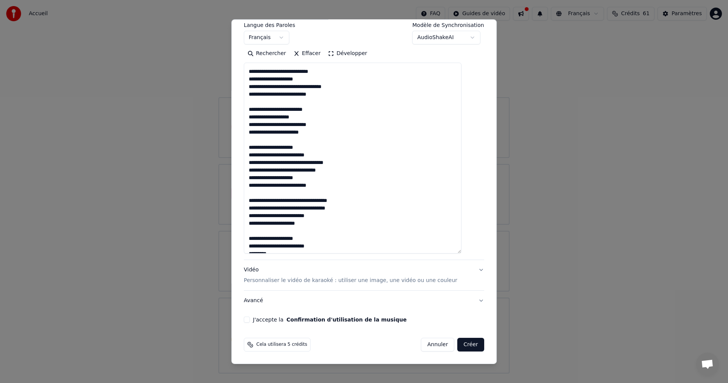
scroll to position [142, 0]
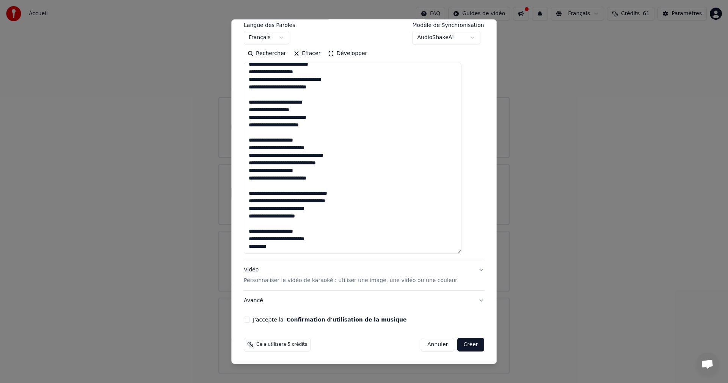
click at [282, 245] on textarea at bounding box center [353, 158] width 218 height 191
click at [298, 246] on textarea at bounding box center [353, 158] width 218 height 191
click at [307, 248] on textarea at bounding box center [353, 158] width 218 height 191
click at [321, 243] on textarea at bounding box center [353, 158] width 218 height 191
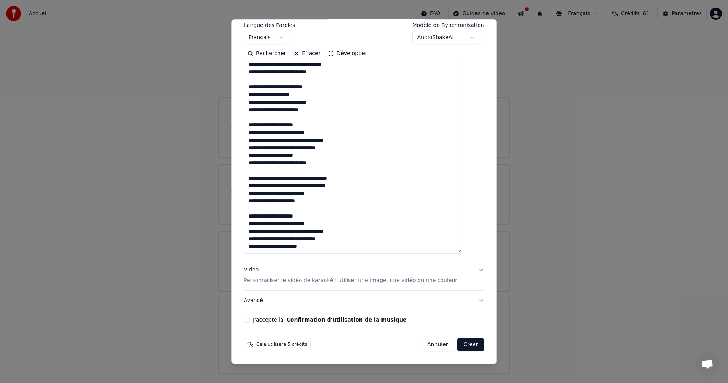
scroll to position [161, 0]
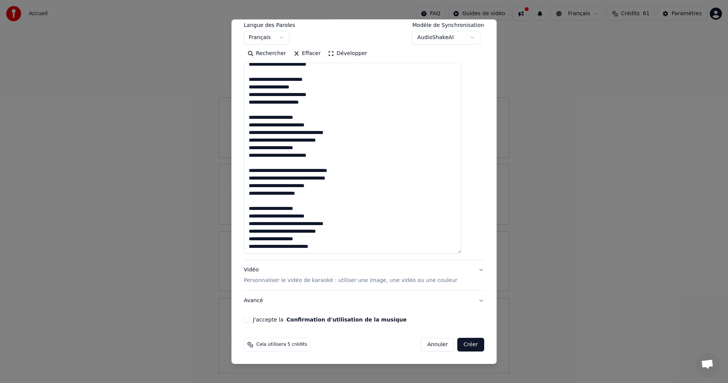
type textarea "**********"
click at [250, 318] on button "J'accepte la Confirmation d'utilisation de la musique" at bounding box center [247, 319] width 6 height 6
click at [458, 342] on button "Créer" at bounding box center [471, 344] width 27 height 14
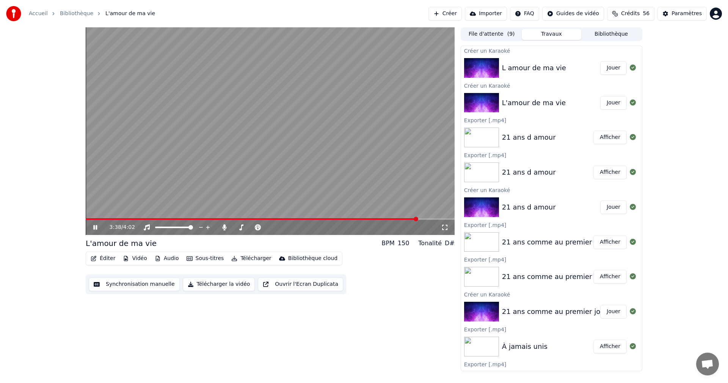
click at [107, 259] on button "Éditer" at bounding box center [103, 258] width 31 height 11
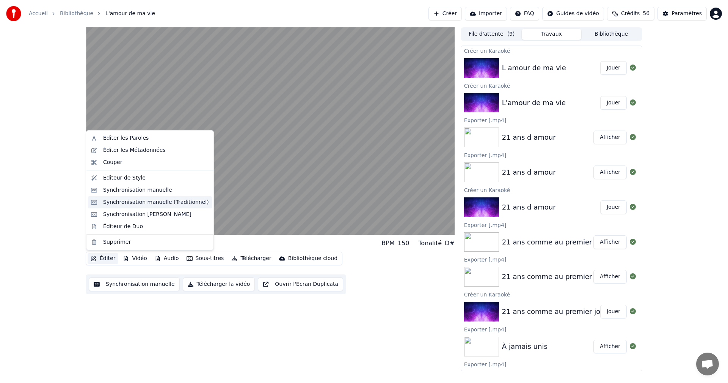
click at [145, 201] on div "Synchronisation manuelle (Traditionnel)" at bounding box center [156, 202] width 106 height 8
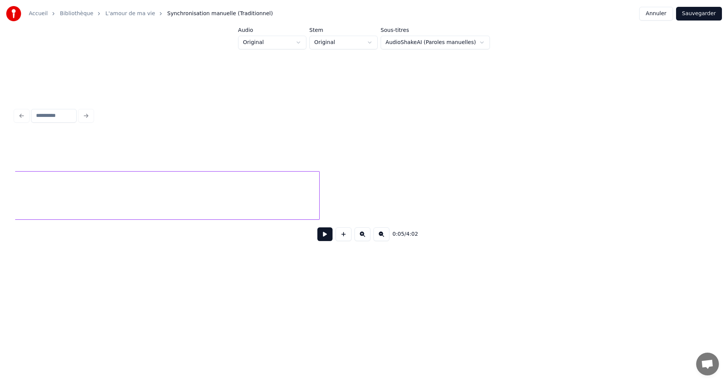
scroll to position [0, 17672]
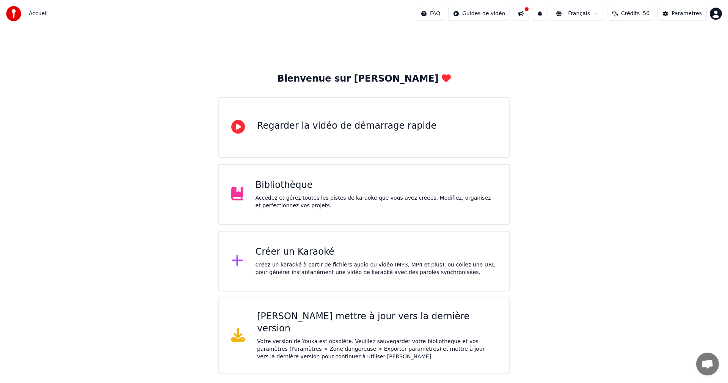
click at [422, 208] on div "Accédez et gérez toutes les pistes de karaoké que vous avez créées. Modifiez, o…" at bounding box center [376, 201] width 241 height 15
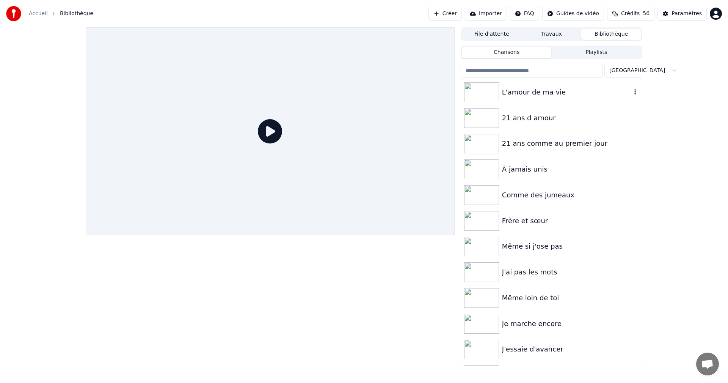
click at [542, 88] on div "L'amour de ma vie" at bounding box center [566, 92] width 129 height 11
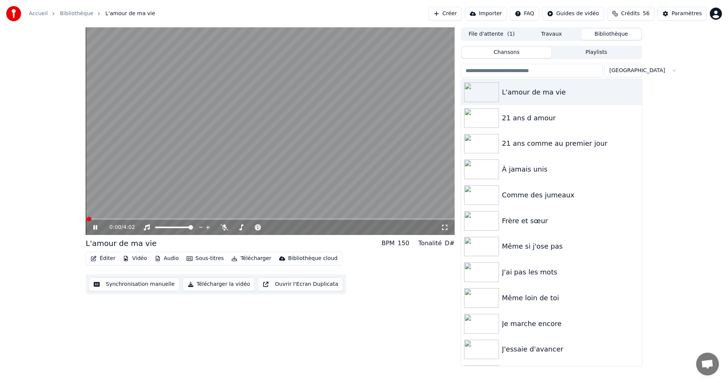
click at [105, 257] on button "Éditer" at bounding box center [103, 258] width 31 height 11
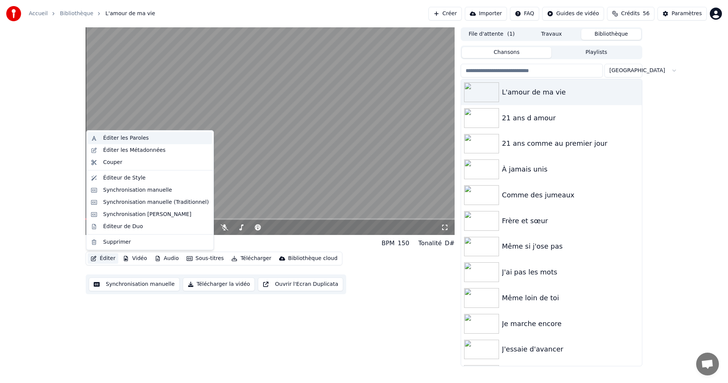
click at [127, 141] on div "Éditer les Paroles" at bounding box center [125, 138] width 45 height 8
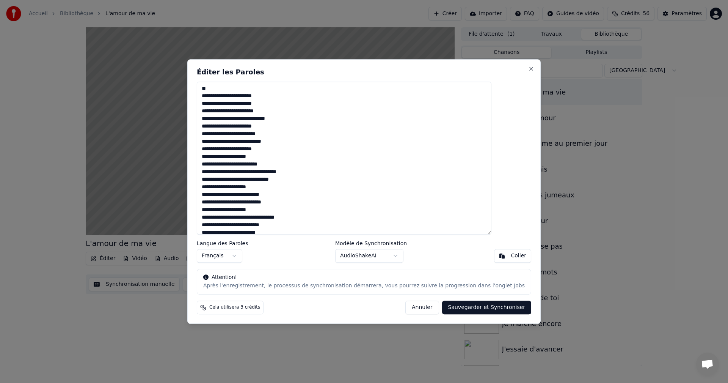
drag, startPoint x: 308, startPoint y: 225, endPoint x: 207, endPoint y: 52, distance: 200.1
click at [207, 52] on body "Accueil Bibliothèque L'amour de ma vie Créer Importer FAQ Guides de vidéo Crédi…" at bounding box center [364, 191] width 728 height 383
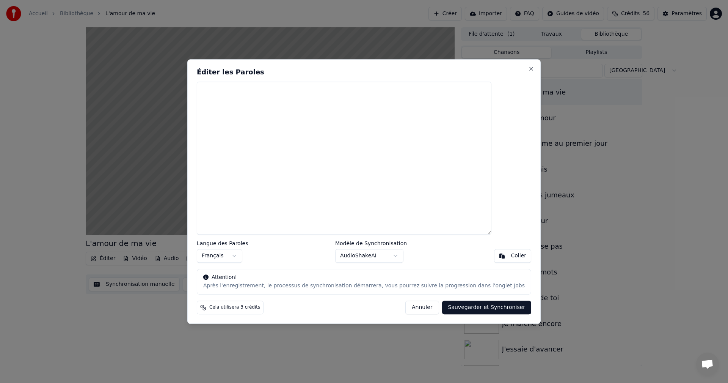
click at [494, 257] on button "Coller" at bounding box center [513, 256] width 38 height 14
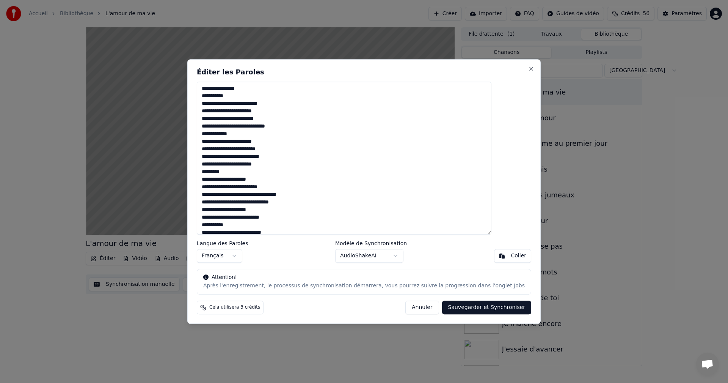
drag, startPoint x: 265, startPoint y: 92, endPoint x: 221, endPoint y: 83, distance: 44.5
click at [221, 83] on textarea at bounding box center [344, 158] width 295 height 153
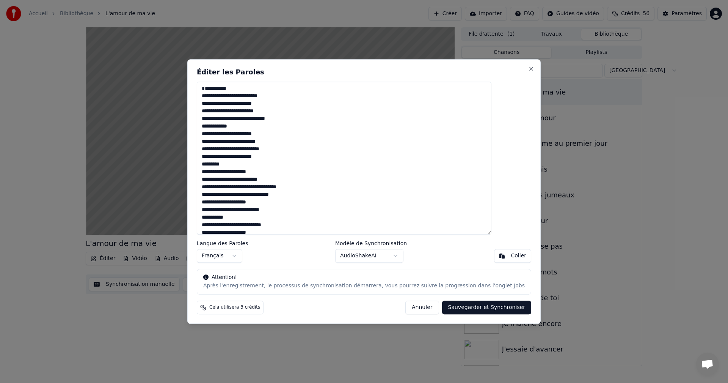
drag, startPoint x: 252, startPoint y: 94, endPoint x: 219, endPoint y: 93, distance: 33.0
click at [219, 93] on textarea at bounding box center [344, 158] width 295 height 153
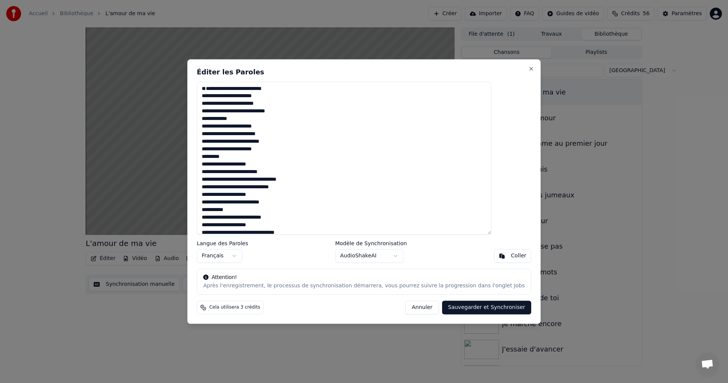
drag, startPoint x: 259, startPoint y: 135, endPoint x: 217, endPoint y: 137, distance: 42.5
click at [217, 137] on textarea at bounding box center [344, 158] width 295 height 153
drag, startPoint x: 245, startPoint y: 174, endPoint x: 218, endPoint y: 170, distance: 27.6
click at [218, 170] on textarea at bounding box center [344, 158] width 295 height 153
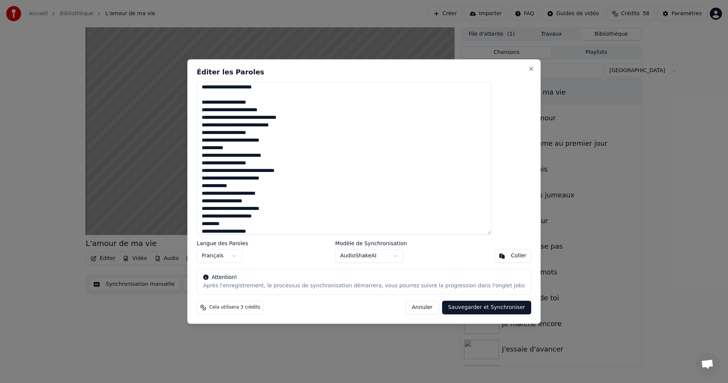
scroll to position [76, 0]
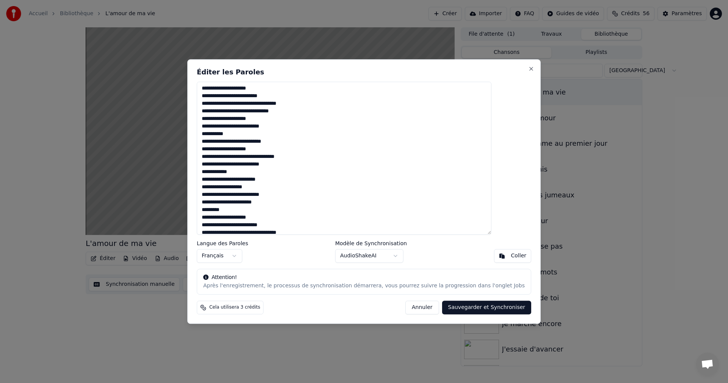
drag, startPoint x: 252, startPoint y: 148, endPoint x: 220, endPoint y: 151, distance: 32.0
click at [220, 151] on textarea at bounding box center [344, 158] width 295 height 153
drag, startPoint x: 254, startPoint y: 186, endPoint x: 210, endPoint y: 190, distance: 43.8
click at [210, 190] on div "Éditer les Paroles Langue des Paroles Français Modèle de Synchronisation AudioS…" at bounding box center [363, 191] width 353 height 264
drag, startPoint x: 246, startPoint y: 225, endPoint x: 234, endPoint y: 219, distance: 13.6
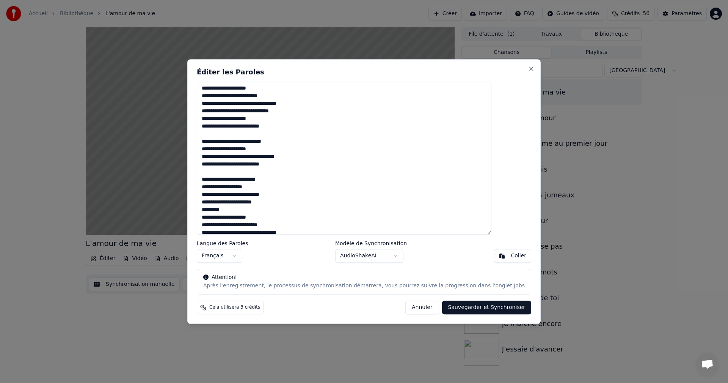
click at [219, 226] on textarea at bounding box center [344, 158] width 295 height 153
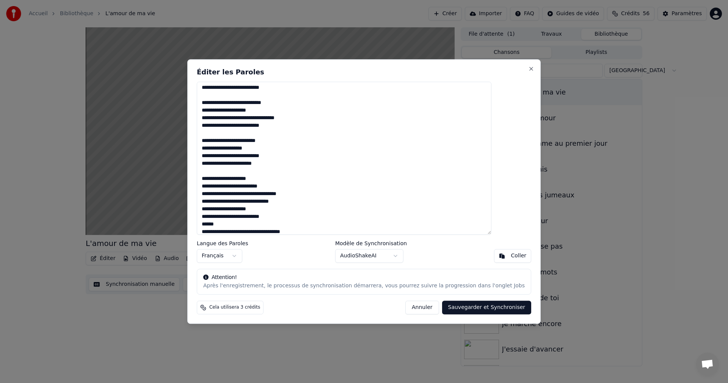
scroll to position [190, 0]
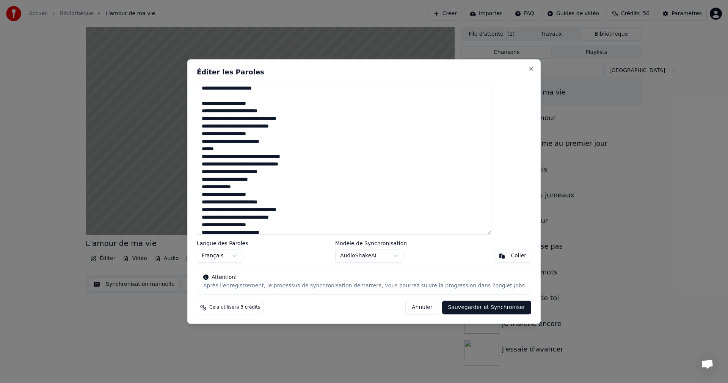
drag, startPoint x: 241, startPoint y: 165, endPoint x: 220, endPoint y: 161, distance: 22.1
click at [220, 161] on textarea at bounding box center [344, 158] width 295 height 153
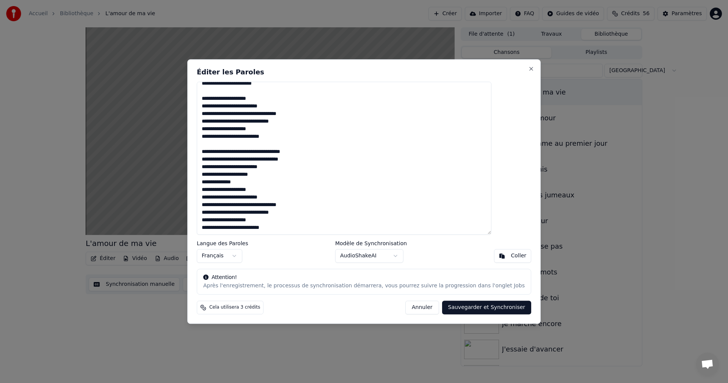
scroll to position [210, 0]
drag, startPoint x: 262, startPoint y: 183, endPoint x: 218, endPoint y: 179, distance: 44.2
click at [218, 179] on textarea at bounding box center [344, 158] width 295 height 153
click at [455, 309] on button "Sauvegarder et Synchroniser" at bounding box center [486, 307] width 89 height 14
type textarea "**********"
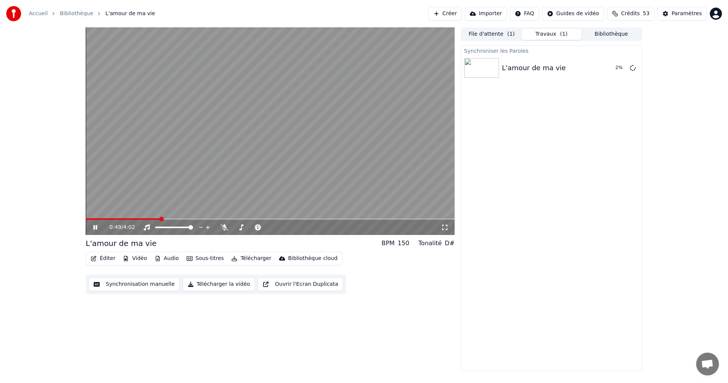
click at [99, 227] on icon at bounding box center [101, 227] width 18 height 6
click at [379, 221] on span at bounding box center [376, 218] width 5 height 5
click at [226, 227] on icon at bounding box center [225, 227] width 8 height 6
click at [248, 257] on button "Télécharger" at bounding box center [251, 258] width 46 height 11
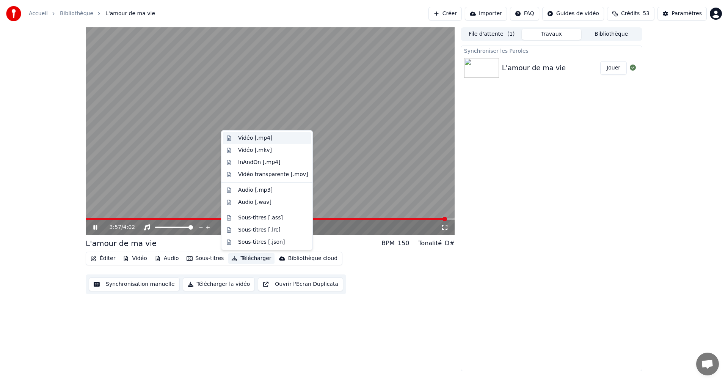
click at [264, 140] on div "Vidéo [.mp4]" at bounding box center [255, 138] width 34 height 8
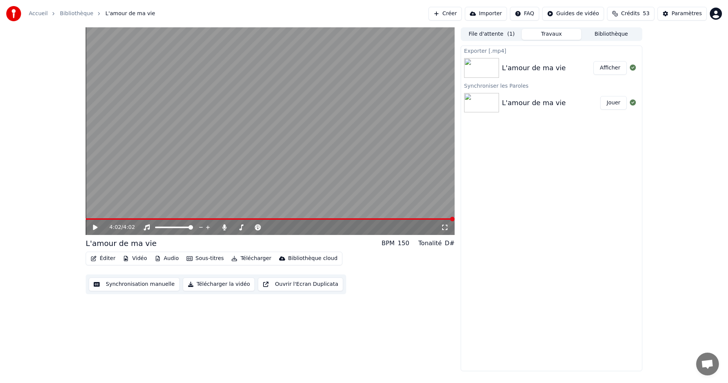
click at [610, 67] on button "Afficher" at bounding box center [609, 68] width 33 height 14
click at [225, 229] on icon at bounding box center [224, 227] width 4 height 6
click at [243, 258] on button "Télécharger" at bounding box center [251, 258] width 46 height 11
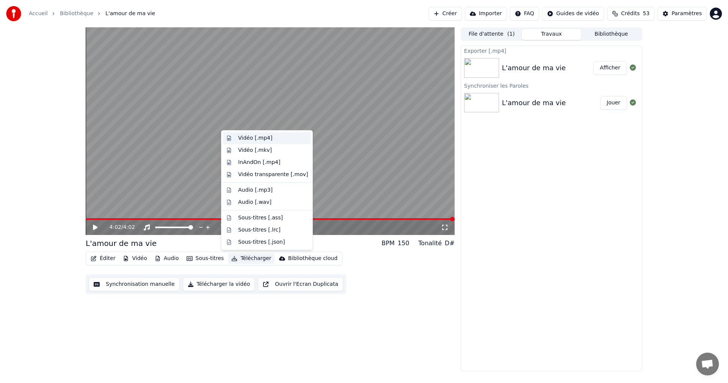
click at [254, 138] on div "Vidéo [.mp4]" at bounding box center [255, 138] width 34 height 8
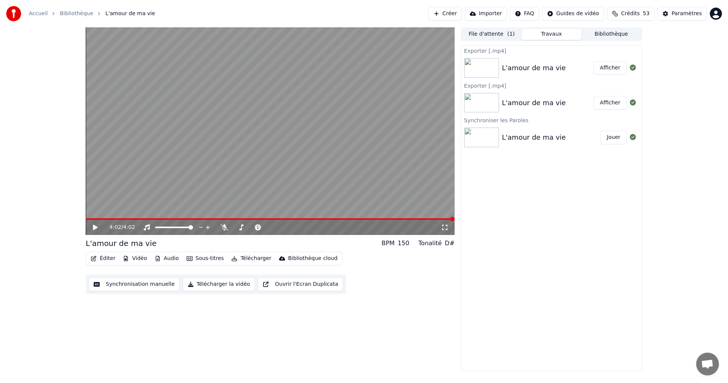
click at [610, 66] on button "Afficher" at bounding box center [609, 68] width 33 height 14
click at [450, 18] on button "Créer" at bounding box center [444, 14] width 33 height 14
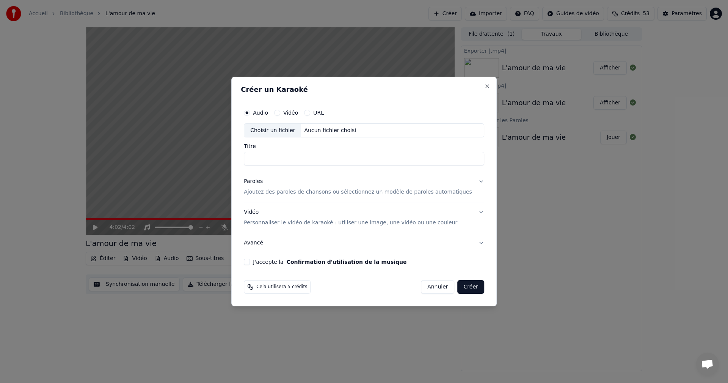
click at [276, 130] on div "Choisir un fichier" at bounding box center [272, 131] width 57 height 14
click at [282, 132] on div "Choisir un fichier" at bounding box center [272, 131] width 57 height 14
type input "**********"
click at [278, 192] on p "Ajoutez des paroles de chansons ou sélectionnez un modèle de paroles automatiqu…" at bounding box center [358, 192] width 228 height 8
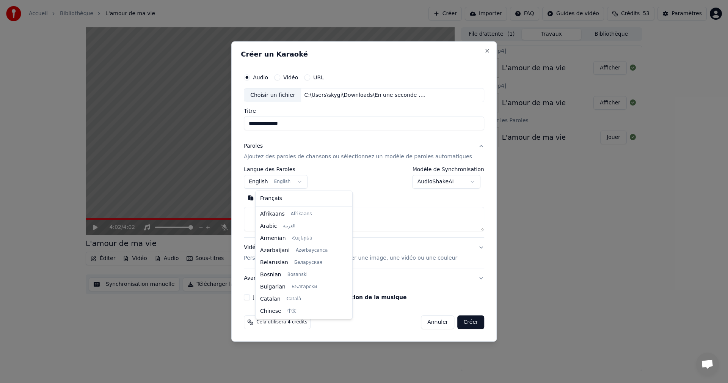
click at [267, 185] on body "**********" at bounding box center [364, 191] width 728 height 383
select select "**"
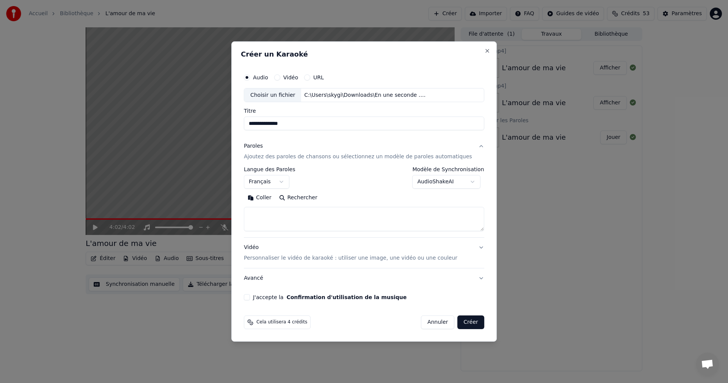
click at [269, 198] on button "Coller" at bounding box center [259, 198] width 31 height 12
drag, startPoint x: 295, startPoint y: 213, endPoint x: 238, endPoint y: 207, distance: 56.9
click at [238, 207] on body "**********" at bounding box center [364, 191] width 728 height 383
drag, startPoint x: 466, startPoint y: 226, endPoint x: 469, endPoint y: 231, distance: 5.8
click at [461, 230] on textarea at bounding box center [353, 219] width 218 height 24
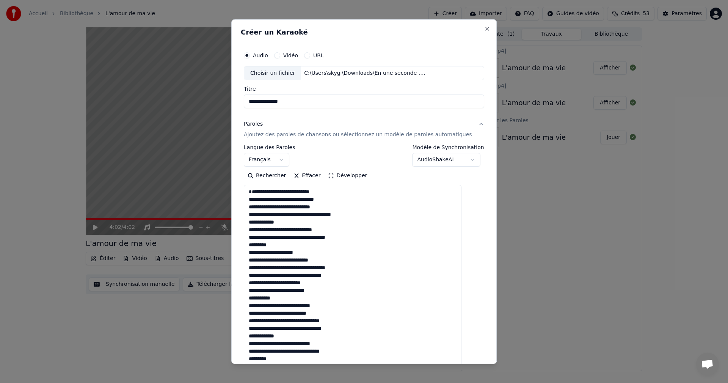
drag, startPoint x: 469, startPoint y: 229, endPoint x: 423, endPoint y: 392, distance: 169.6
click at [423, 382] on html "**********" at bounding box center [364, 191] width 728 height 383
drag, startPoint x: 292, startPoint y: 230, endPoint x: 252, endPoint y: 226, distance: 40.8
click at [252, 226] on textarea at bounding box center [353, 290] width 218 height 210
drag, startPoint x: 281, startPoint y: 251, endPoint x: 245, endPoint y: 256, distance: 36.6
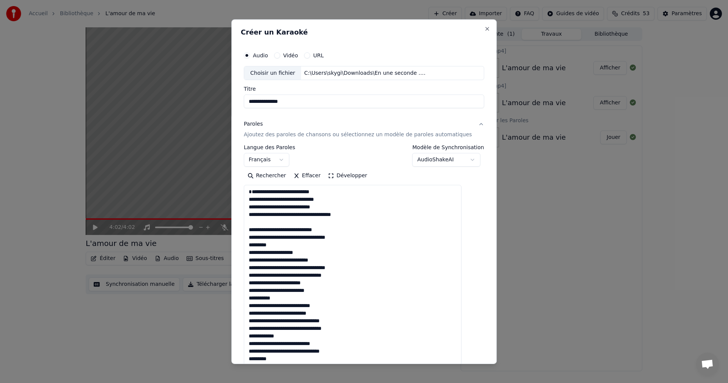
click at [245, 256] on div "**********" at bounding box center [363, 191] width 265 height 344
drag, startPoint x: 287, startPoint y: 307, endPoint x: 249, endPoint y: 306, distance: 37.5
click at [249, 306] on div "**********" at bounding box center [364, 255] width 246 height 422
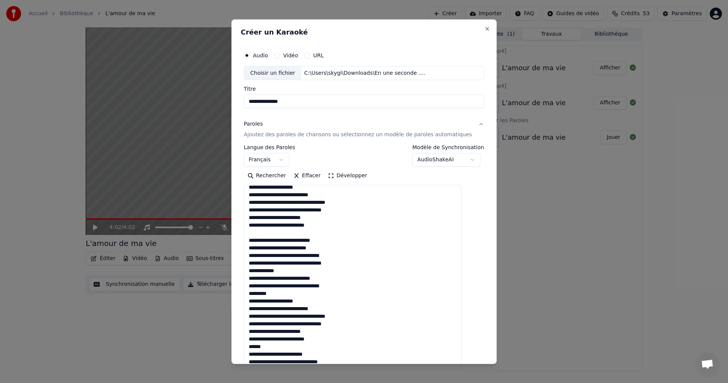
scroll to position [76, 0]
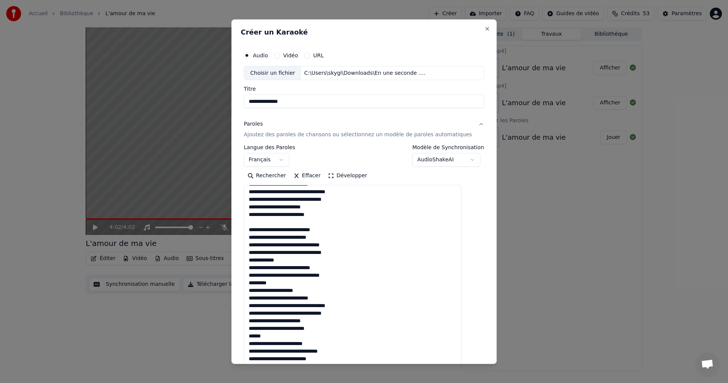
drag, startPoint x: 291, startPoint y: 268, endPoint x: 245, endPoint y: 267, distance: 45.5
click at [245, 267] on div "**********" at bounding box center [363, 191] width 265 height 344
drag, startPoint x: 279, startPoint y: 289, endPoint x: 252, endPoint y: 291, distance: 27.0
click at [252, 291] on textarea at bounding box center [353, 290] width 218 height 210
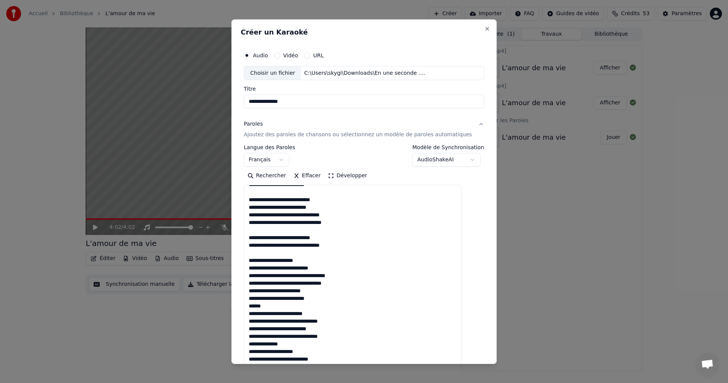
scroll to position [115, 0]
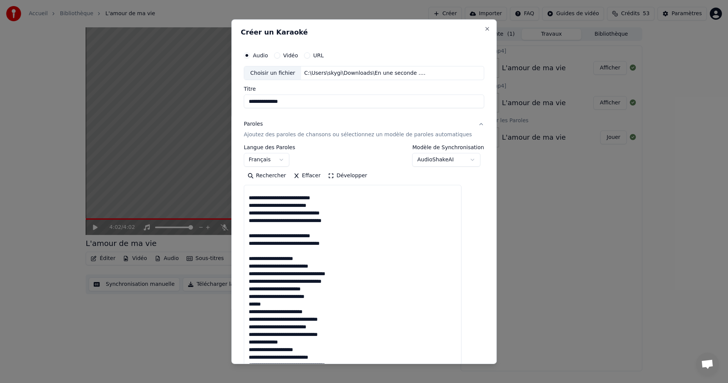
drag, startPoint x: 275, startPoint y: 305, endPoint x: 254, endPoint y: 306, distance: 20.5
click at [254, 306] on textarea at bounding box center [353, 290] width 218 height 210
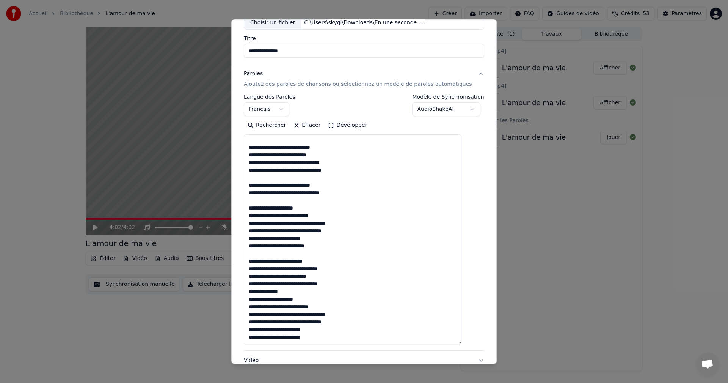
scroll to position [76, 0]
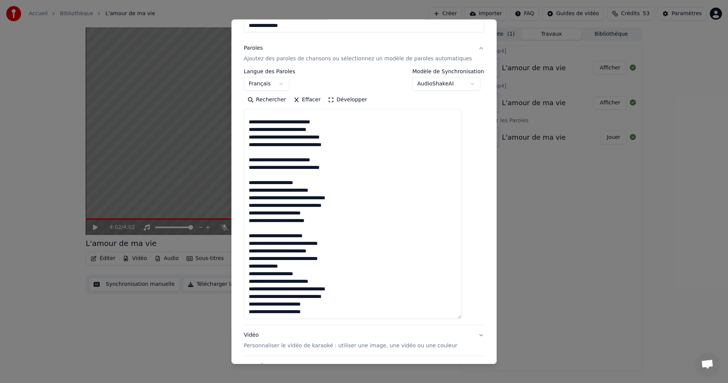
drag, startPoint x: 294, startPoint y: 266, endPoint x: 257, endPoint y: 268, distance: 37.2
click at [251, 267] on div "**********" at bounding box center [364, 180] width 246 height 422
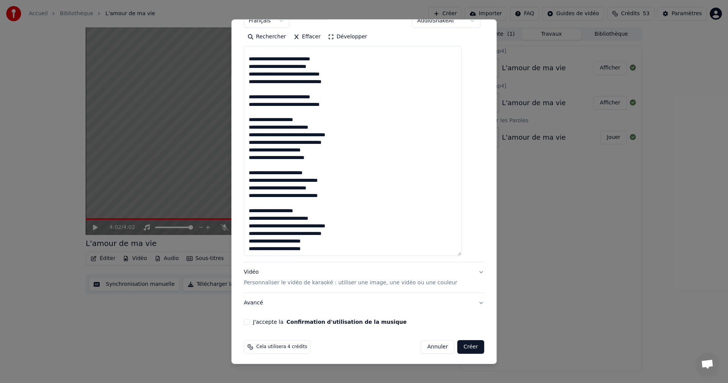
scroll to position [141, 0]
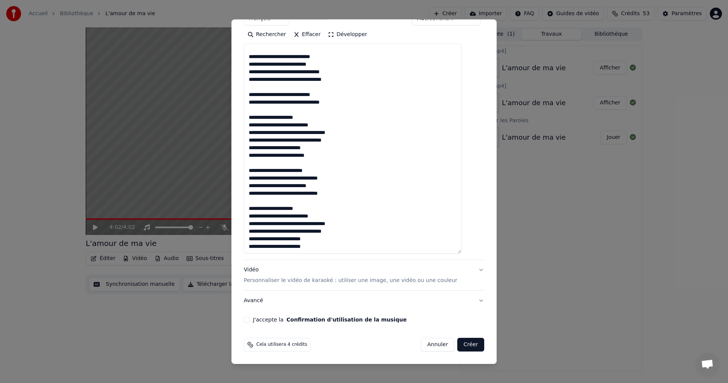
type textarea "**********"
click at [250, 319] on button "J'accepte la Confirmation d'utilisation de la musique" at bounding box center [247, 319] width 6 height 6
click at [458, 345] on button "Créer" at bounding box center [471, 344] width 27 height 14
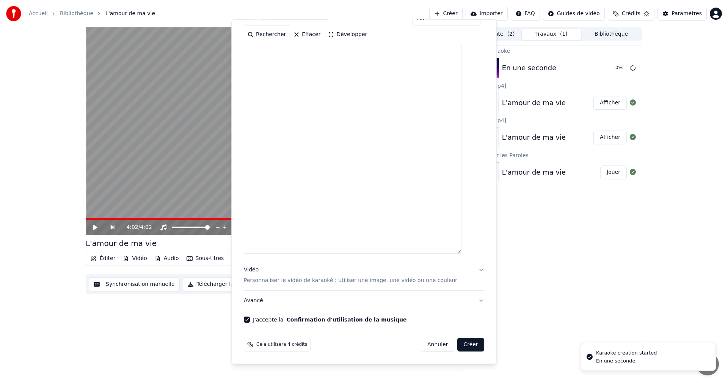
scroll to position [0, 0]
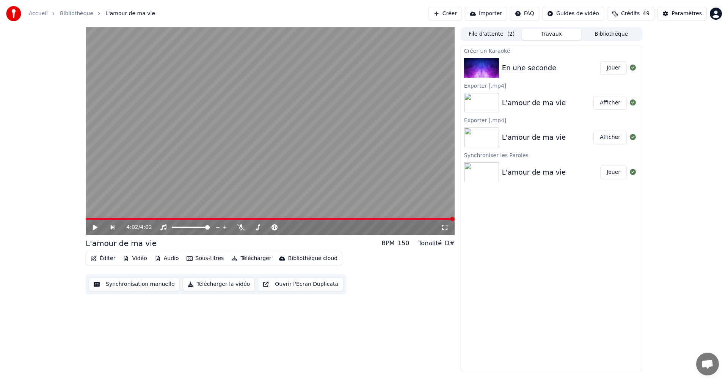
click at [611, 67] on button "Jouer" at bounding box center [613, 68] width 27 height 14
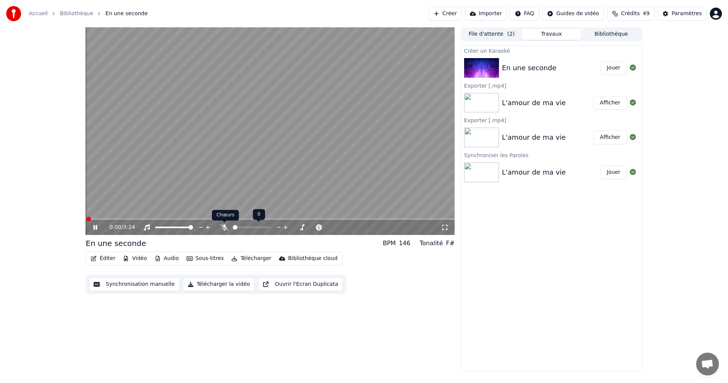
click at [224, 228] on icon at bounding box center [225, 227] width 8 height 6
click at [259, 259] on button "Télécharger" at bounding box center [251, 258] width 46 height 11
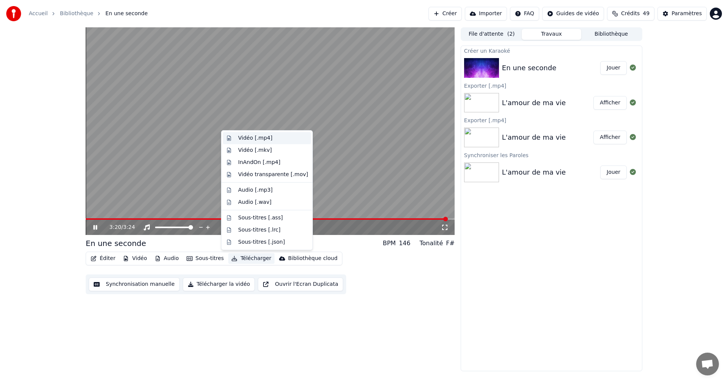
click at [257, 134] on div "Vidéo [.mp4]" at bounding box center [255, 138] width 34 height 8
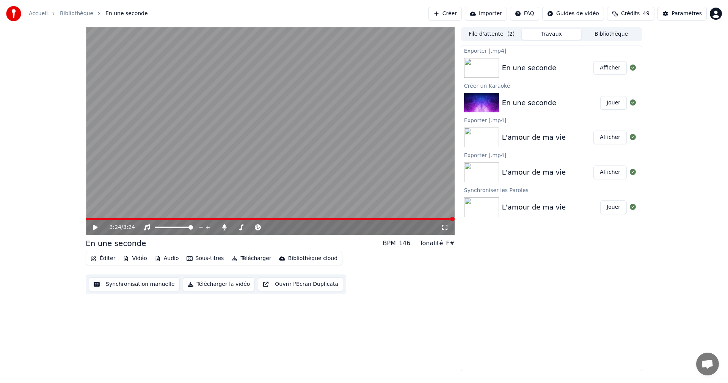
click at [607, 63] on button "Afficher" at bounding box center [609, 68] width 33 height 14
click at [222, 229] on icon at bounding box center [225, 227] width 8 height 6
click at [243, 258] on button "Télécharger" at bounding box center [251, 258] width 46 height 11
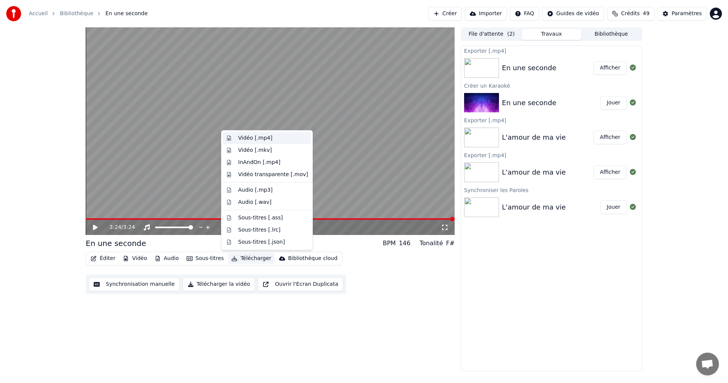
click at [262, 139] on div "Vidéo [.mp4]" at bounding box center [255, 138] width 34 height 8
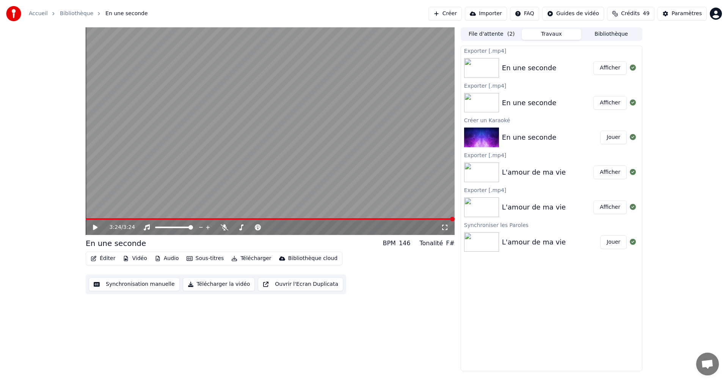
click at [612, 65] on button "Afficher" at bounding box center [609, 68] width 33 height 14
click at [443, 13] on button "Créer" at bounding box center [444, 14] width 33 height 14
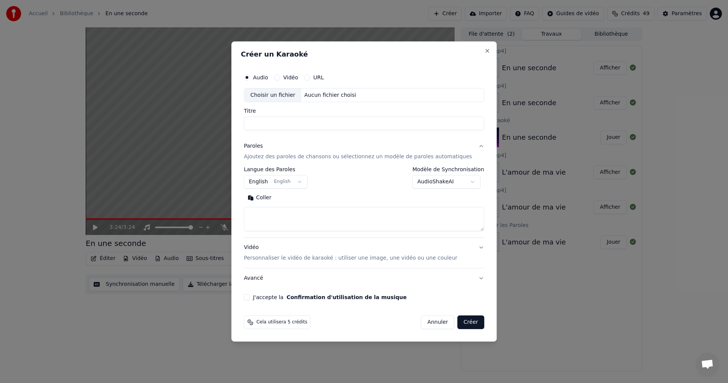
click at [268, 96] on div "Choisir un fichier" at bounding box center [272, 95] width 57 height 14
type input "**********"
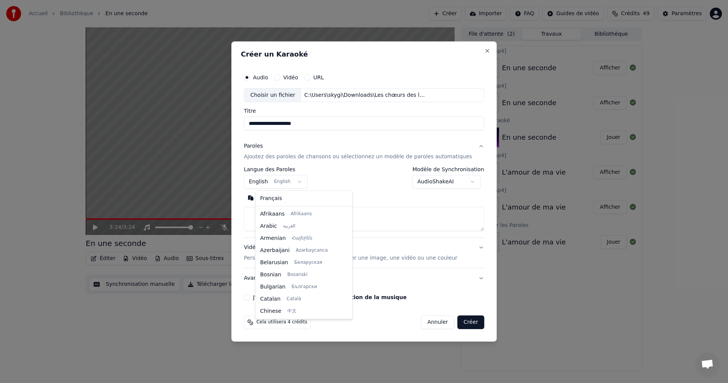
click at [269, 183] on body "**********" at bounding box center [364, 191] width 728 height 383
select select "**"
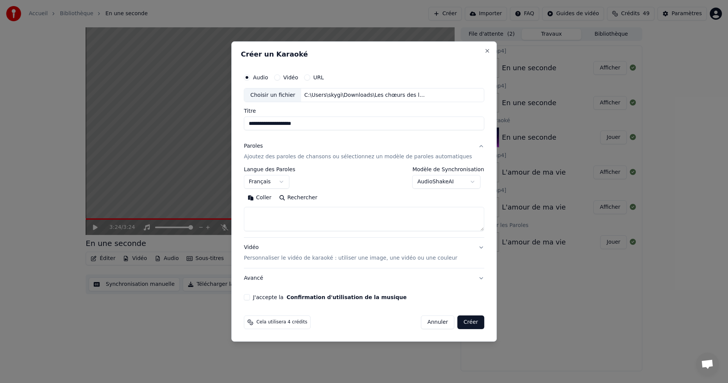
click at [267, 197] on button "Coller" at bounding box center [259, 198] width 31 height 12
drag, startPoint x: 284, startPoint y: 214, endPoint x: 249, endPoint y: 212, distance: 35.0
click at [249, 210] on div "**********" at bounding box center [363, 191] width 265 height 300
drag, startPoint x: 281, startPoint y: 213, endPoint x: 325, endPoint y: 227, distance: 45.4
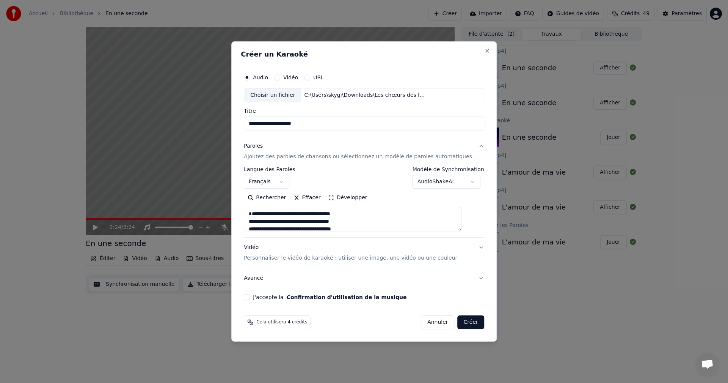
click at [251, 211] on div "**********" at bounding box center [363, 191] width 265 height 300
click at [370, 222] on textarea "**********" at bounding box center [353, 219] width 218 height 24
click at [378, 215] on textarea "**********" at bounding box center [353, 219] width 218 height 24
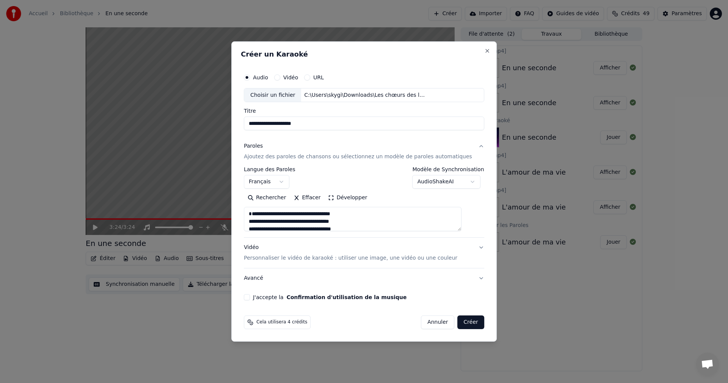
drag, startPoint x: 278, startPoint y: 214, endPoint x: 254, endPoint y: 209, distance: 24.3
click at [254, 209] on div "**********" at bounding box center [364, 185] width 246 height 237
click at [392, 214] on textarea "**********" at bounding box center [353, 219] width 218 height 24
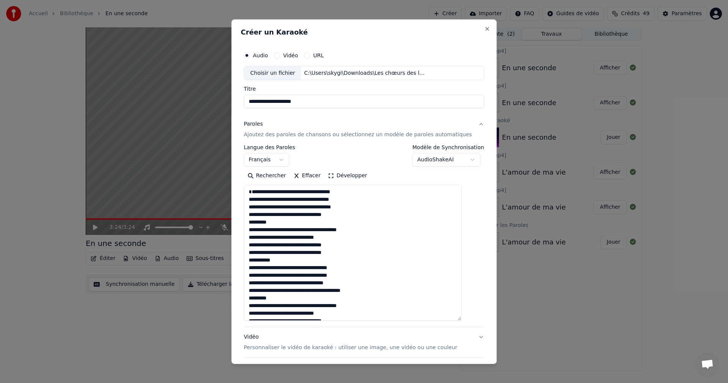
drag, startPoint x: 469, startPoint y: 227, endPoint x: 470, endPoint y: 316, distance: 89.5
click at [470, 316] on div "**********" at bounding box center [364, 218] width 246 height 348
drag, startPoint x: 282, startPoint y: 229, endPoint x: 255, endPoint y: 228, distance: 26.6
click at [255, 228] on textarea "**********" at bounding box center [353, 253] width 218 height 136
drag, startPoint x: 287, startPoint y: 269, endPoint x: 257, endPoint y: 268, distance: 30.3
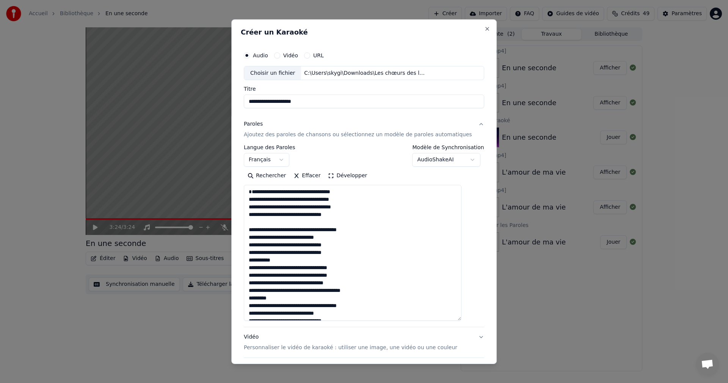
click at [257, 268] on textarea "**********" at bounding box center [353, 253] width 218 height 136
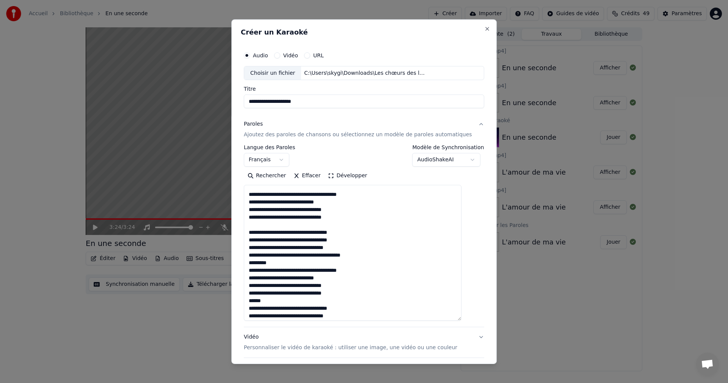
scroll to position [38, 0]
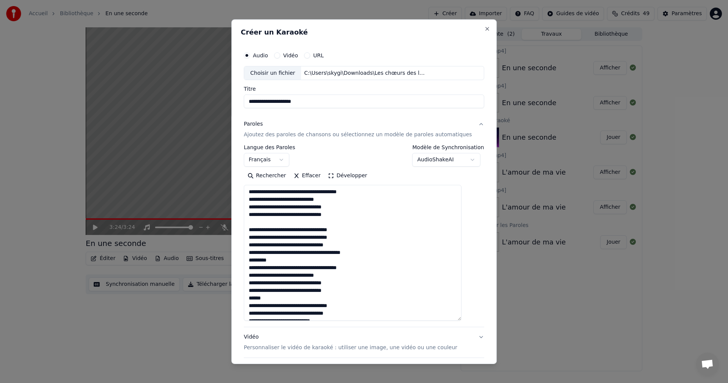
drag, startPoint x: 281, startPoint y: 268, endPoint x: 257, endPoint y: 271, distance: 23.7
click at [257, 271] on textarea "**********" at bounding box center [353, 253] width 218 height 136
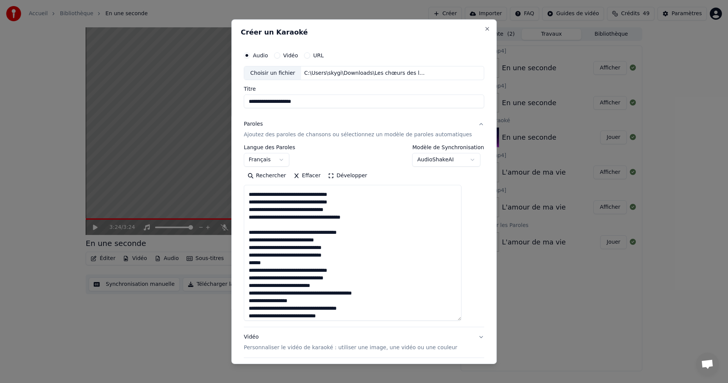
scroll to position [76, 0]
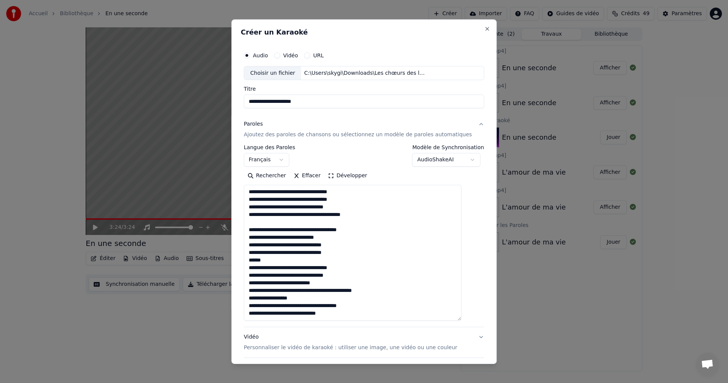
drag, startPoint x: 273, startPoint y: 268, endPoint x: 254, endPoint y: 271, distance: 19.2
click at [254, 271] on textarea "**********" at bounding box center [353, 253] width 218 height 136
drag, startPoint x: 301, startPoint y: 299, endPoint x: 255, endPoint y: 298, distance: 46.6
click at [255, 298] on textarea "**********" at bounding box center [353, 253] width 218 height 136
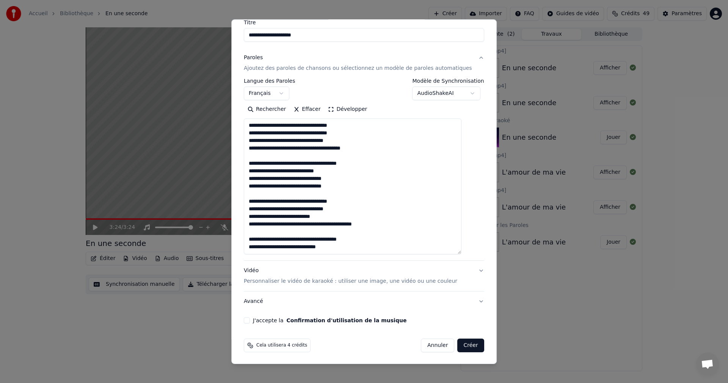
scroll to position [67, 0]
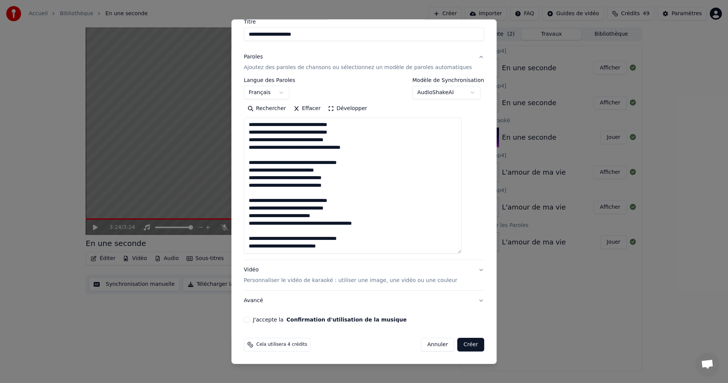
type textarea "**********"
click at [287, 281] on p "Personnaliser le vidéo de karaoké : utiliser une image, une vidéo ou une couleur" at bounding box center [350, 280] width 213 height 8
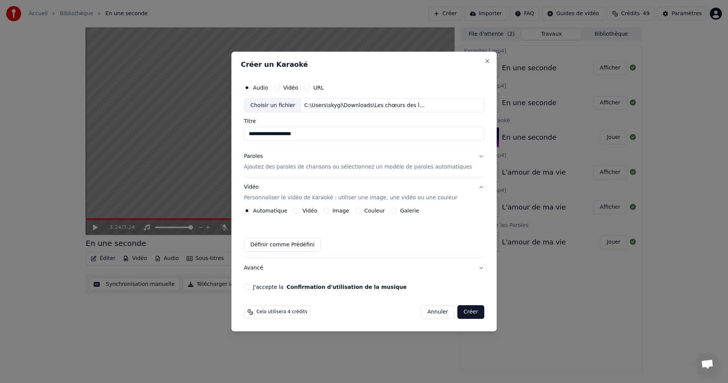
click at [346, 209] on label "Image" at bounding box center [340, 210] width 17 height 5
click at [329, 209] on button "Image" at bounding box center [326, 210] width 6 height 6
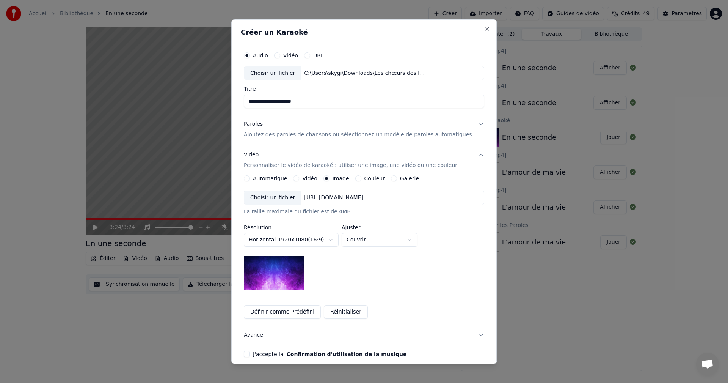
click at [292, 198] on div "Choisir un fichier" at bounding box center [272, 198] width 57 height 14
click at [403, 238] on body "**********" at bounding box center [364, 191] width 728 height 383
click at [400, 237] on body "**********" at bounding box center [364, 191] width 728 height 383
click at [394, 235] on body "**********" at bounding box center [364, 191] width 728 height 383
click at [399, 240] on body "**********" at bounding box center [364, 191] width 728 height 383
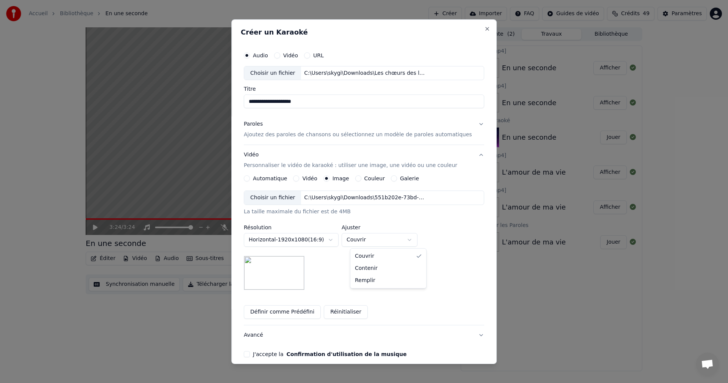
select select "*******"
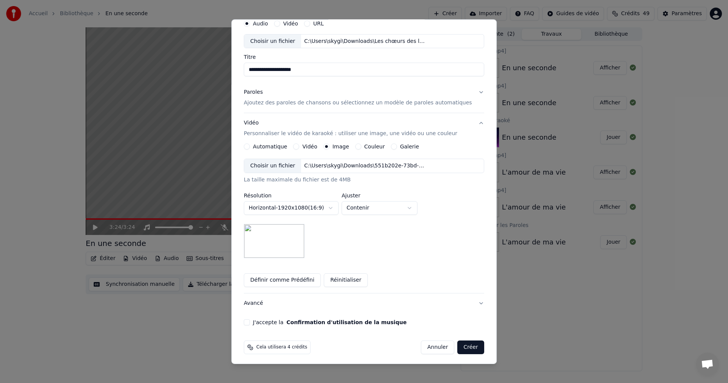
scroll to position [34, 0]
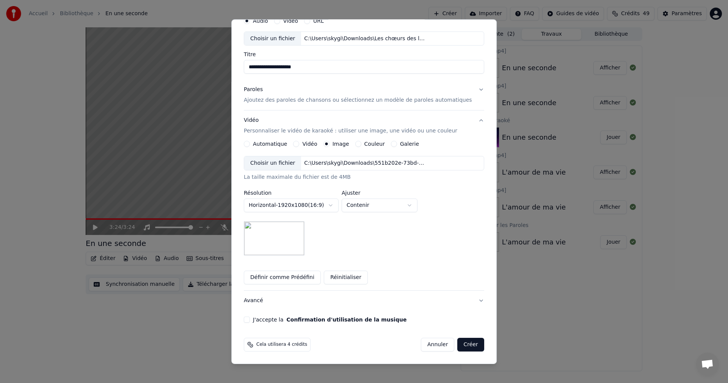
click at [250, 318] on button "J'accepte la Confirmation d'utilisation de la musique" at bounding box center [247, 319] width 6 height 6
click at [458, 343] on button "Créer" at bounding box center [471, 344] width 27 height 14
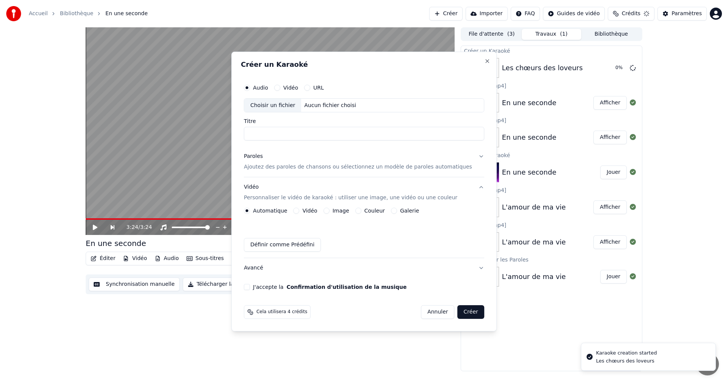
scroll to position [0, 0]
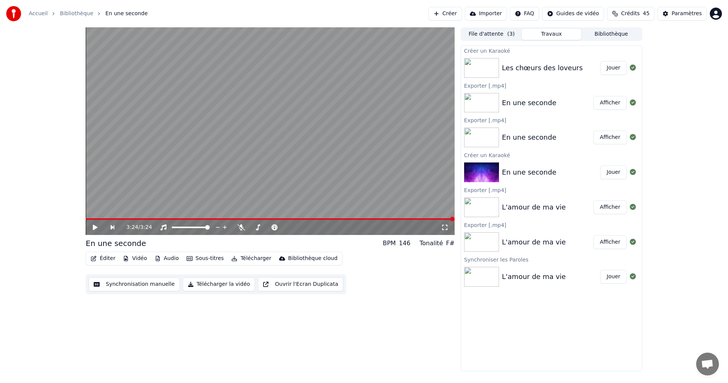
click at [618, 71] on button "Jouer" at bounding box center [613, 68] width 27 height 14
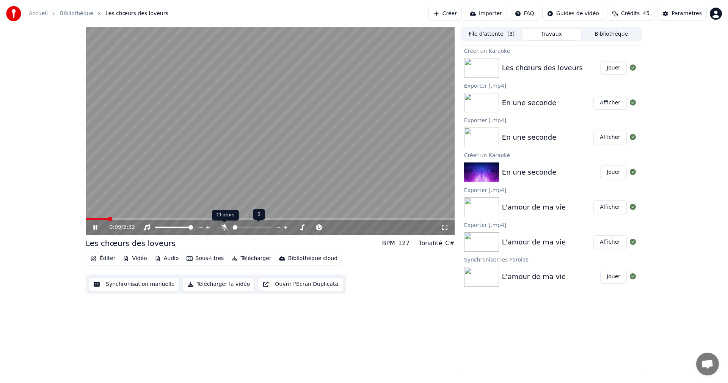
click at [223, 228] on icon at bounding box center [225, 227] width 8 height 6
drag, startPoint x: 111, startPoint y: 220, endPoint x: 87, endPoint y: 216, distance: 24.6
click at [87, 216] on div "0:11 / 2:32" at bounding box center [270, 130] width 369 height 207
click at [89, 218] on span at bounding box center [100, 219] width 29 height 2
click at [93, 225] on icon at bounding box center [95, 226] width 5 height 5
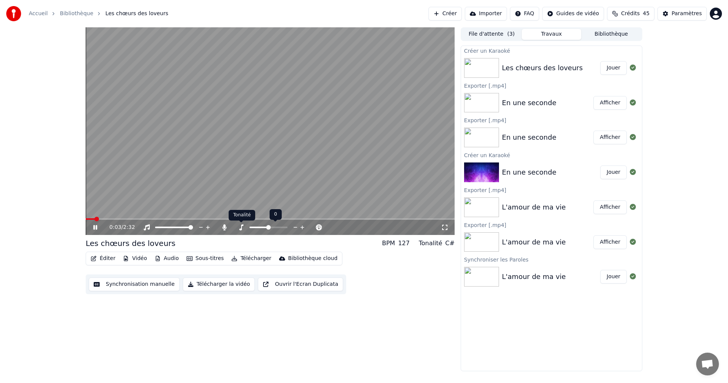
click at [240, 228] on icon at bounding box center [241, 227] width 8 height 6
click at [385, 202] on video at bounding box center [270, 130] width 369 height 207
click at [287, 144] on video at bounding box center [270, 130] width 369 height 207
click at [385, 172] on video at bounding box center [270, 130] width 369 height 207
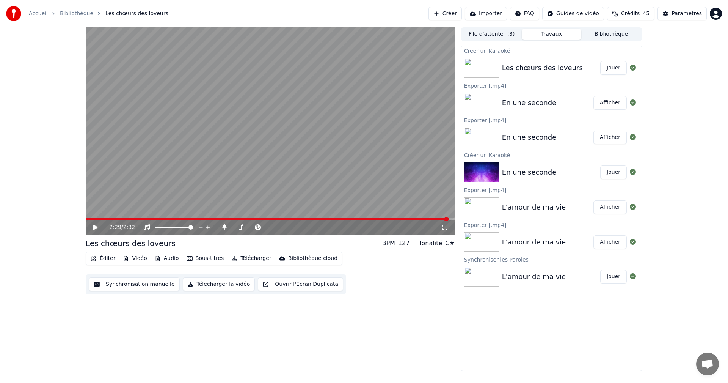
click at [312, 218] on span at bounding box center [267, 219] width 363 height 2
click at [94, 224] on icon at bounding box center [101, 227] width 18 height 6
click at [95, 226] on icon at bounding box center [95, 227] width 4 height 5
click at [396, 196] on video at bounding box center [270, 130] width 369 height 207
click at [97, 224] on icon at bounding box center [101, 227] width 18 height 6
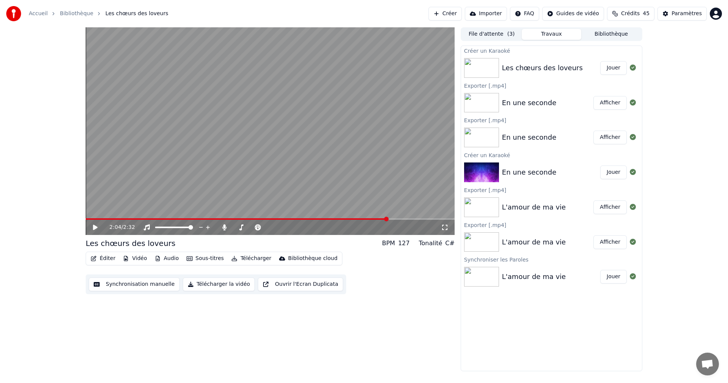
click at [97, 224] on icon at bounding box center [101, 227] width 18 height 6
click at [94, 224] on icon at bounding box center [101, 227] width 18 height 6
click at [92, 223] on div "2:07 / 2:32" at bounding box center [270, 226] width 369 height 15
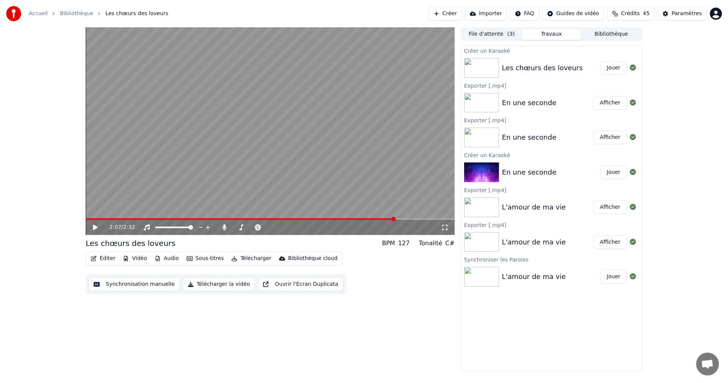
click at [96, 227] on icon at bounding box center [95, 226] width 5 height 5
click at [96, 227] on icon at bounding box center [95, 227] width 4 height 5
click at [98, 226] on icon at bounding box center [101, 227] width 18 height 6
click at [95, 224] on icon at bounding box center [101, 227] width 18 height 6
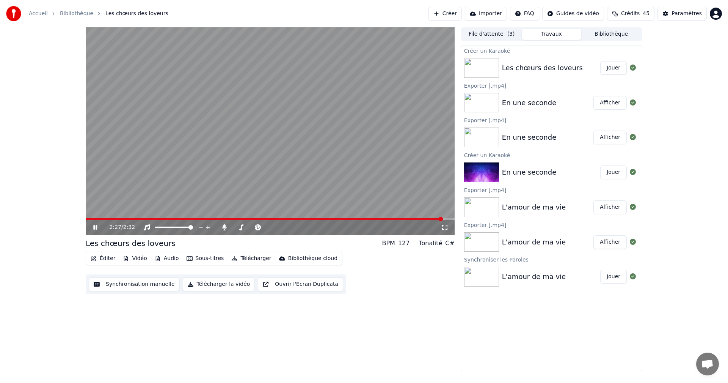
click at [95, 224] on icon at bounding box center [101, 227] width 18 height 6
click at [107, 256] on button "Éditer" at bounding box center [103, 258] width 31 height 11
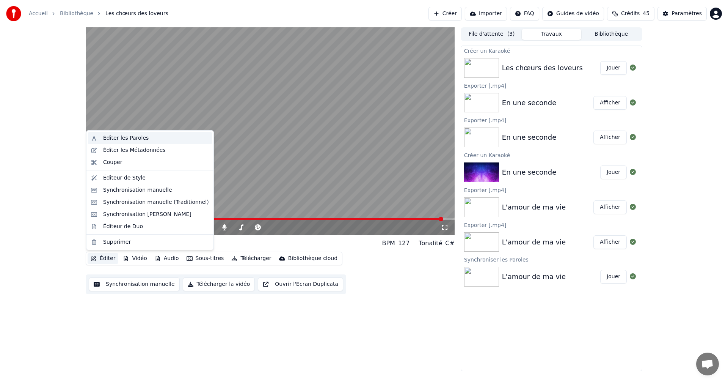
click at [127, 136] on div "Éditer les Paroles" at bounding box center [125, 138] width 45 height 8
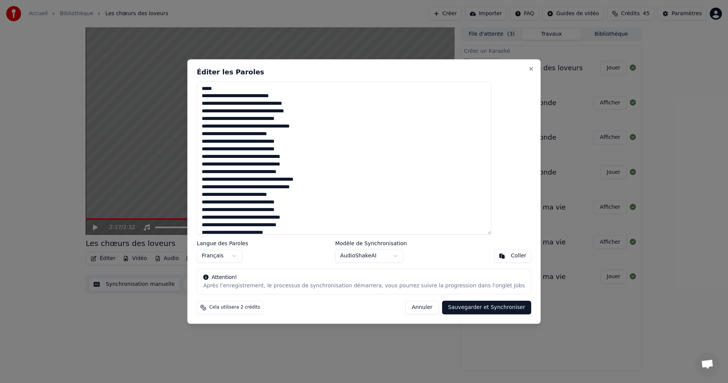
scroll to position [28, 0]
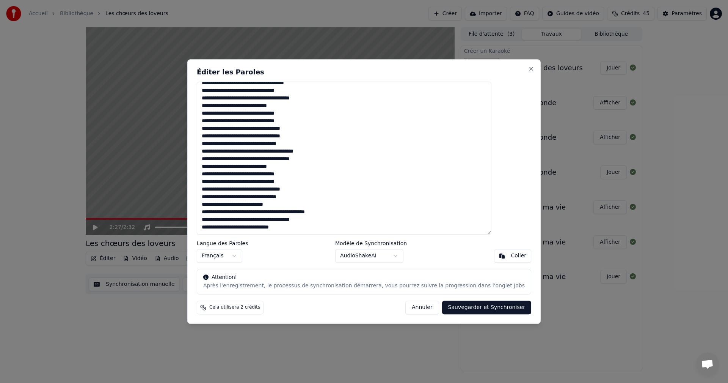
drag, startPoint x: 222, startPoint y: 87, endPoint x: 330, endPoint y: 264, distance: 207.2
click at [330, 264] on div "**********" at bounding box center [363, 191] width 353 height 264
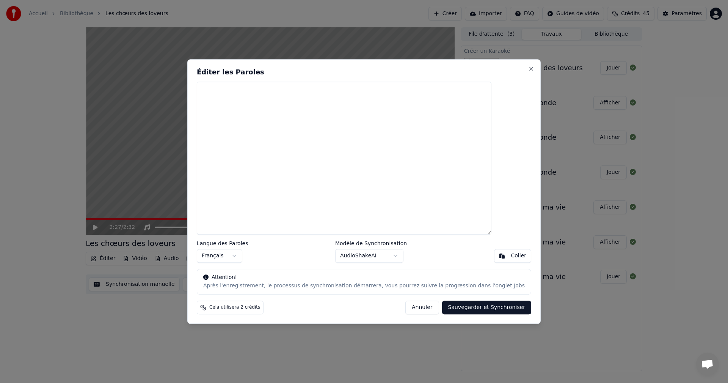
scroll to position [0, 0]
click at [511, 254] on div "Coller" at bounding box center [519, 256] width 16 height 8
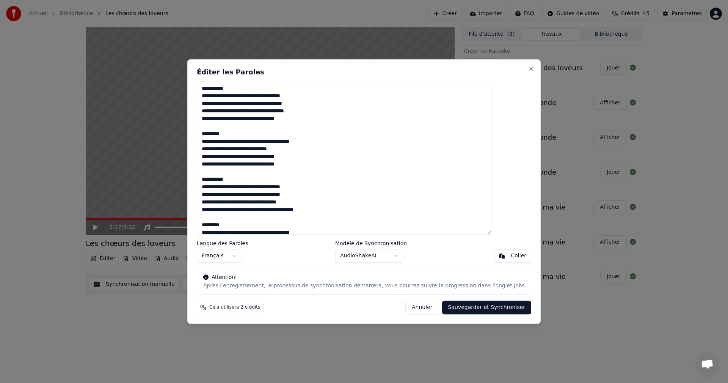
drag, startPoint x: 254, startPoint y: 85, endPoint x: 218, endPoint y: 84, distance: 36.0
click at [218, 84] on textarea at bounding box center [344, 158] width 295 height 153
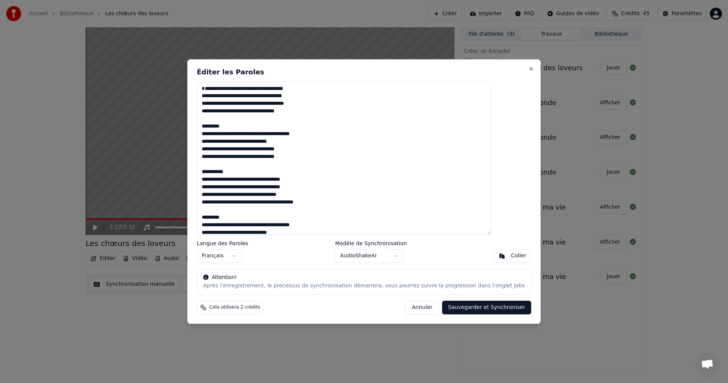
drag, startPoint x: 250, startPoint y: 132, endPoint x: 221, endPoint y: 134, distance: 28.9
click at [221, 134] on textarea at bounding box center [344, 158] width 295 height 153
drag, startPoint x: 252, startPoint y: 180, endPoint x: 217, endPoint y: 177, distance: 35.4
click at [217, 177] on textarea at bounding box center [344, 158] width 295 height 153
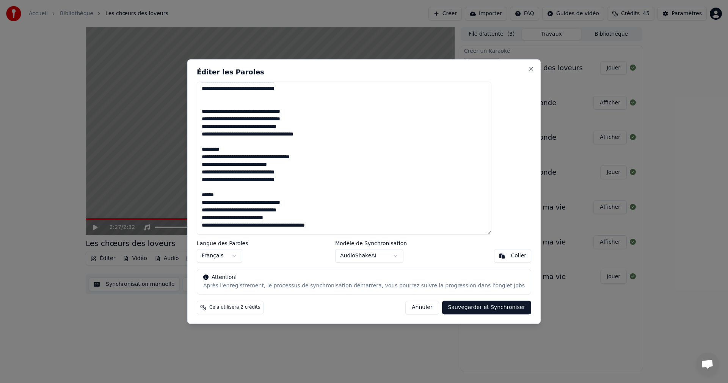
scroll to position [76, 0]
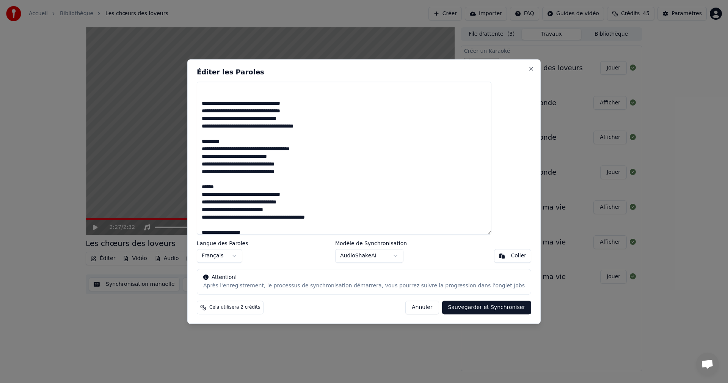
drag, startPoint x: 246, startPoint y: 150, endPoint x: 218, endPoint y: 149, distance: 28.1
click at [218, 149] on textarea at bounding box center [344, 158] width 295 height 153
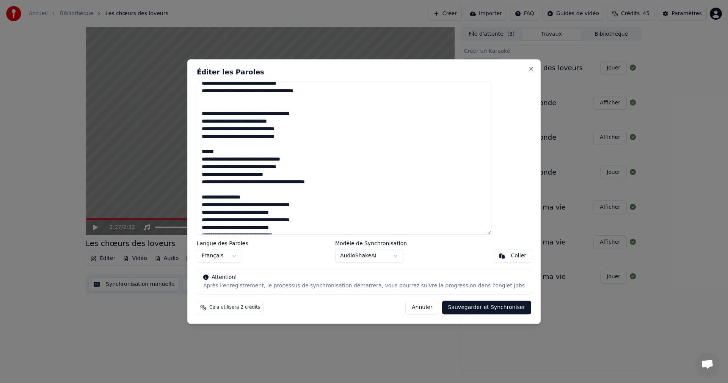
scroll to position [114, 0]
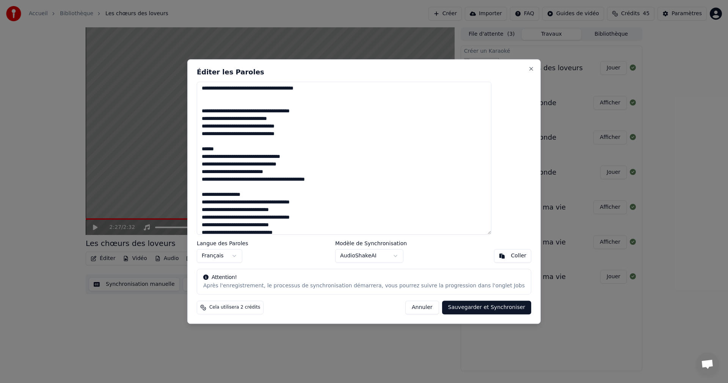
drag, startPoint x: 240, startPoint y: 155, endPoint x: 216, endPoint y: 158, distance: 24.5
click at [216, 158] on div "Éditer les Paroles Langue des Paroles Français Modèle de Synchronisation AudioS…" at bounding box center [363, 191] width 353 height 264
drag, startPoint x: 266, startPoint y: 204, endPoint x: 215, endPoint y: 191, distance: 53.1
click at [217, 194] on textarea at bounding box center [344, 158] width 295 height 153
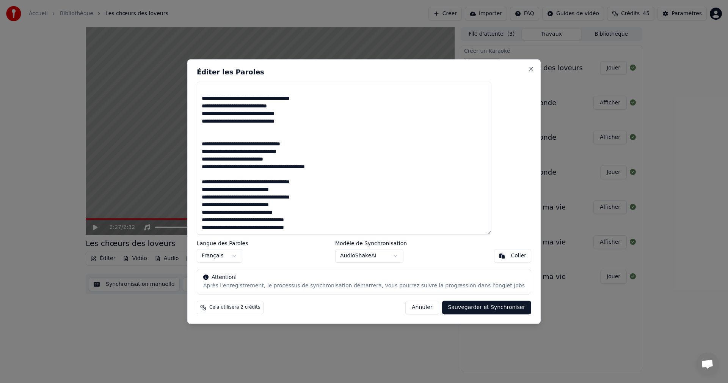
scroll to position [134, 0]
click at [469, 307] on button "Sauvegarder et Synchroniser" at bounding box center [486, 307] width 89 height 14
type textarea "**********"
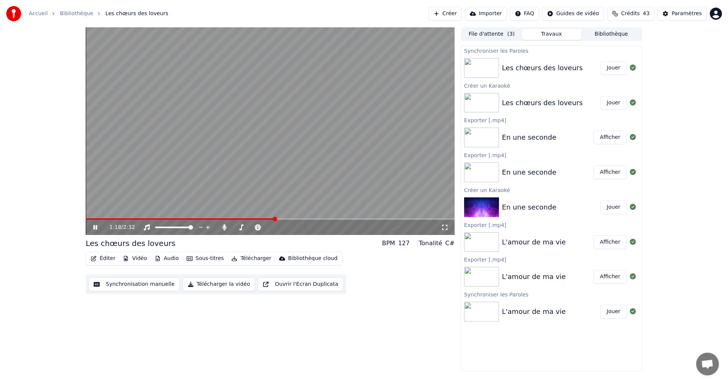
click at [275, 218] on span at bounding box center [180, 219] width 189 height 2
click at [247, 257] on button "Télécharger" at bounding box center [251, 258] width 46 height 11
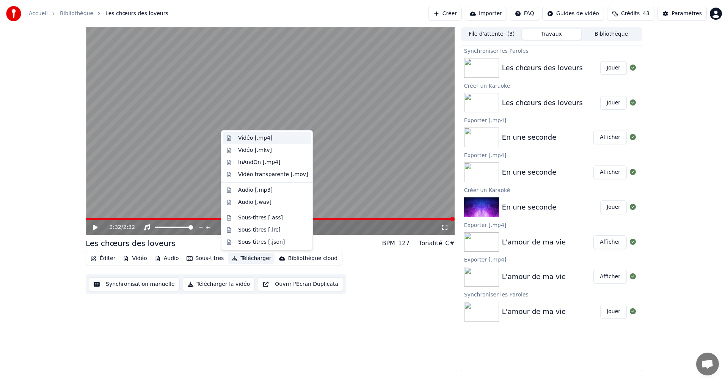
click at [250, 137] on div "Vidéo [.mp4]" at bounding box center [255, 138] width 34 height 8
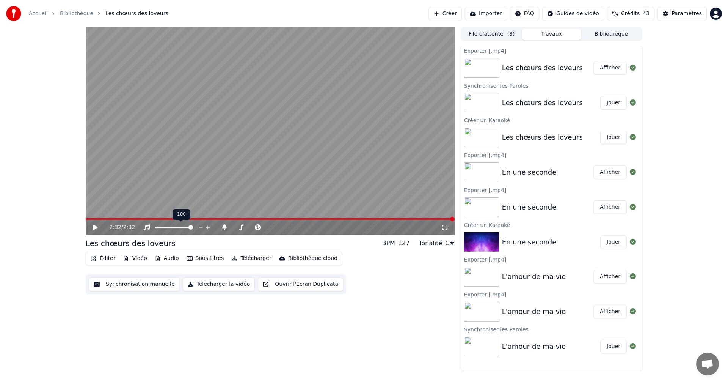
click at [210, 227] on icon at bounding box center [207, 227] width 7 height 8
click at [225, 228] on icon at bounding box center [225, 227] width 8 height 6
click at [601, 66] on button "Afficher" at bounding box center [609, 68] width 33 height 14
click at [244, 260] on button "Télécharger" at bounding box center [251, 258] width 46 height 11
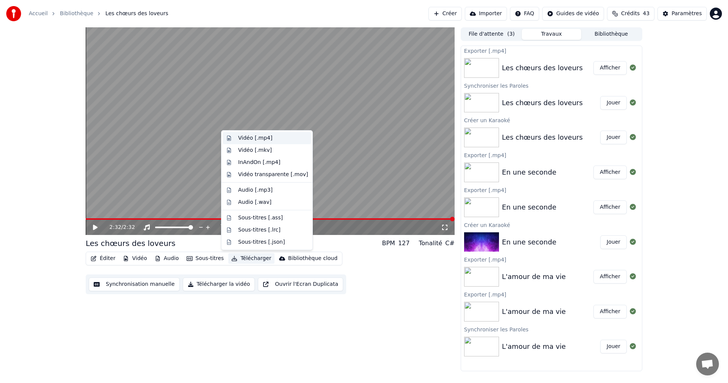
click at [264, 137] on div "Vidéo [.mp4]" at bounding box center [255, 138] width 34 height 8
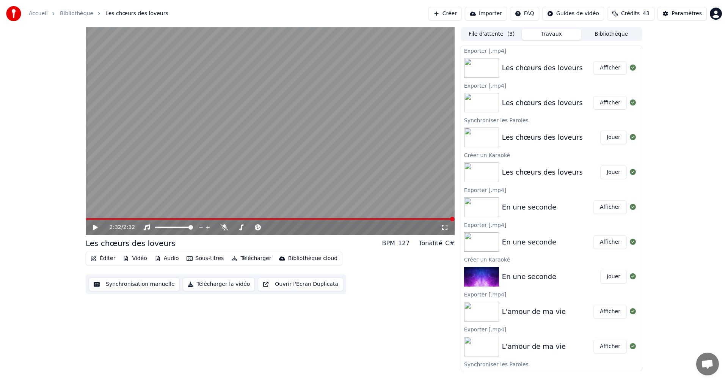
click at [603, 67] on button "Afficher" at bounding box center [609, 68] width 33 height 14
